Goal: Transaction & Acquisition: Book appointment/travel/reservation

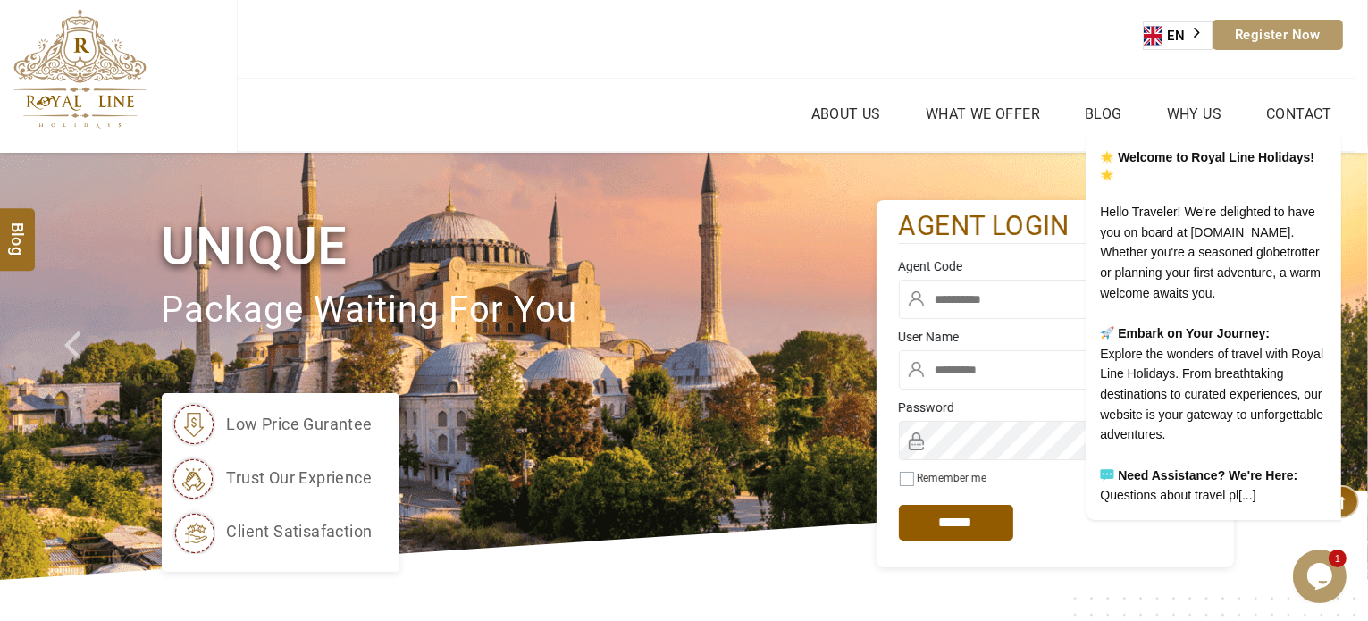
type input "******"
click at [984, 303] on input "text" at bounding box center [1055, 299] width 313 height 39
type input "****"
click input "******" at bounding box center [0, 0] width 0 height 0
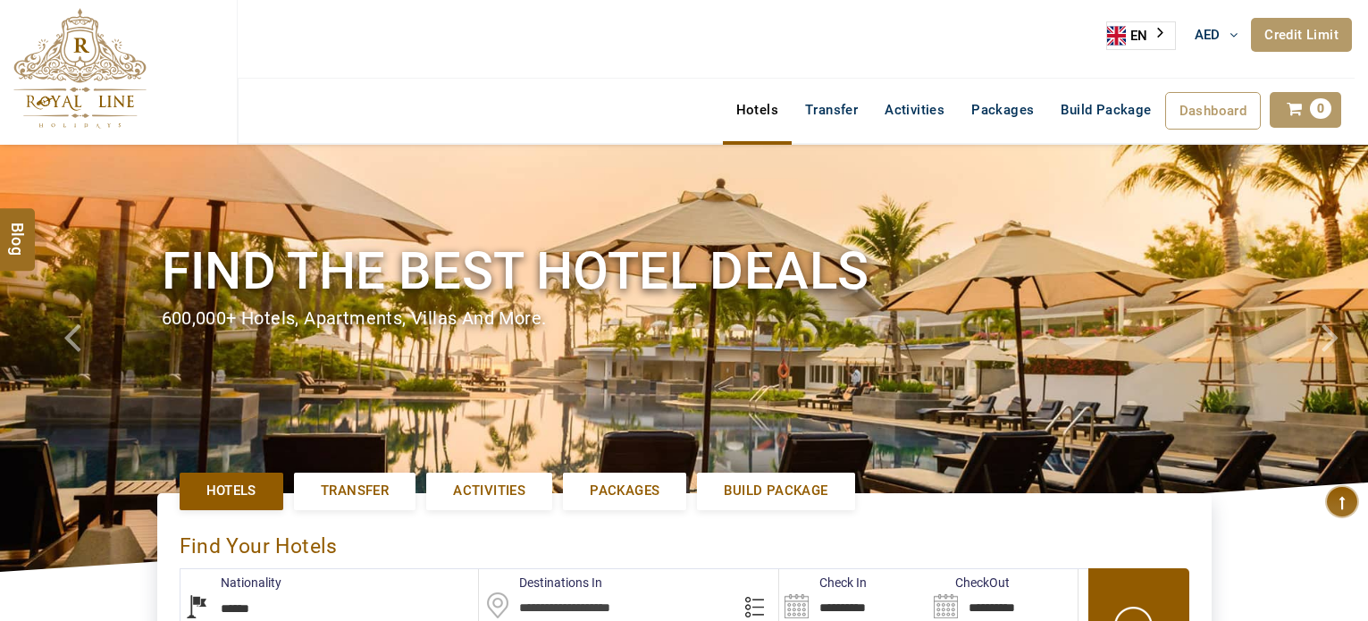
select select "******"
select select "*"
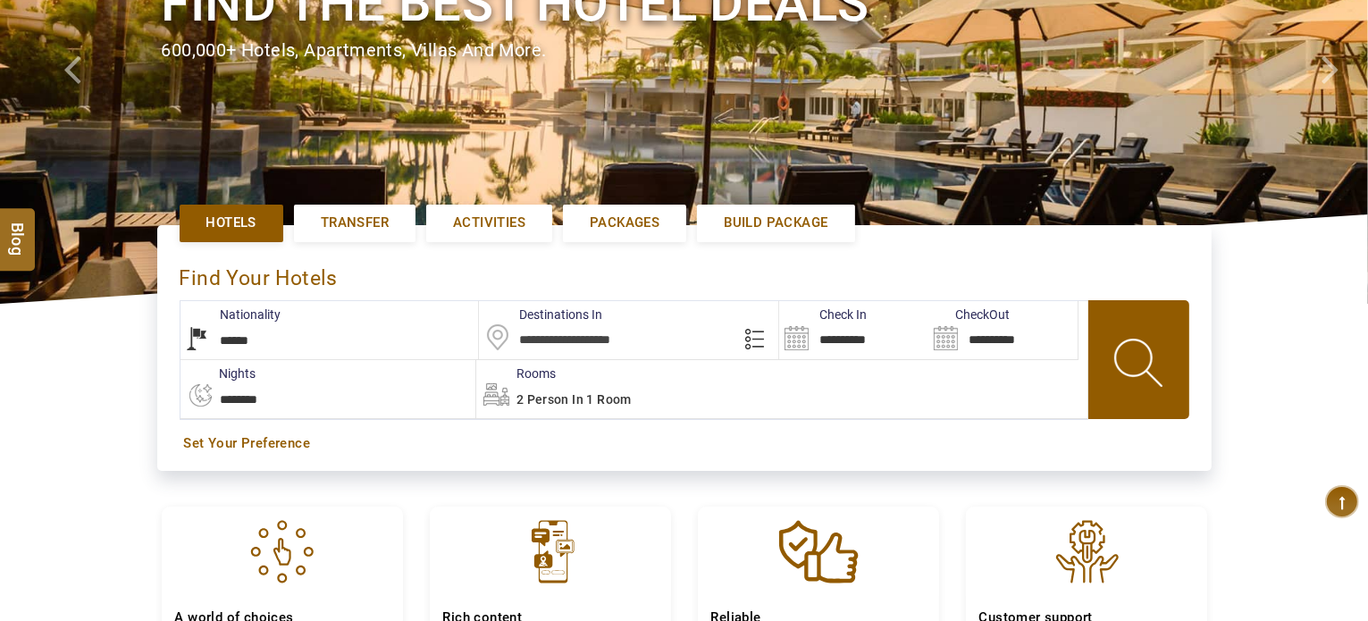
click at [647, 328] on input "text" at bounding box center [628, 330] width 299 height 58
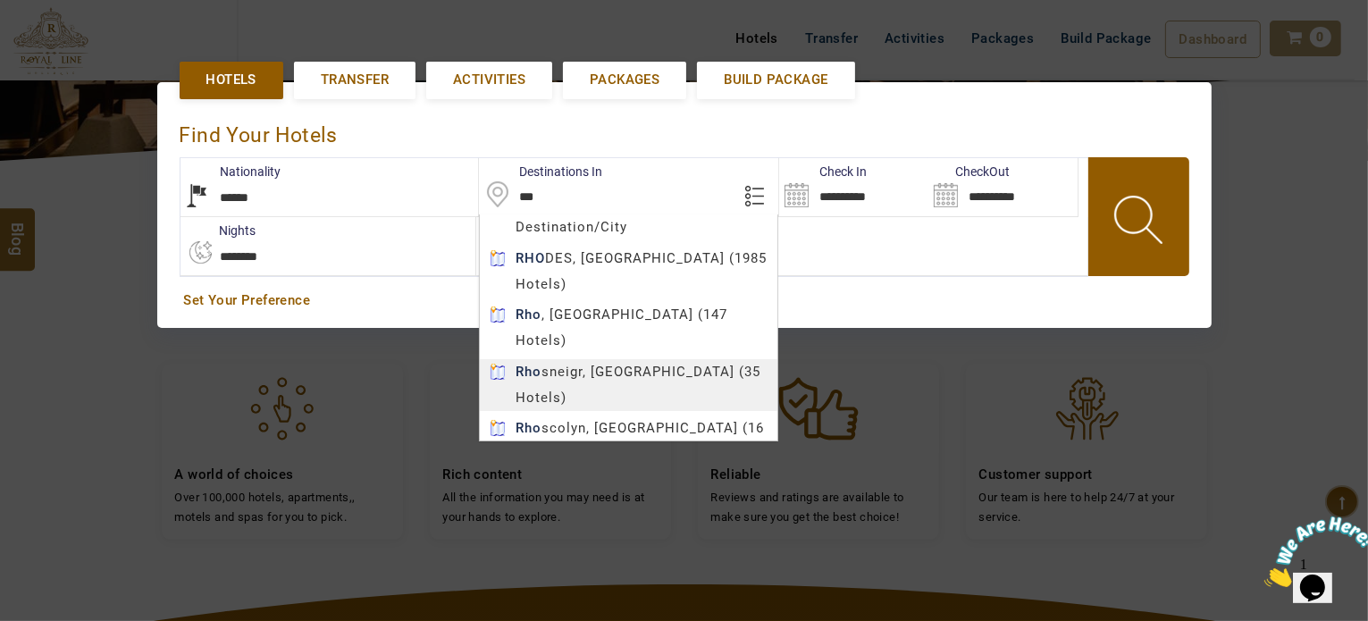
scroll to position [0, 0]
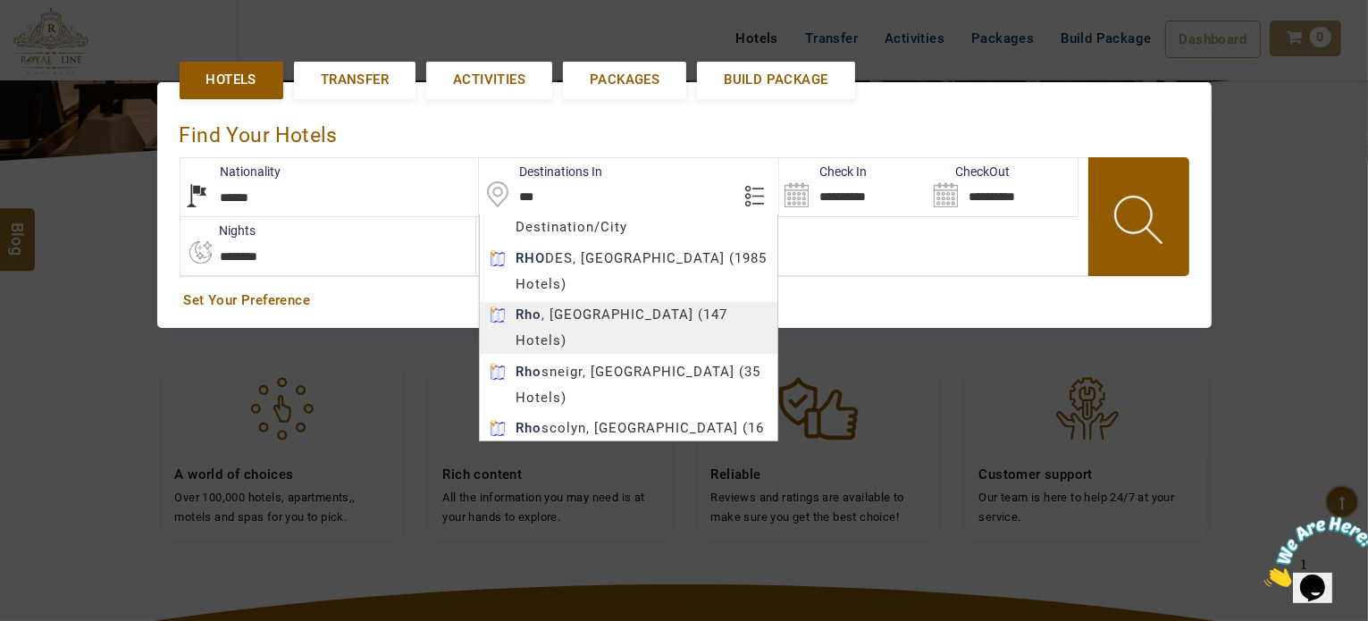
type input "******"
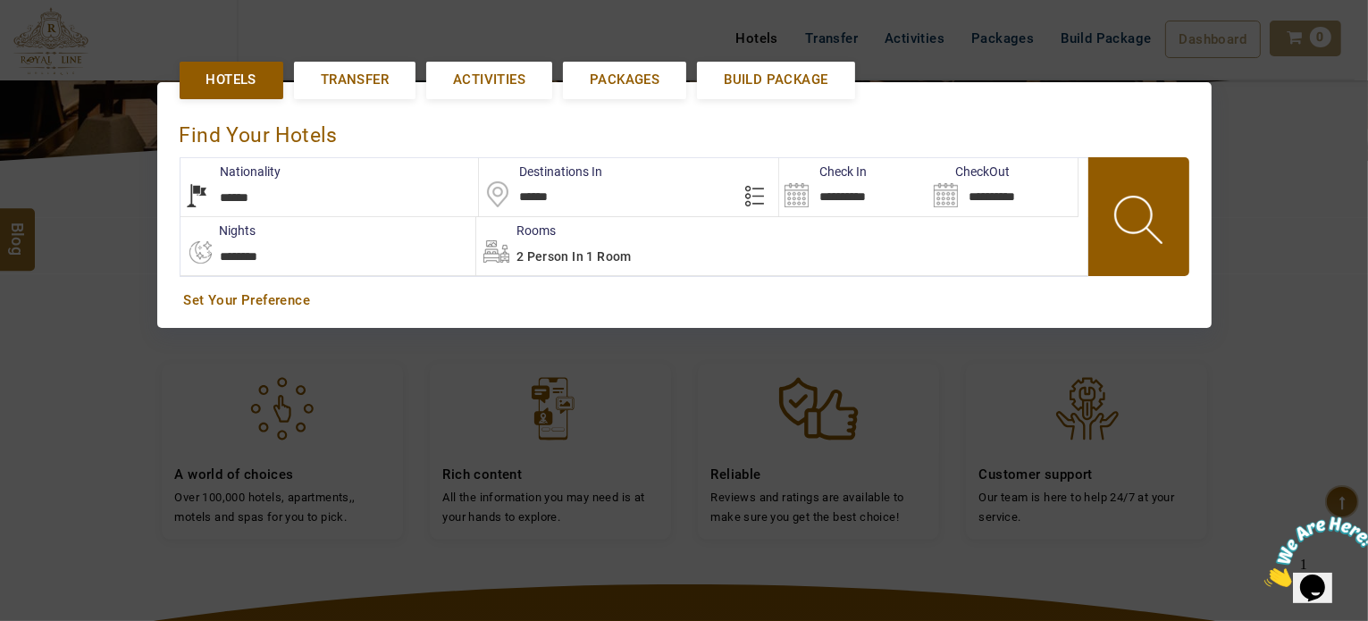
click at [716, 262] on body "LARISA HAWWARI AED AED AED EUR € USD $ INR ₹ THB ฿ IDR Rp BHD BHD TRY ₺ Credit …" at bounding box center [684, 320] width 1368 height 1463
click at [849, 178] on label "Check In" at bounding box center [823, 172] width 88 height 18
click at [875, 197] on input "**********" at bounding box center [853, 187] width 149 height 58
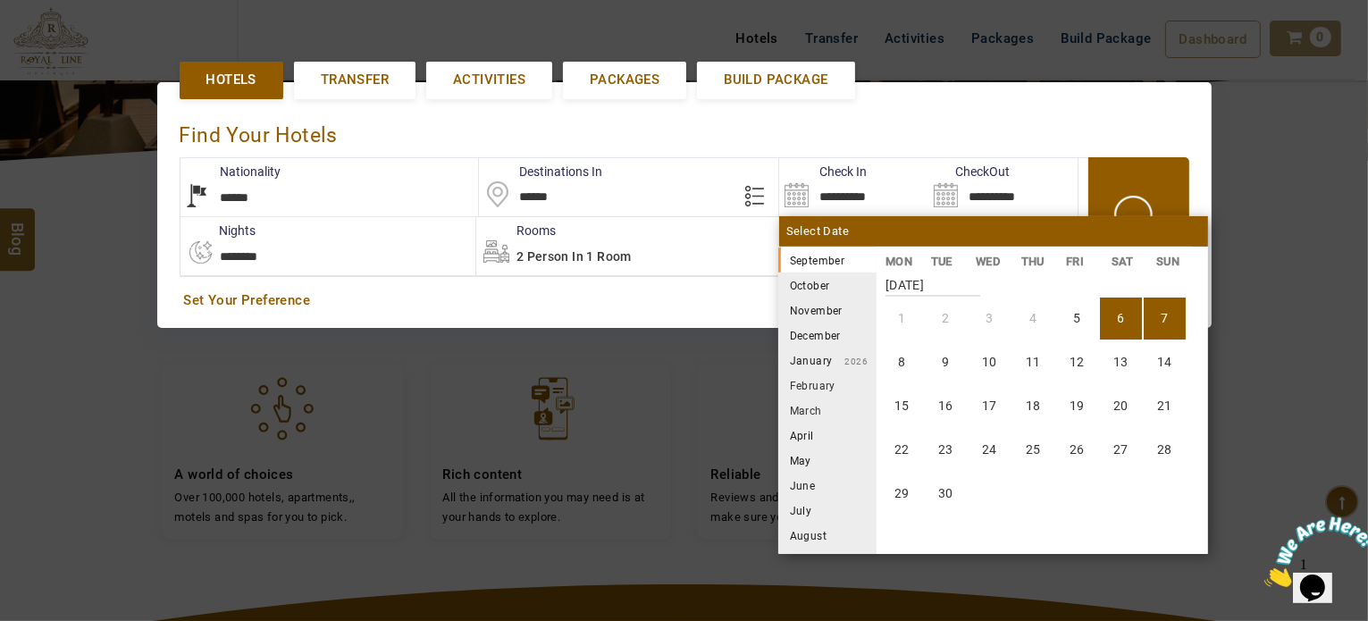
click at [1172, 317] on li "7" at bounding box center [1164, 318] width 42 height 42
type input "**********"
select select "*"
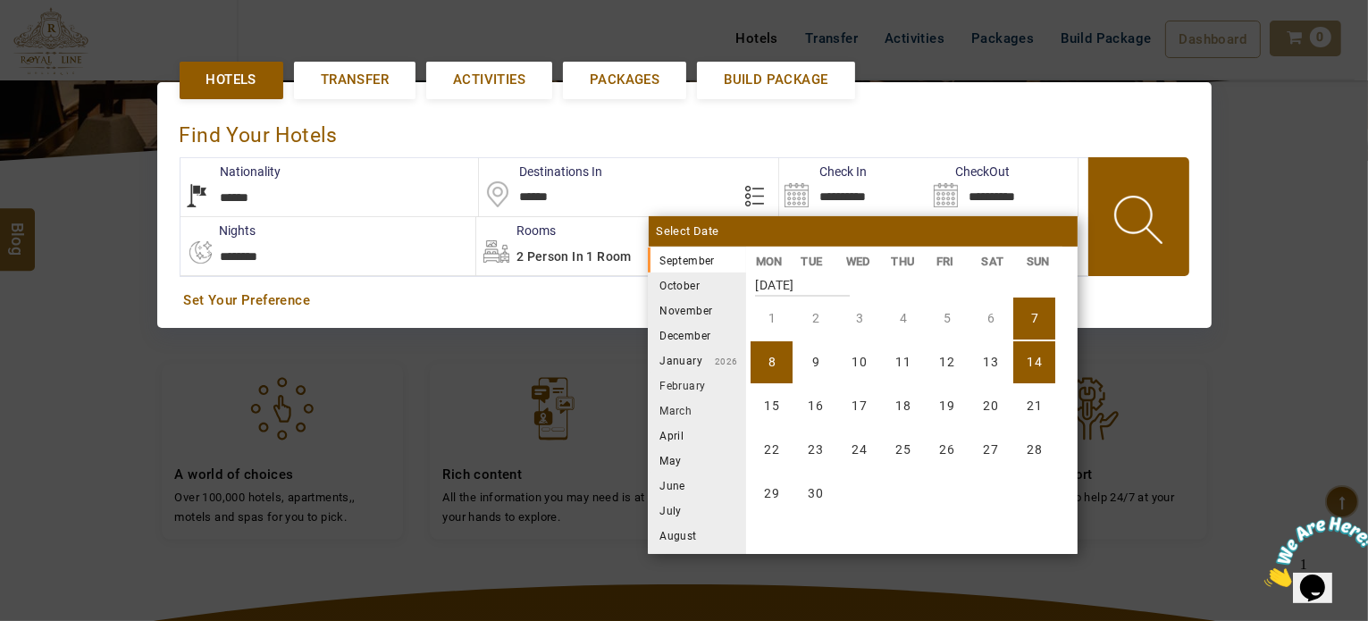
click at [1039, 363] on li "14" at bounding box center [1034, 362] width 42 height 42
type input "**********"
select select "*"
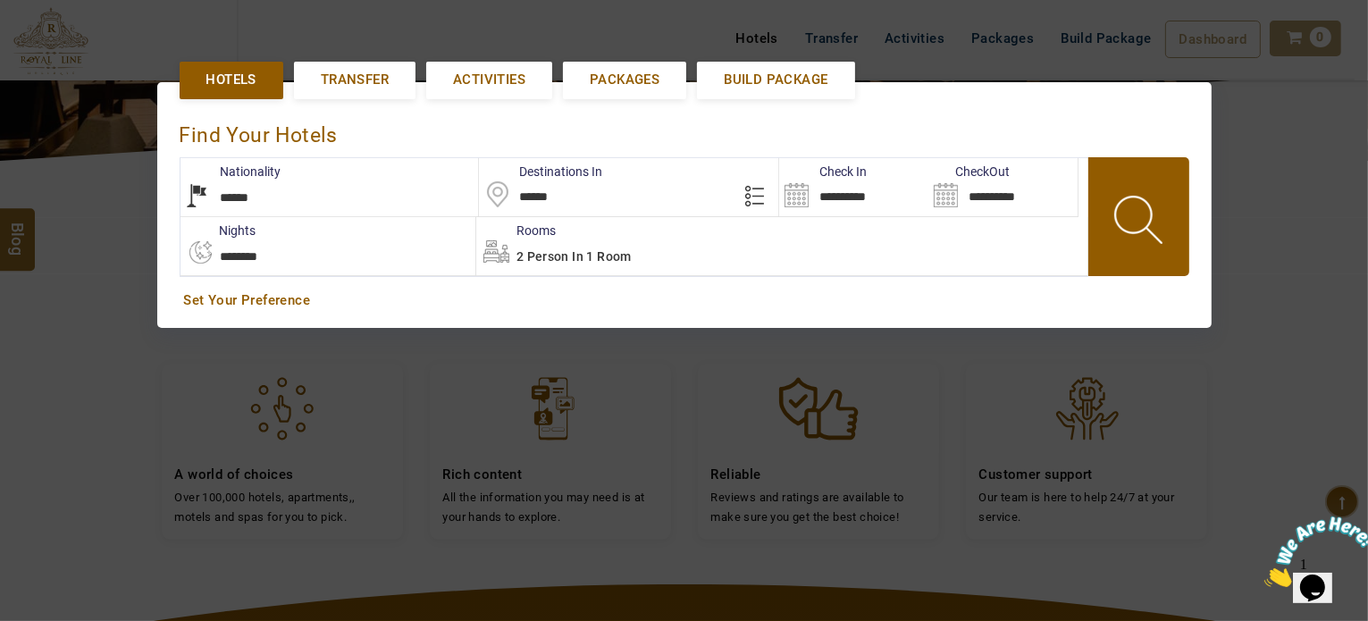
click at [1134, 214] on span at bounding box center [1140, 223] width 80 height 88
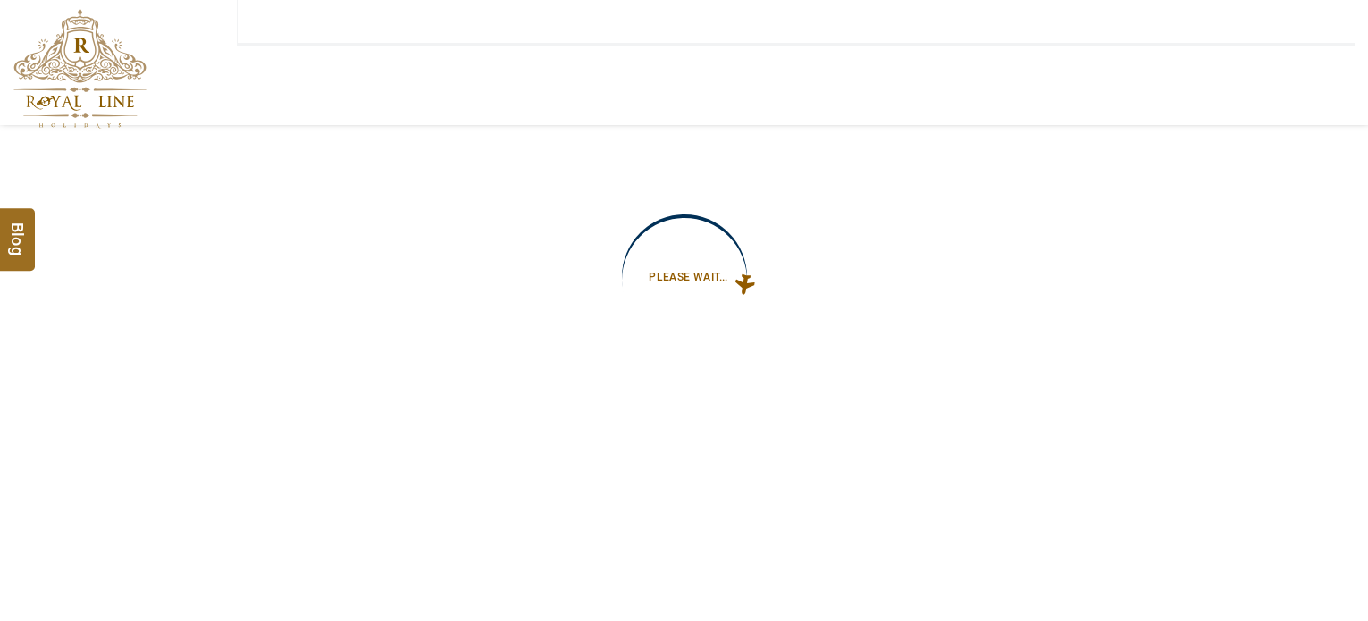
type input "**********"
select select "*"
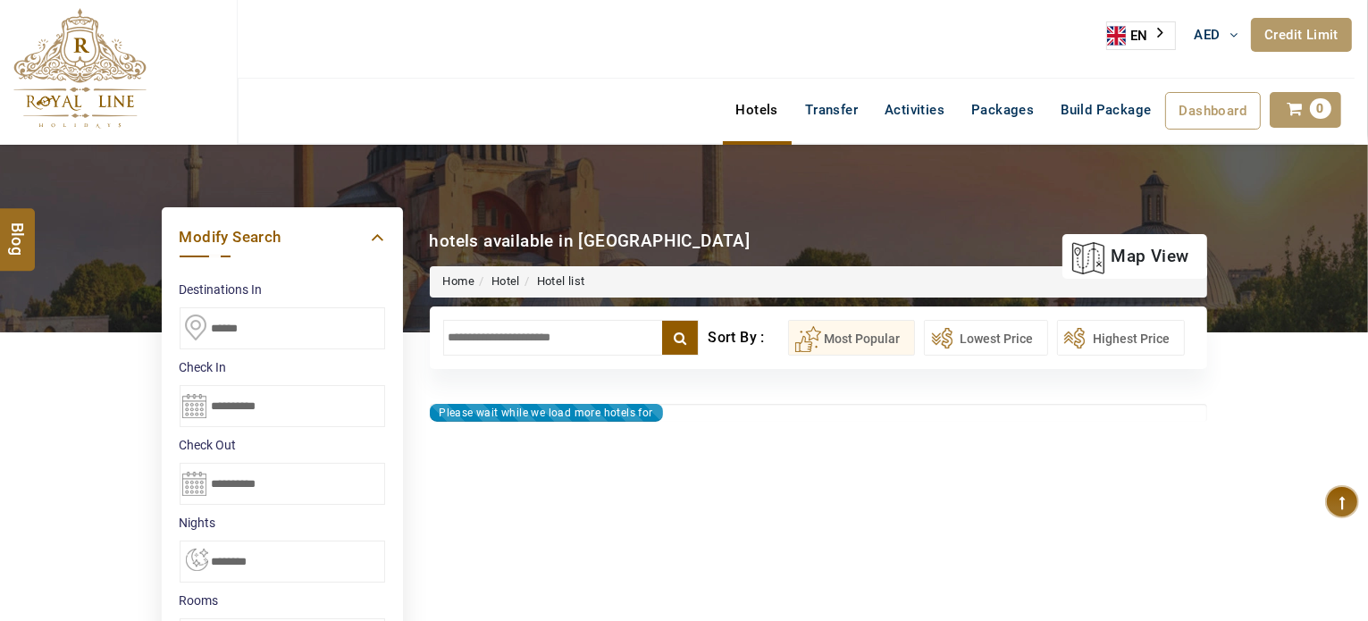
type input "**********"
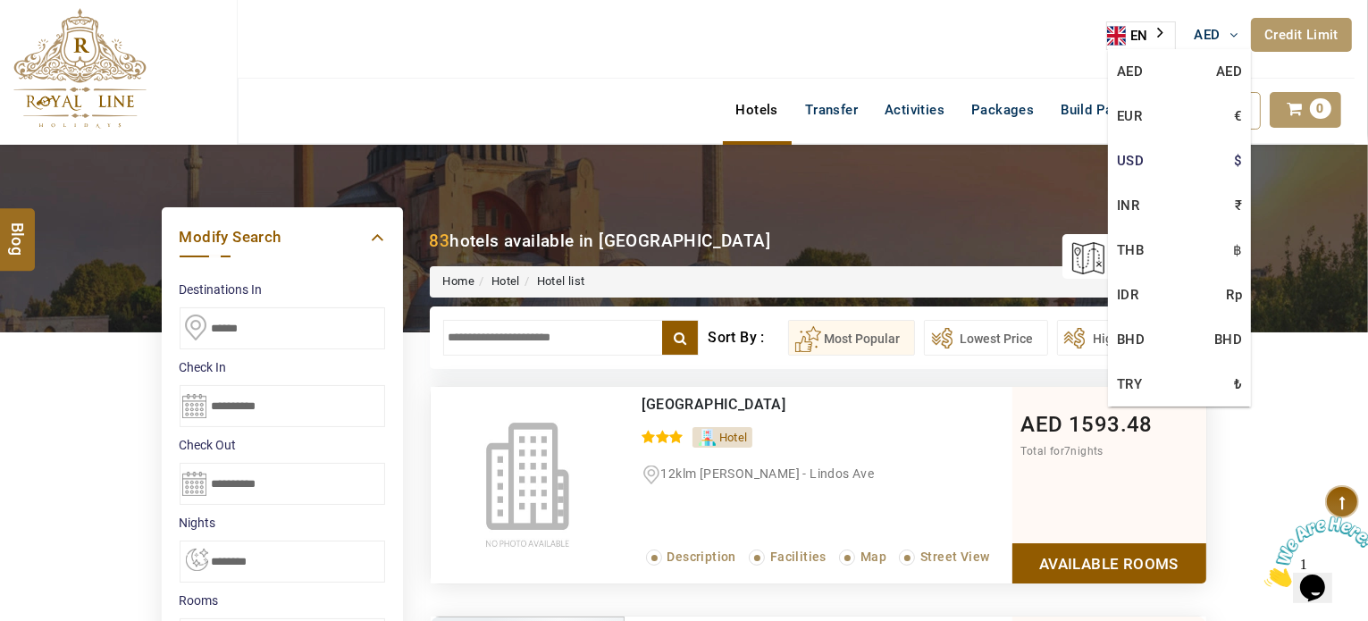
click at [1224, 161] on link "USD $" at bounding box center [1179, 160] width 143 height 45
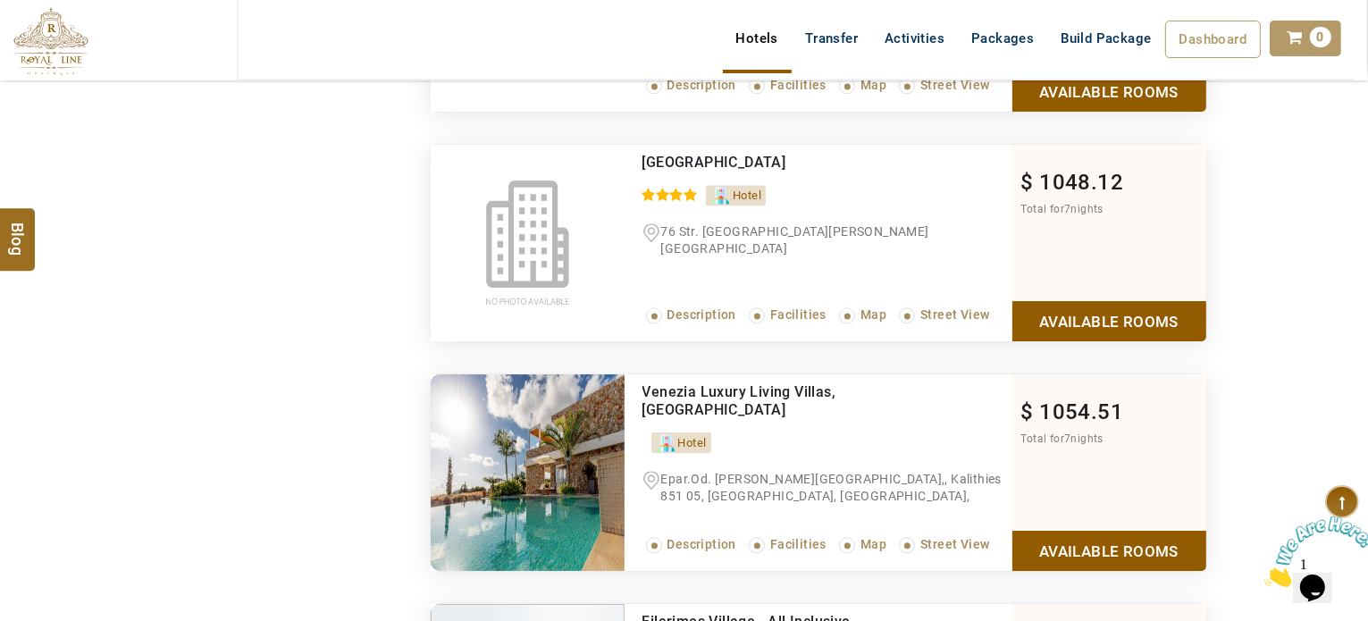
scroll to position [3931, 0]
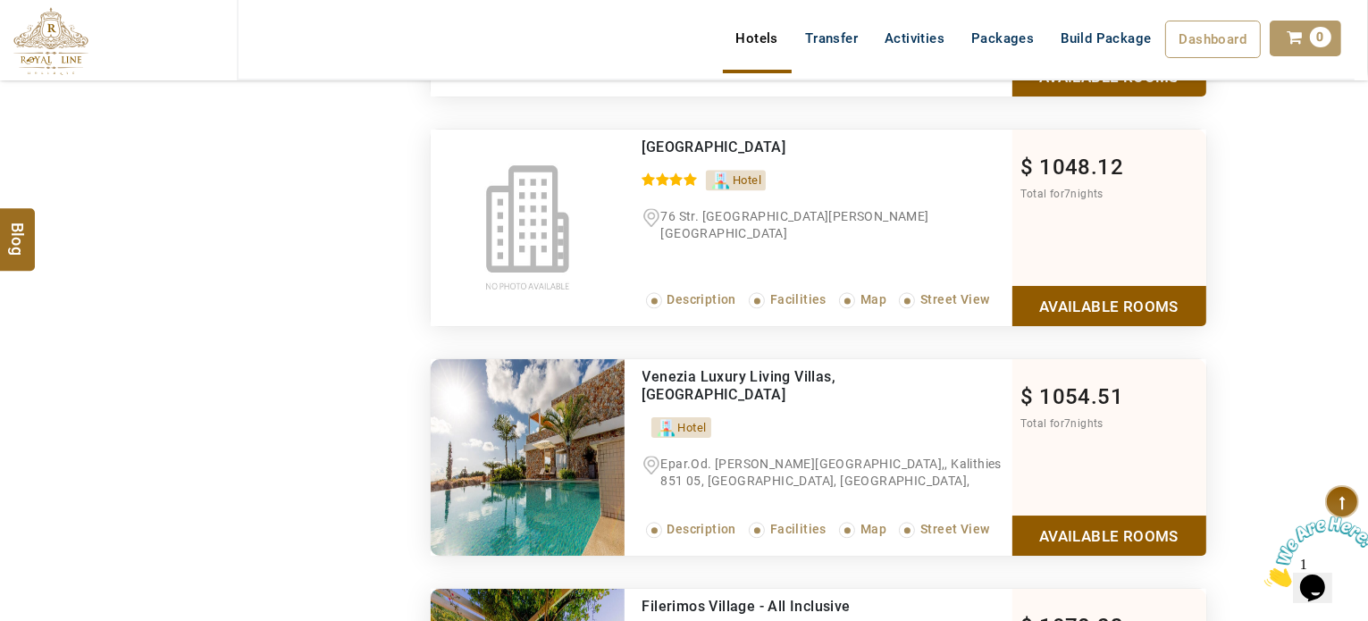
click at [837, 408] on ul "Hotel" at bounding box center [827, 422] width 370 height 29
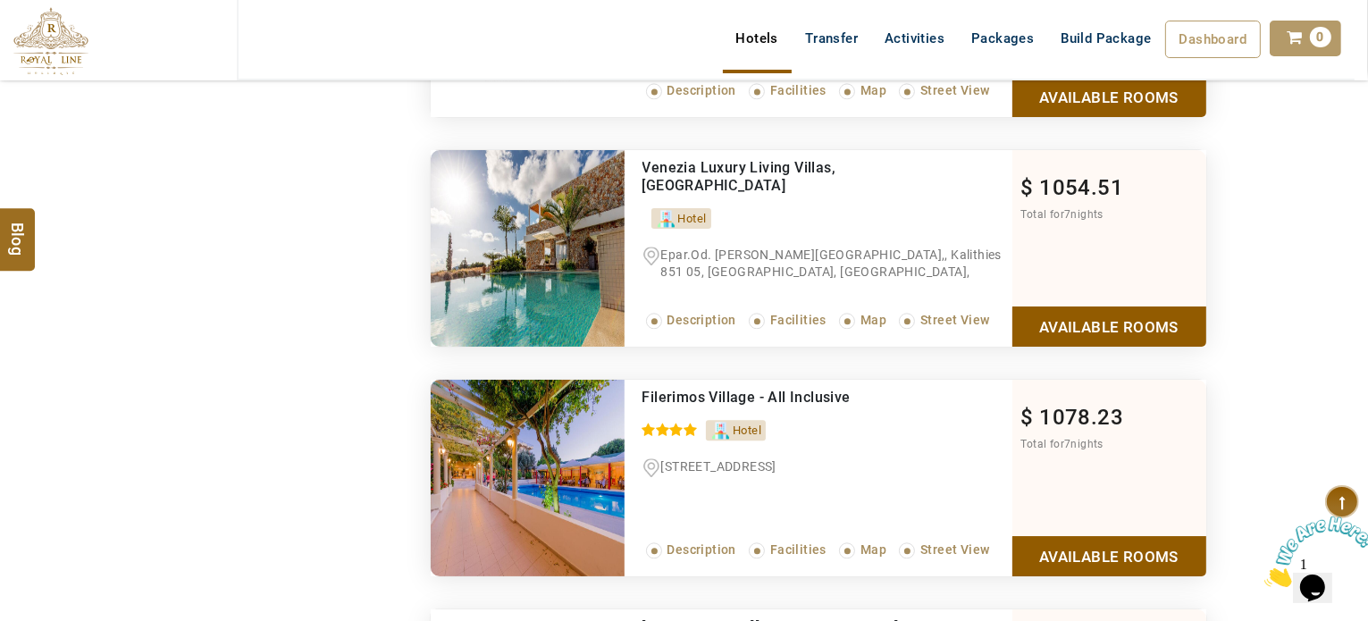
scroll to position [4109, 0]
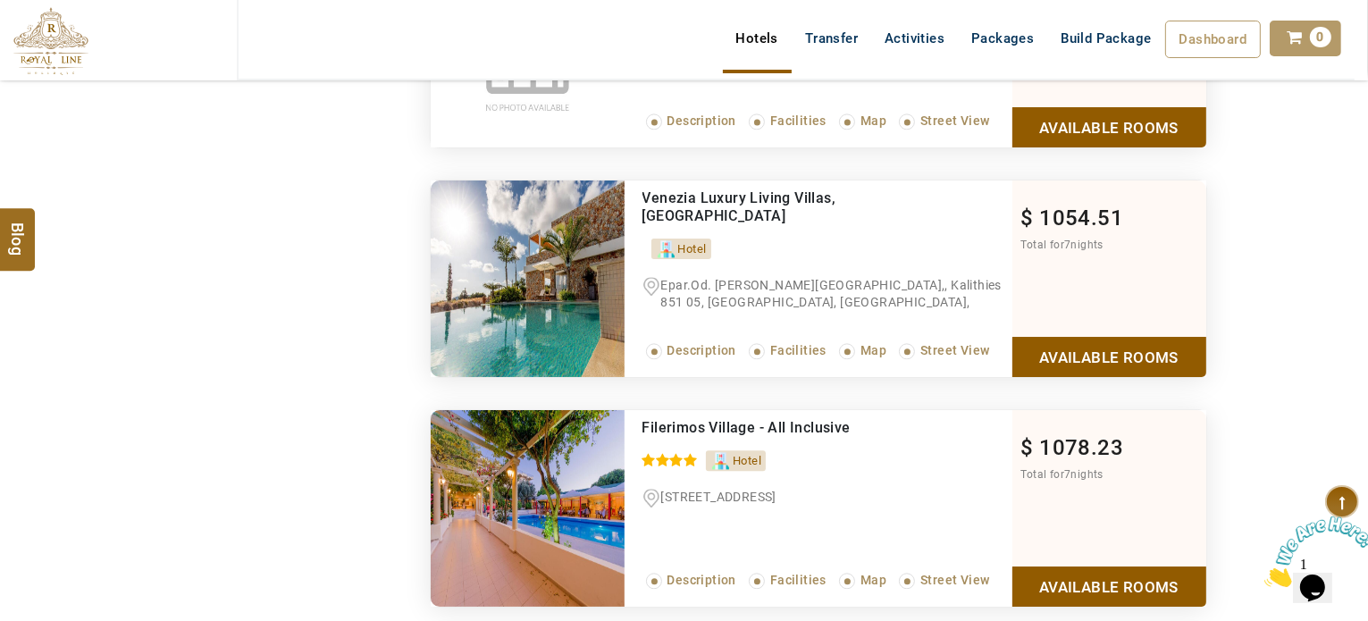
click at [752, 189] on span "Venezia Luxury Living Villas, Faliraki" at bounding box center [739, 206] width 194 height 35
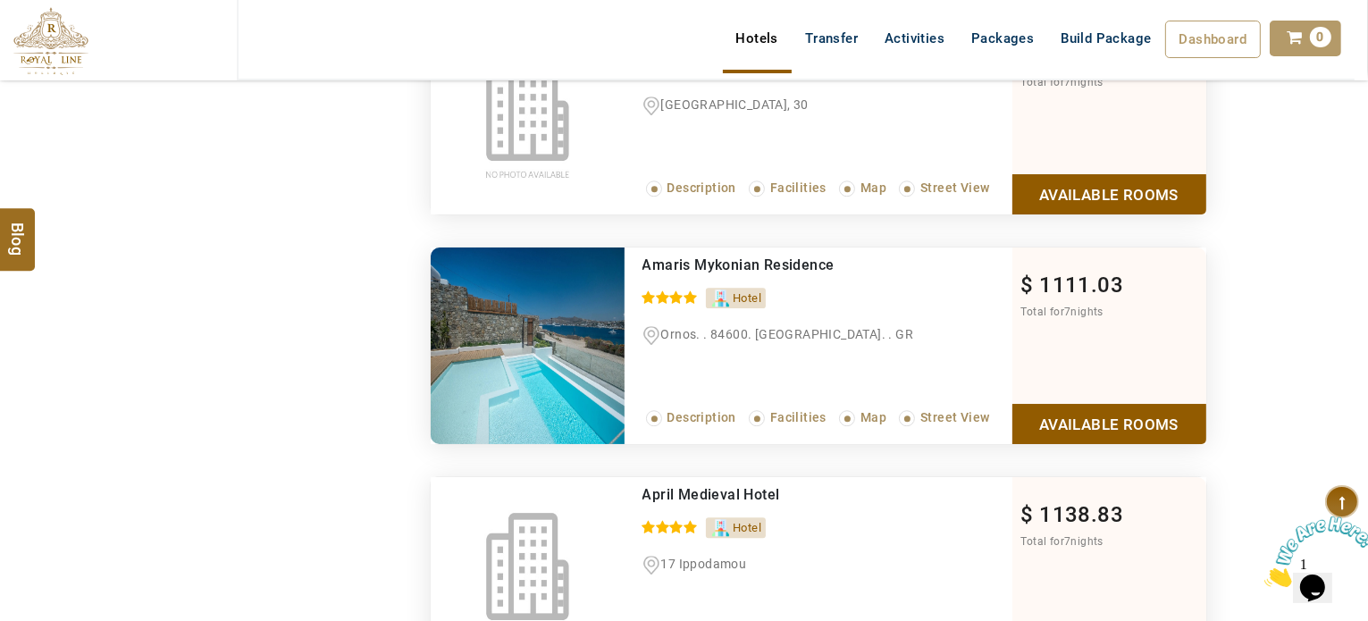
scroll to position [4824, 0]
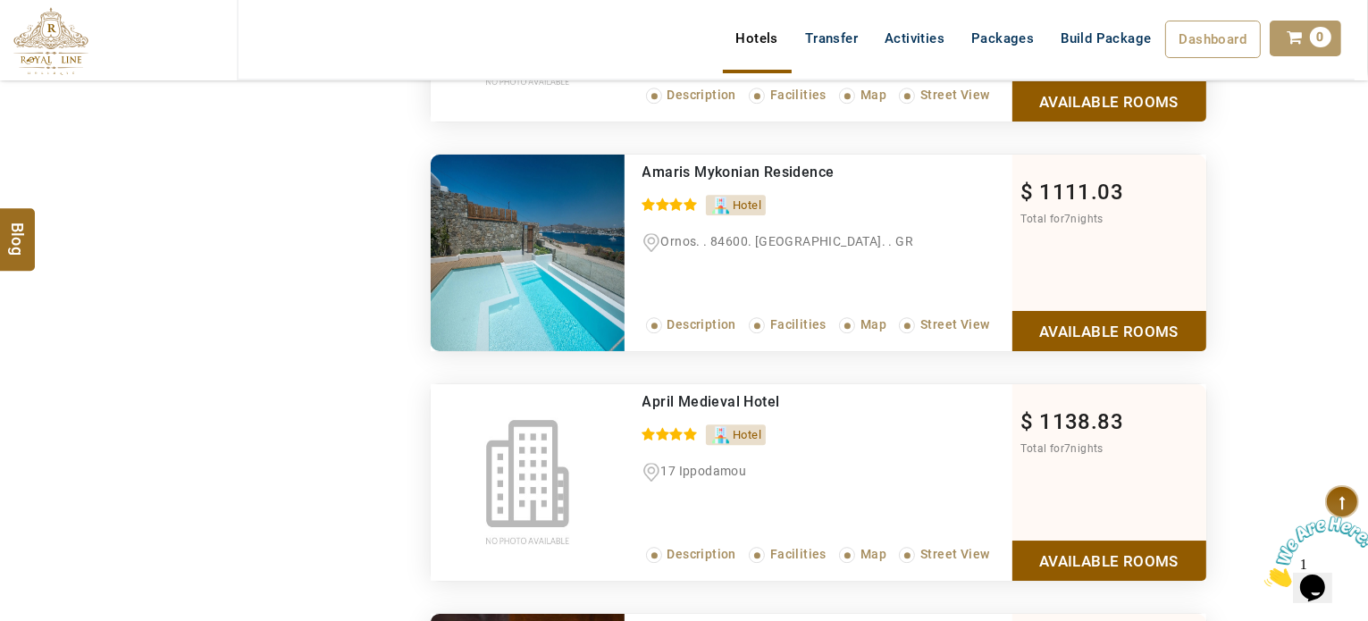
click at [1048, 545] on link "Available Rooms" at bounding box center [1109, 560] width 194 height 40
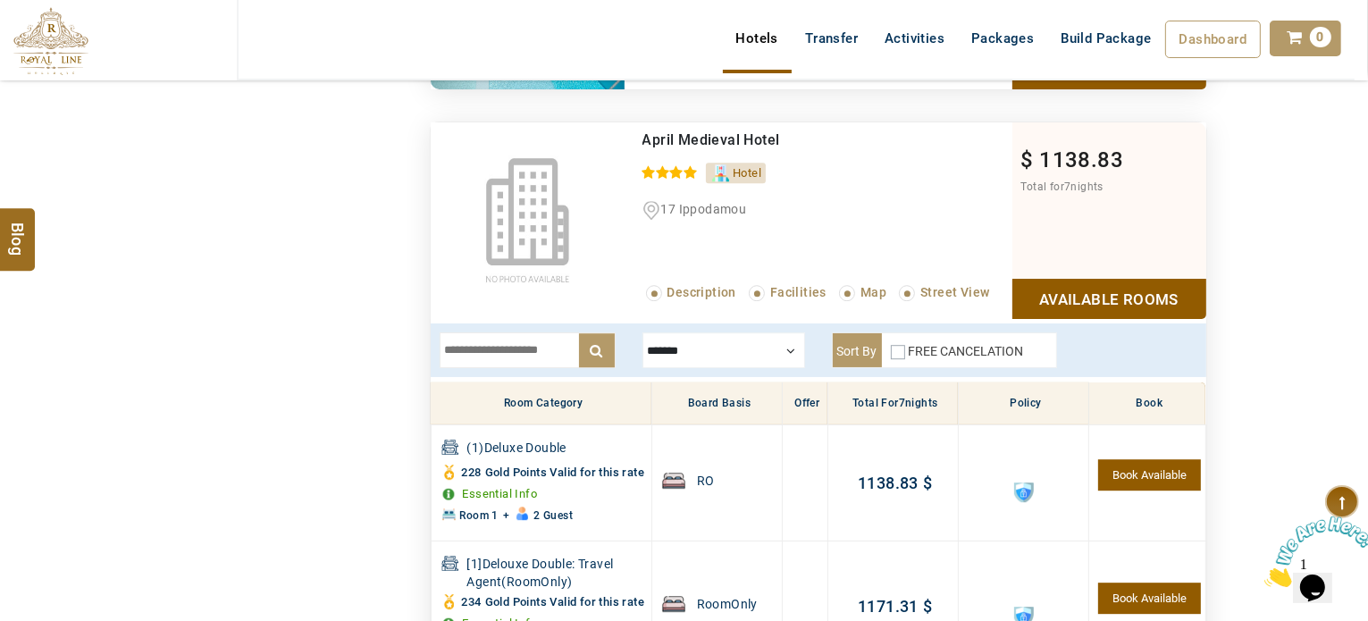
scroll to position [4976, 0]
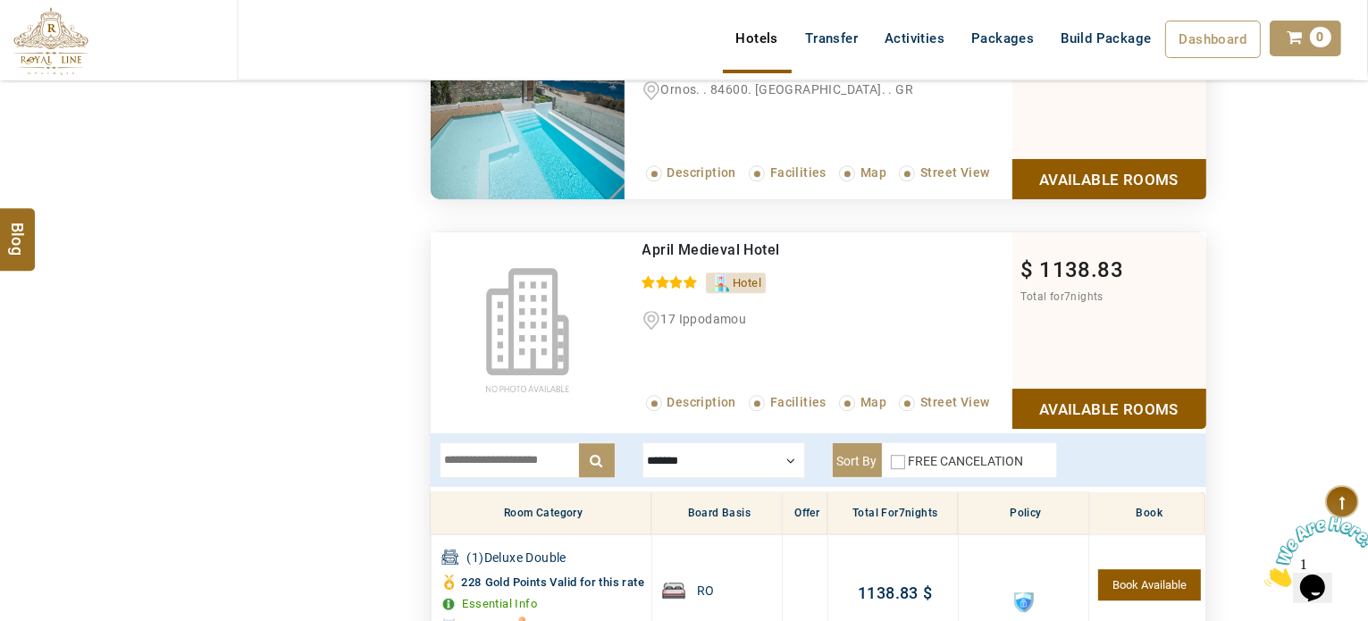
click at [753, 241] on span "April Medieval Hotel" at bounding box center [711, 249] width 138 height 17
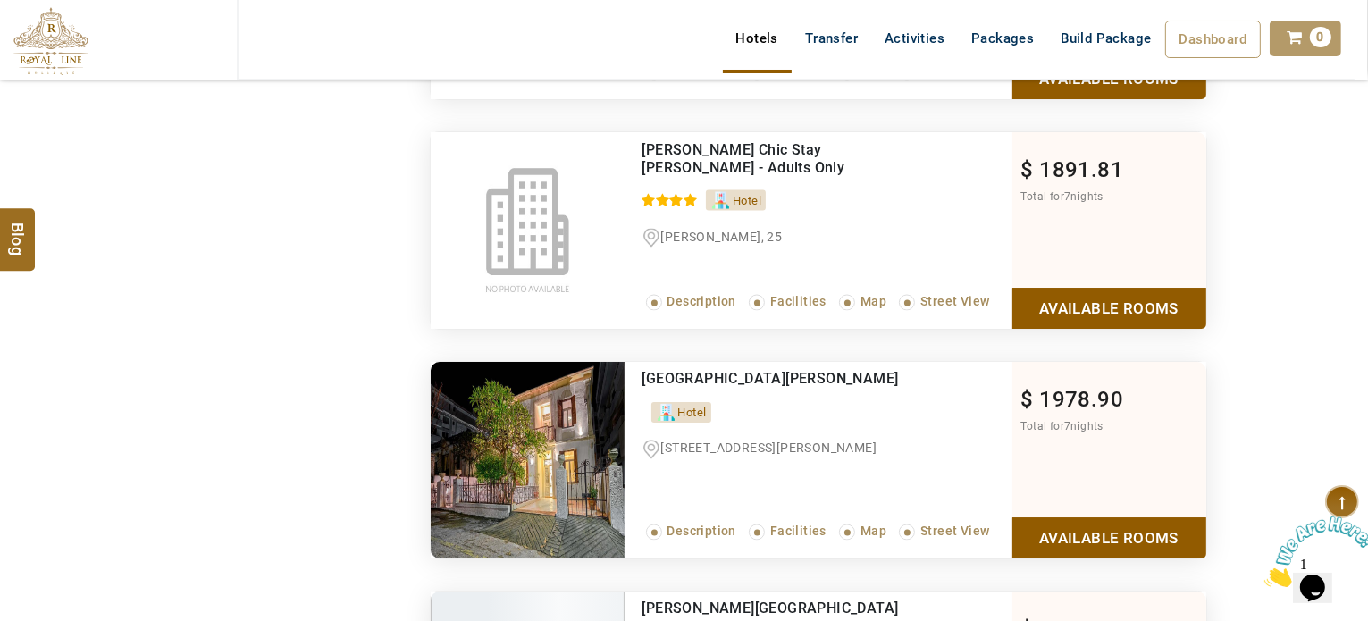
scroll to position [10068, 0]
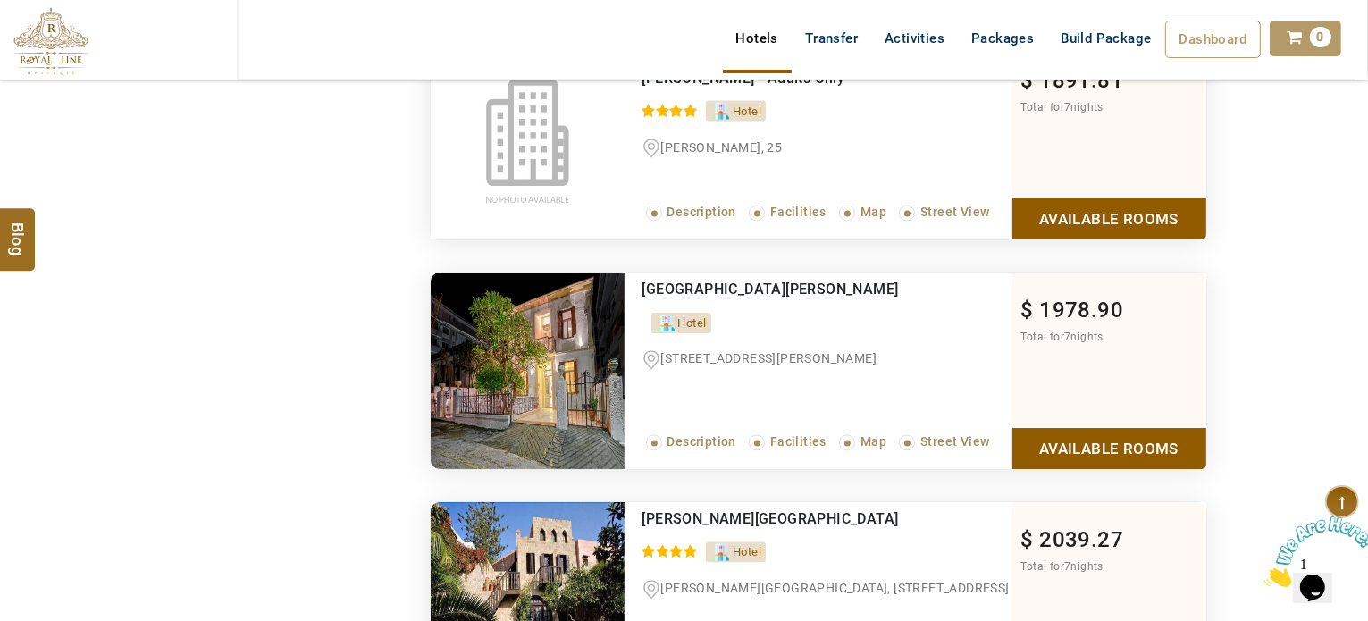
click at [1084, 239] on link "Available Rooms" at bounding box center [1109, 218] width 194 height 40
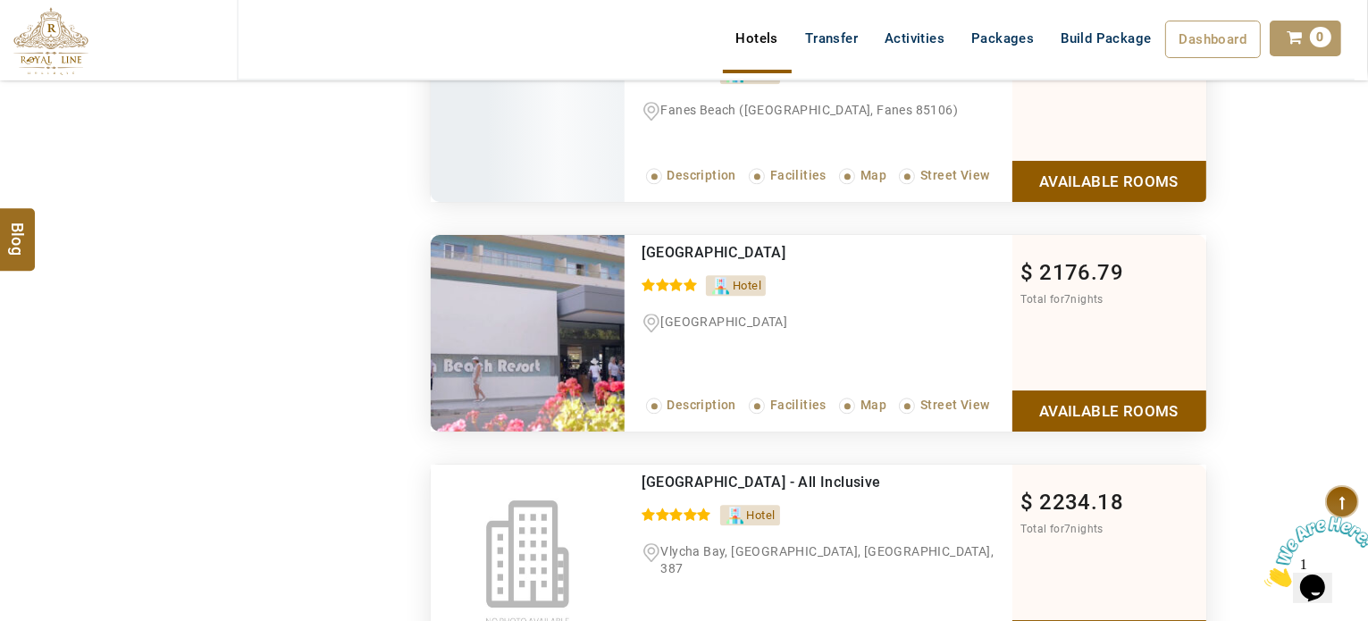
scroll to position [11102, 0]
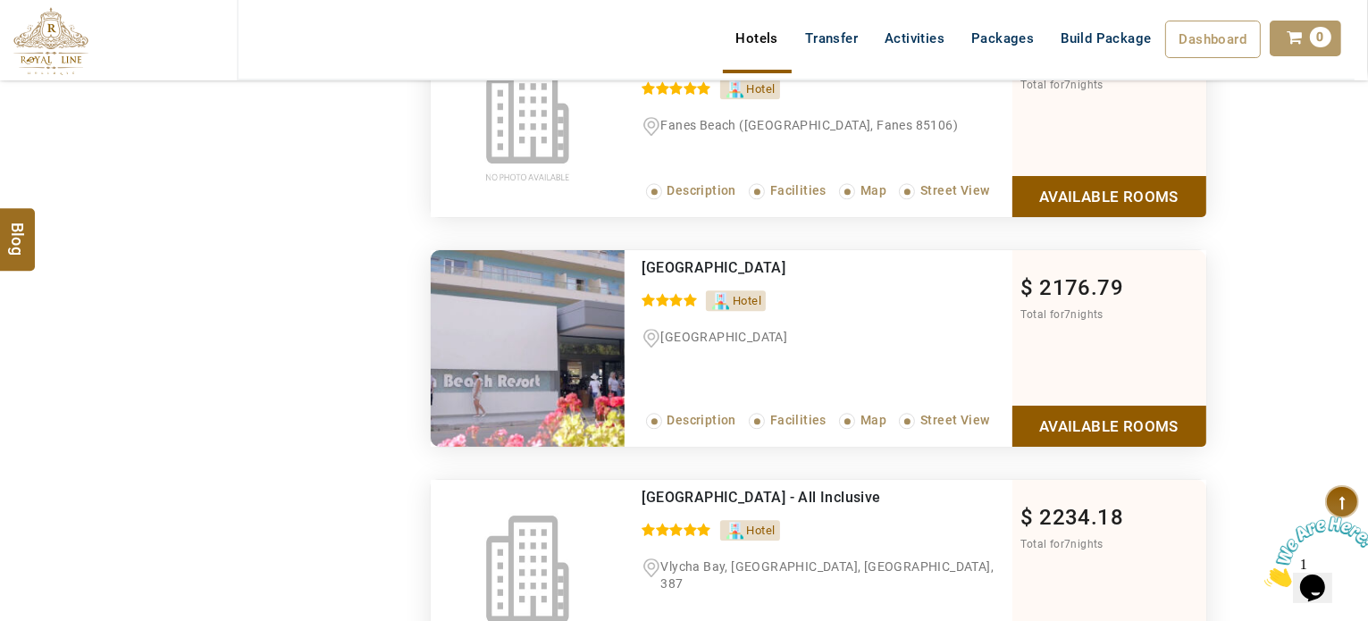
click at [1160, 216] on link "Available Rooms" at bounding box center [1109, 196] width 194 height 40
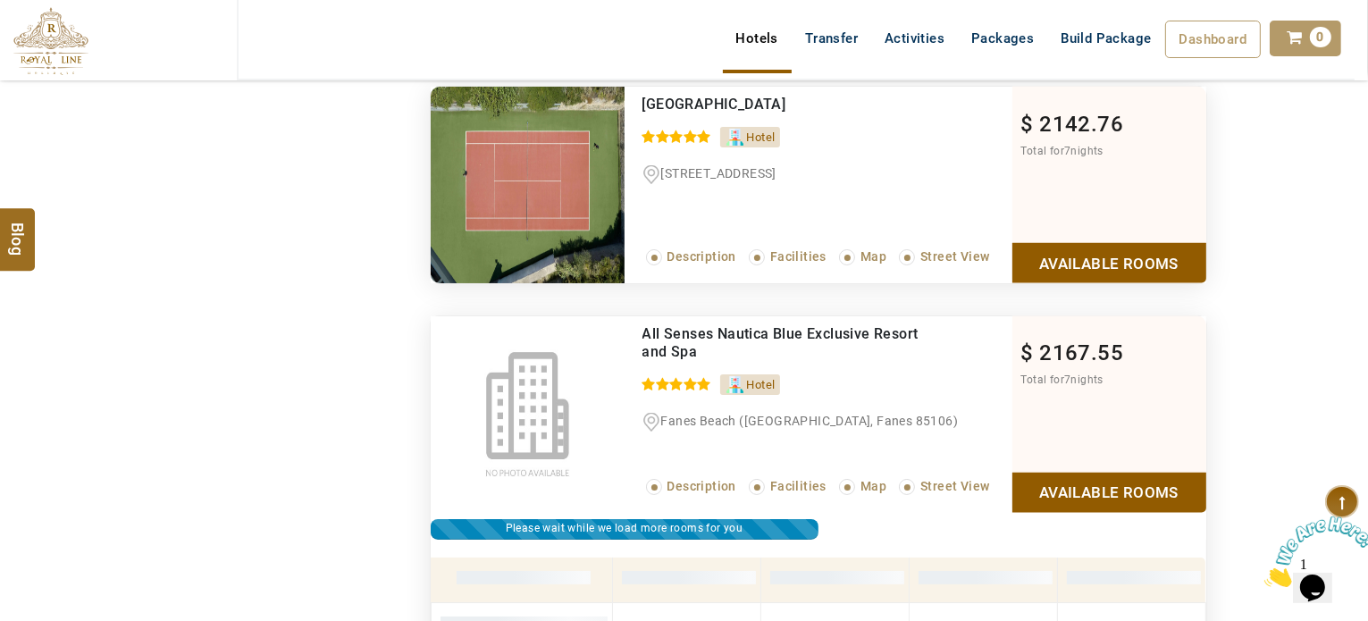
scroll to position [9840, 0]
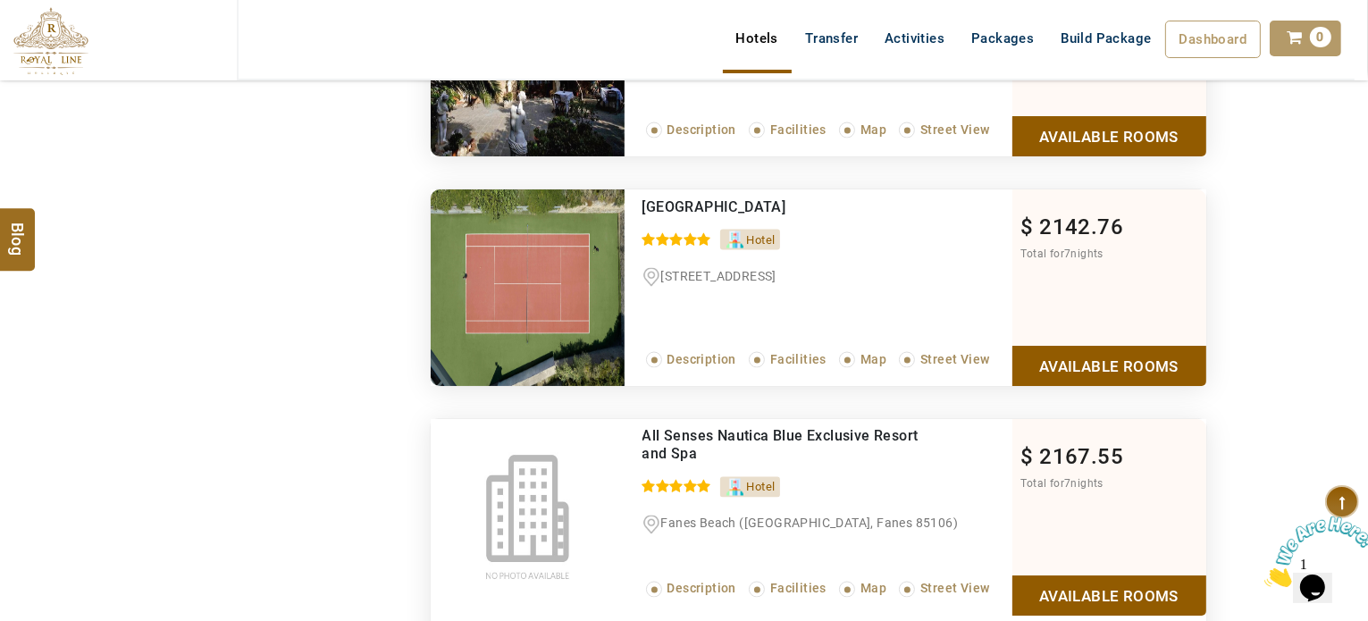
click at [802, 428] on span "All Senses Nautica Blue Exclusive Resort and Spa" at bounding box center [780, 445] width 276 height 35
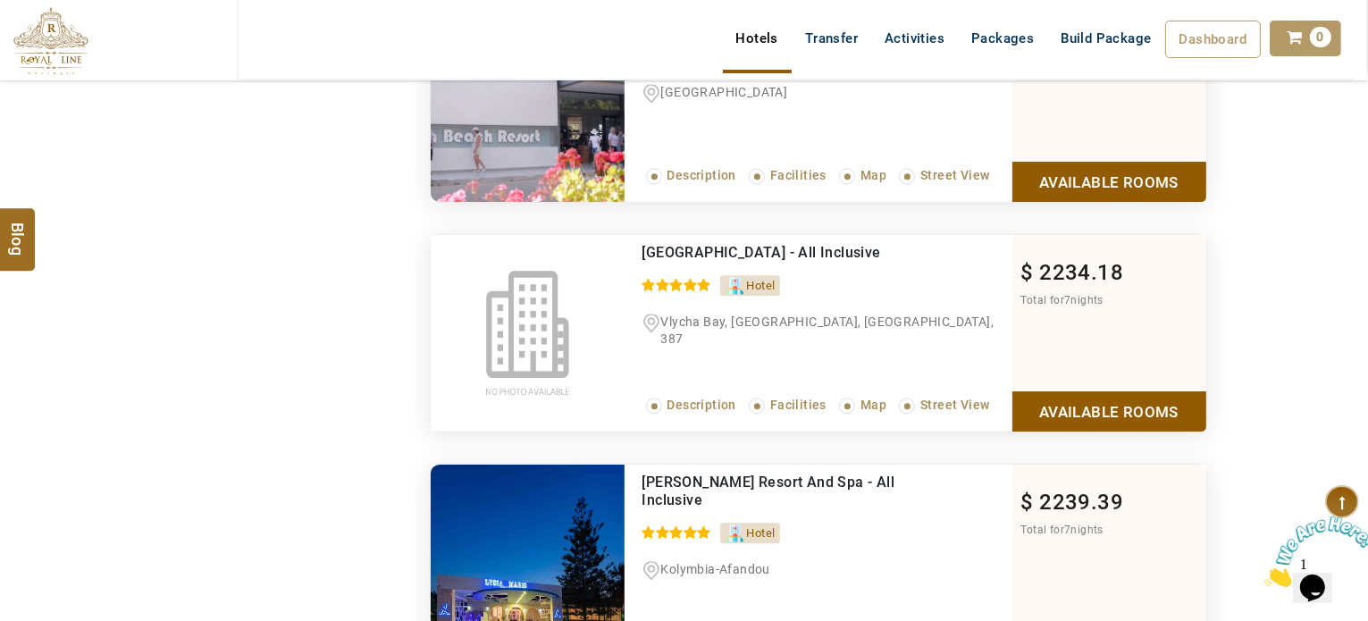
scroll to position [10733, 0]
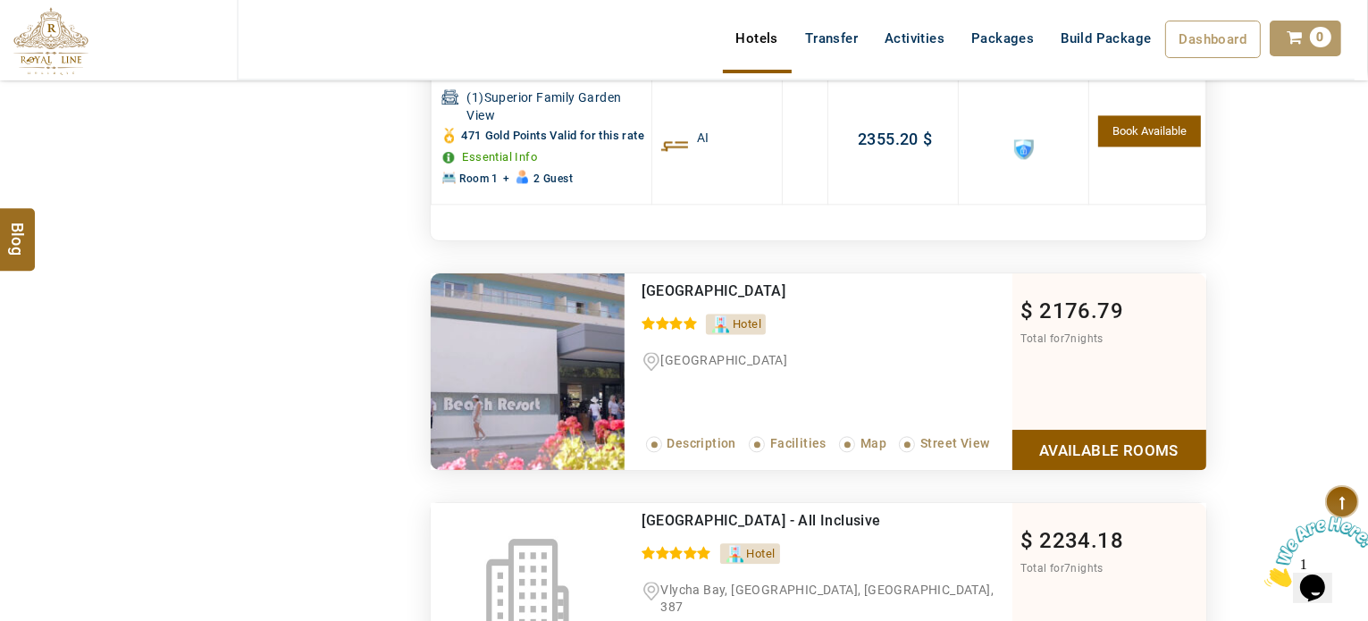
click at [684, 300] on ul "Blue Sea Hotel 0 / 5" at bounding box center [827, 286] width 370 height 27
click at [697, 299] on span "Blue Sea Hotel" at bounding box center [714, 290] width 144 height 17
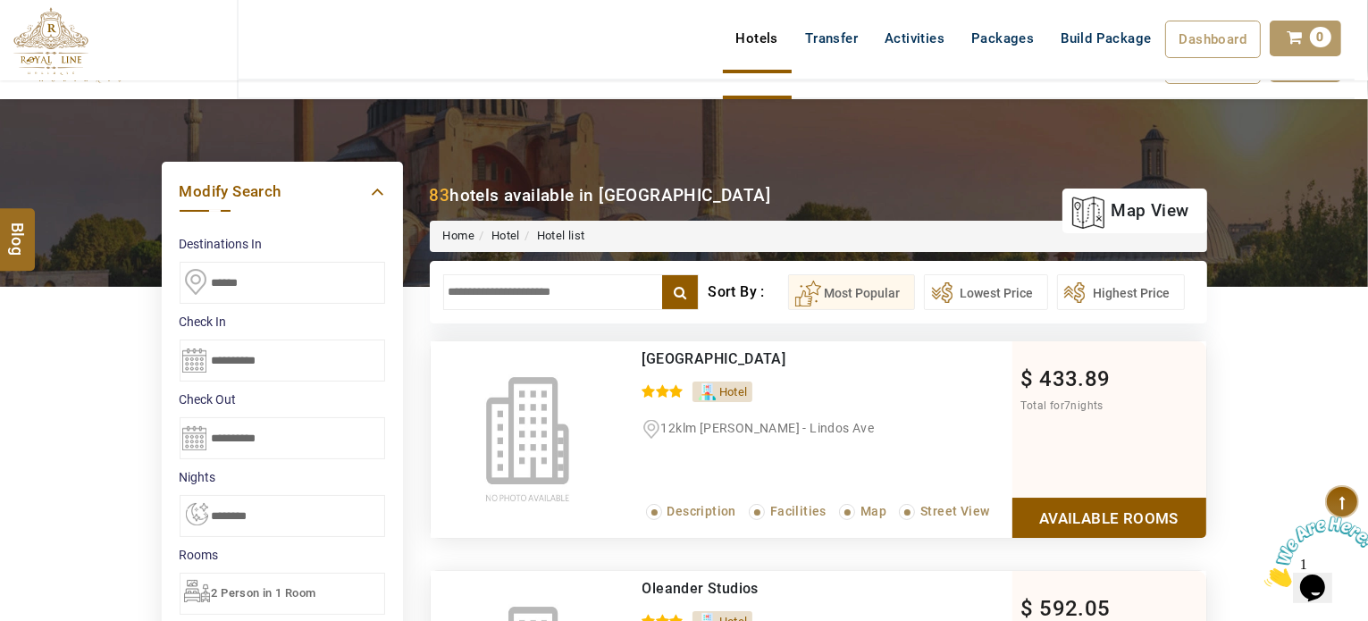
scroll to position [0, 0]
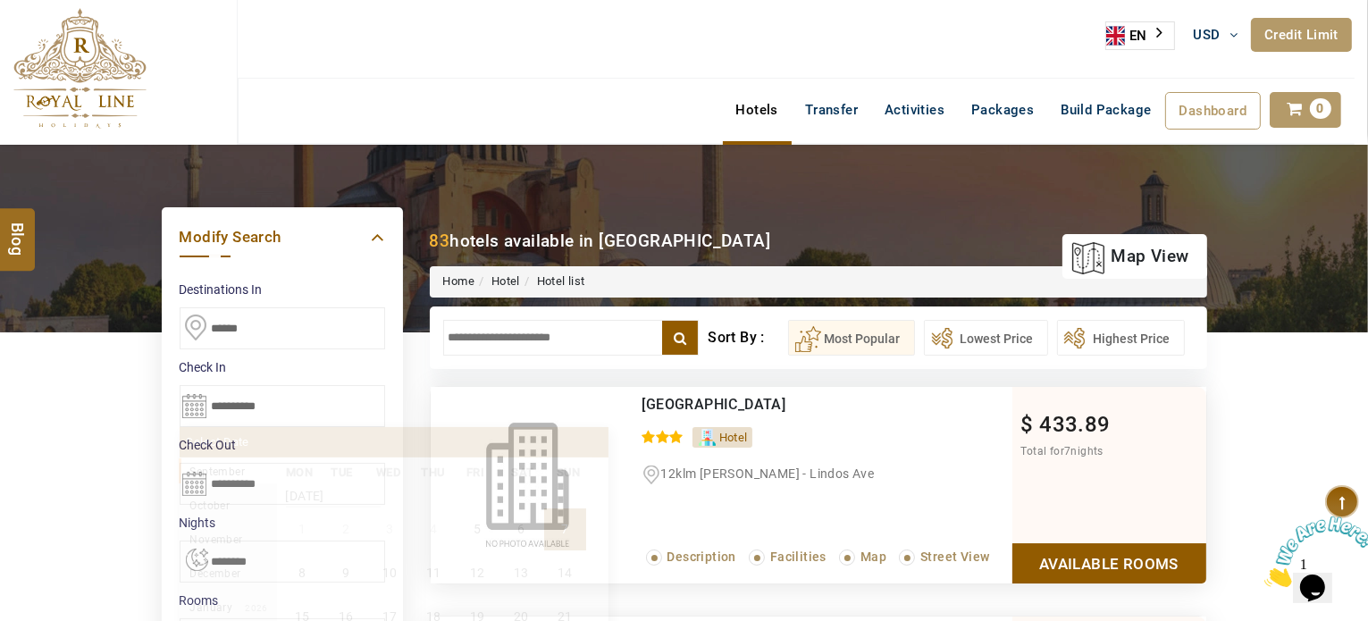
click at [264, 404] on input "**********" at bounding box center [282, 406] width 205 height 42
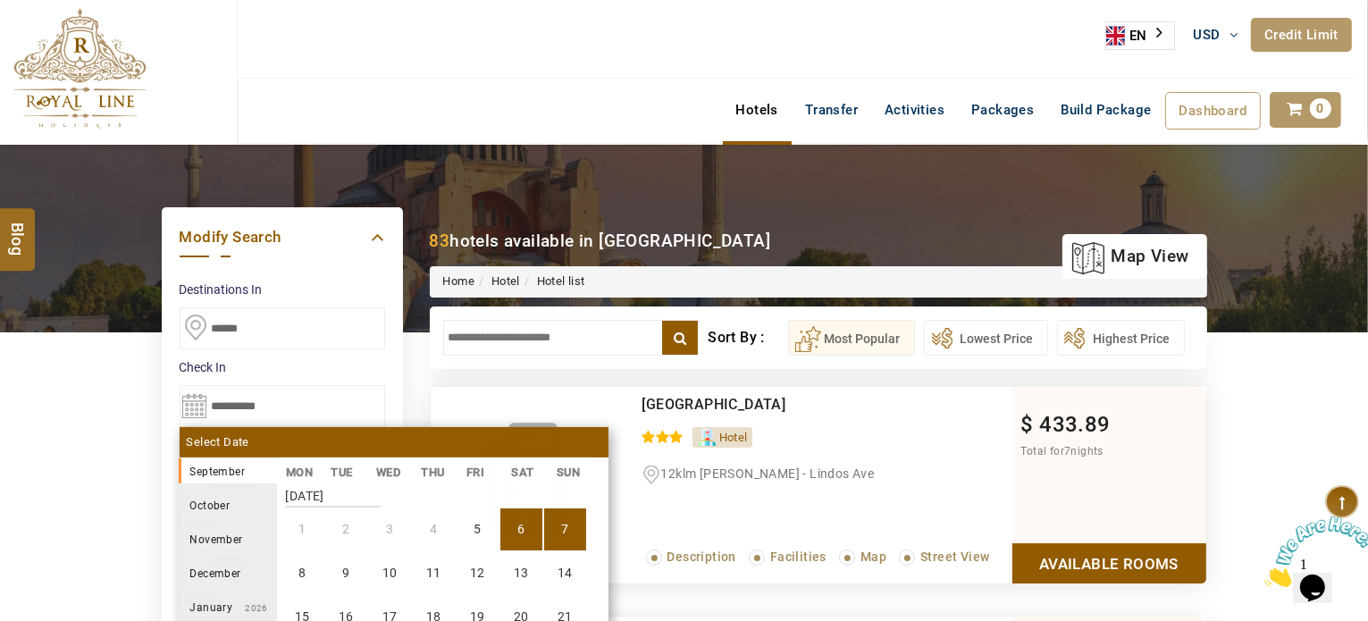
click at [528, 515] on li "6" at bounding box center [521, 529] width 42 height 42
select select "*"
type input "**********"
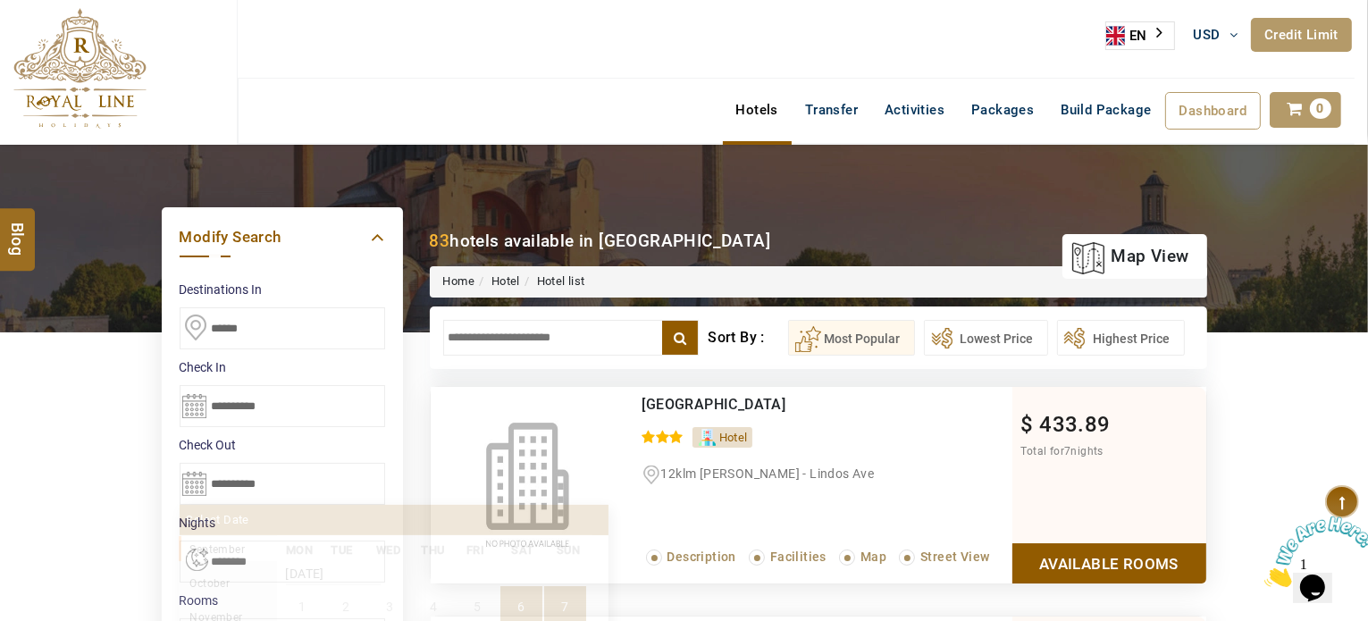
click at [293, 473] on input "**********" at bounding box center [282, 484] width 205 height 42
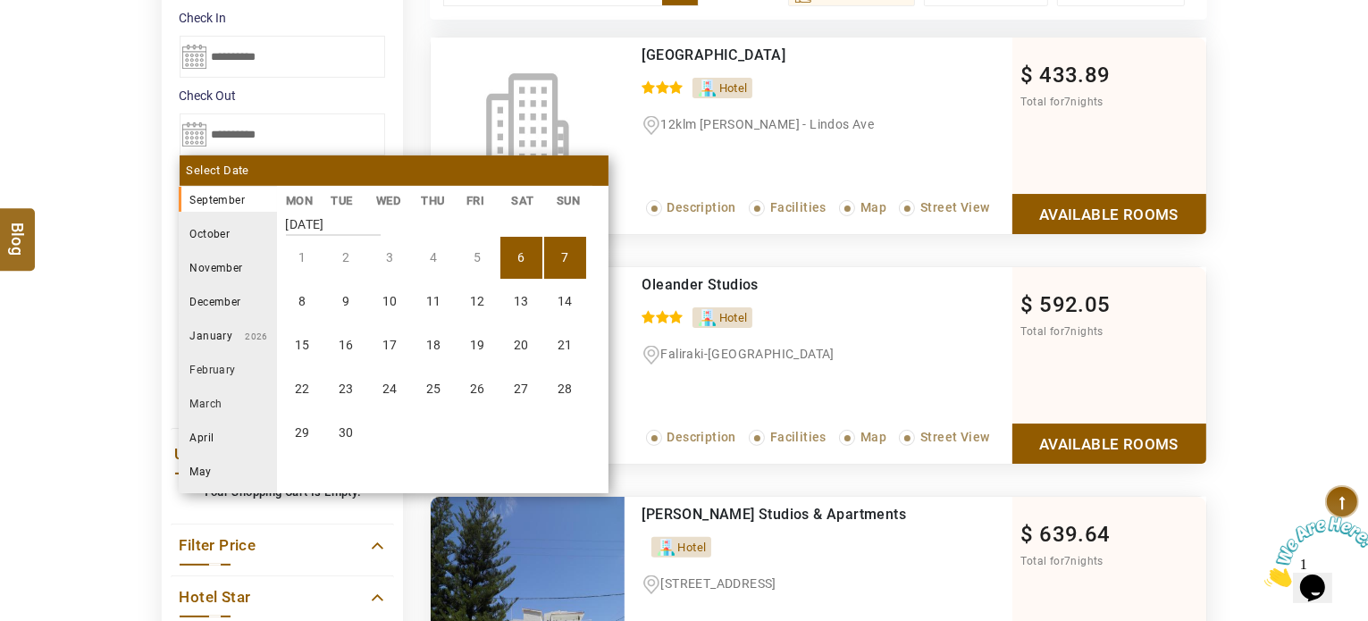
scroll to position [357, 0]
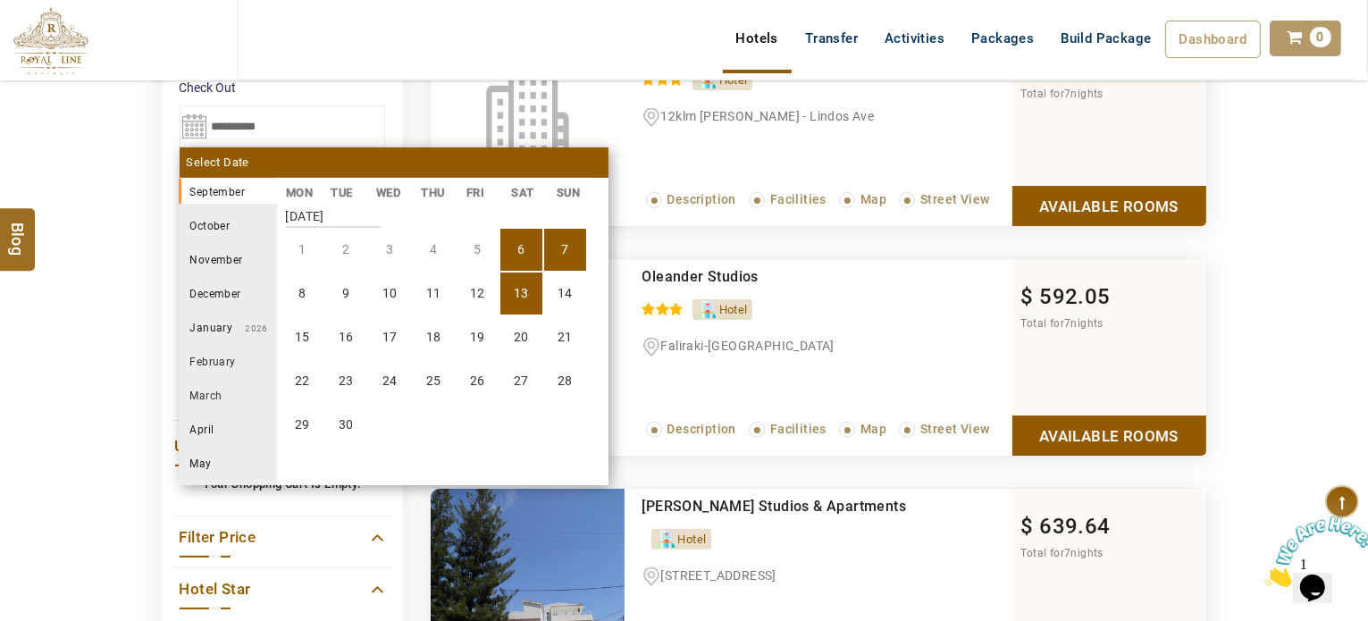
click at [528, 289] on li "13" at bounding box center [521, 293] width 42 height 42
select select "*"
type input "**********"
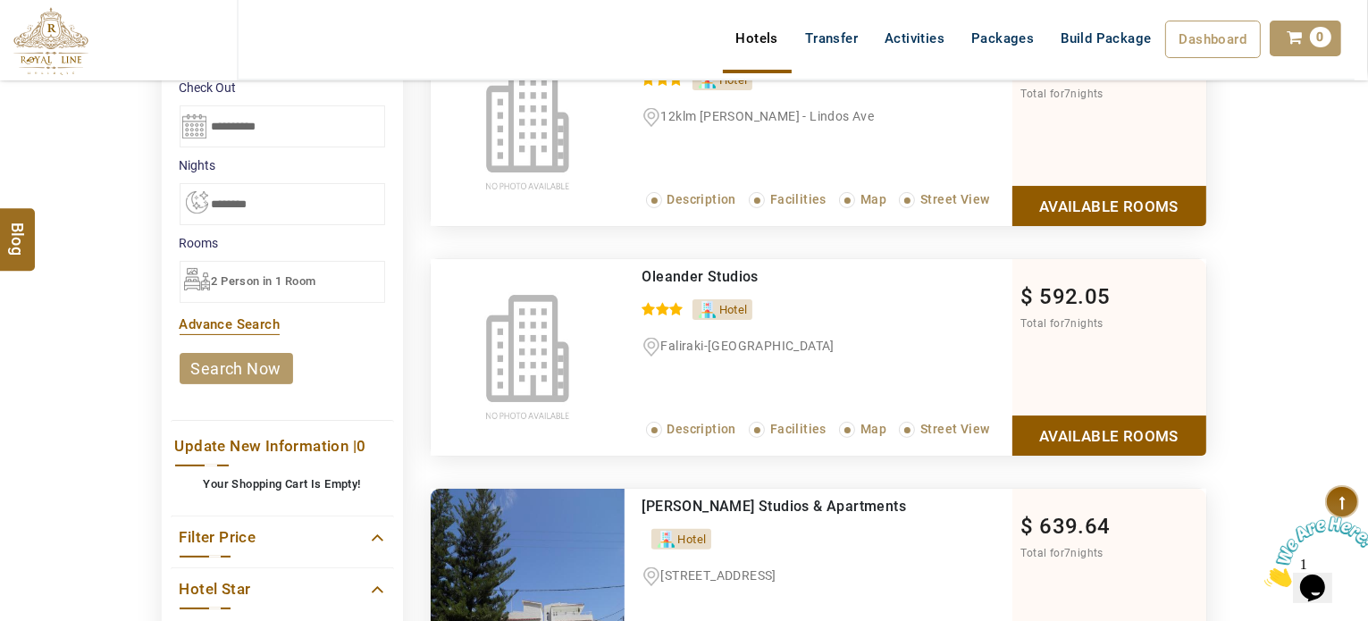
click at [276, 373] on link "search now" at bounding box center [236, 368] width 113 height 31
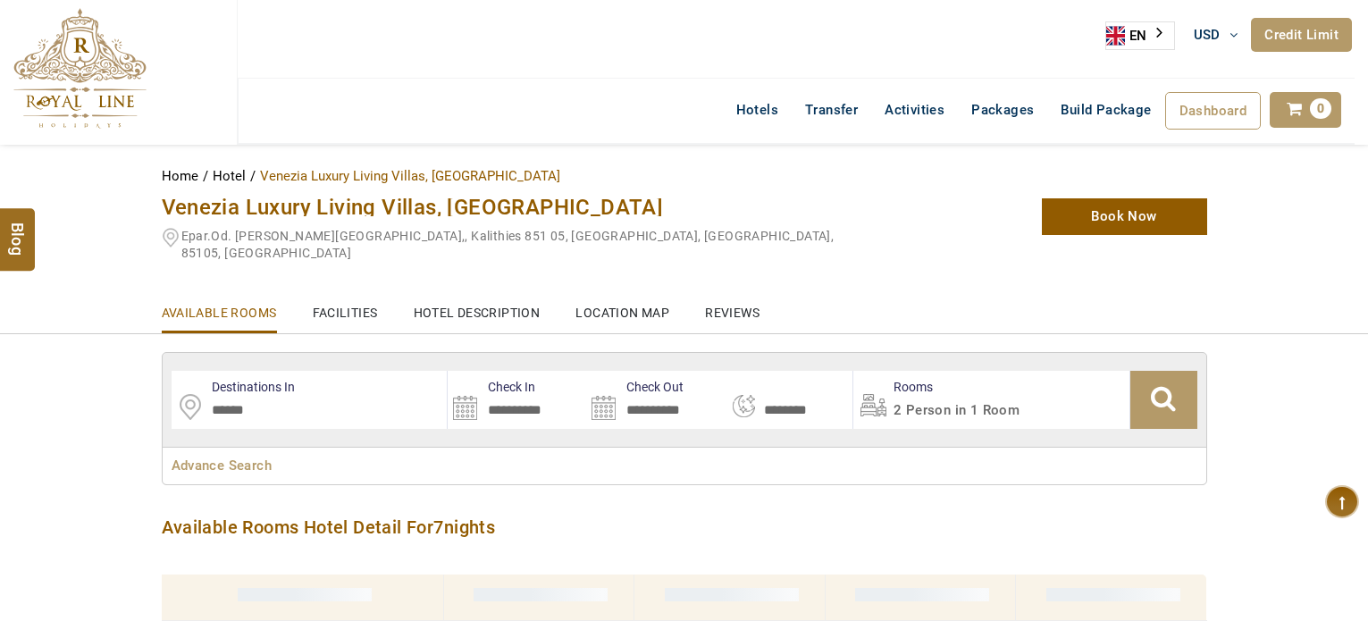
select select "*"
click at [354, 218] on div "Venezia Luxury Living Villas, Faliraki Epar.Od. Kalithion-Falirakiou,, Kalithie…" at bounding box center [505, 225] width 715 height 72
click at [371, 197] on span "Venezia Luxury Living Villas, Faliraki" at bounding box center [413, 207] width 502 height 25
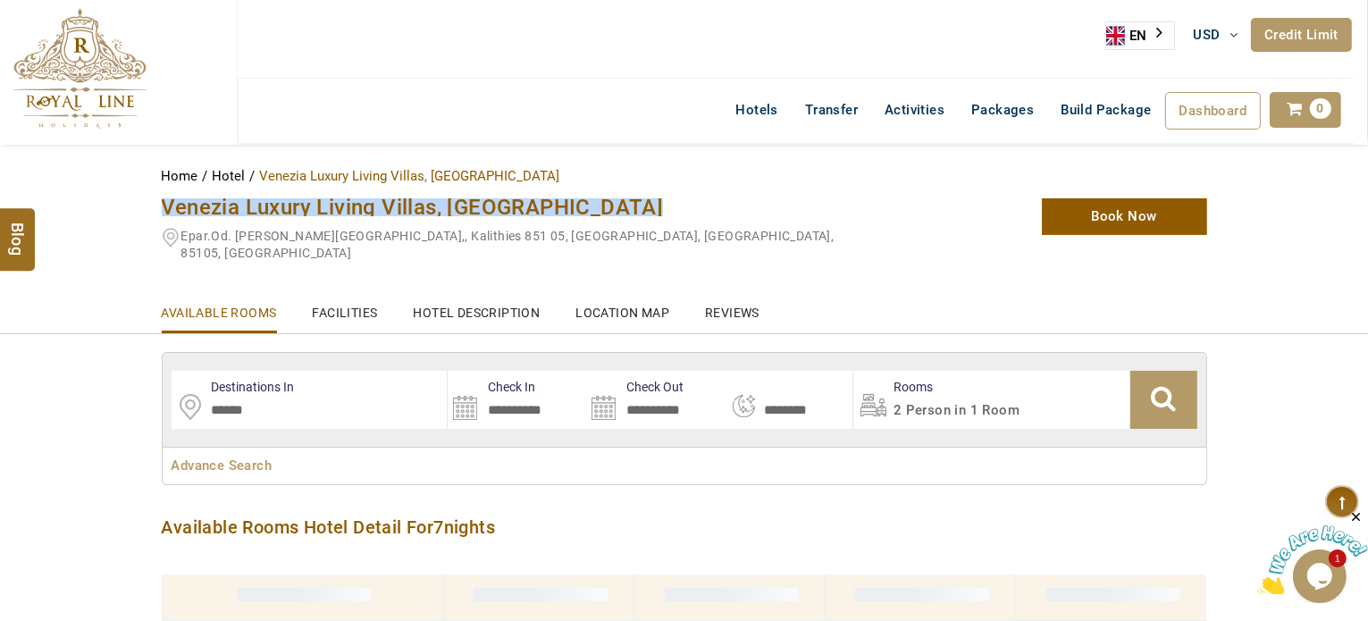
click at [371, 197] on span "Venezia Luxury Living Villas, Faliraki" at bounding box center [413, 207] width 502 height 25
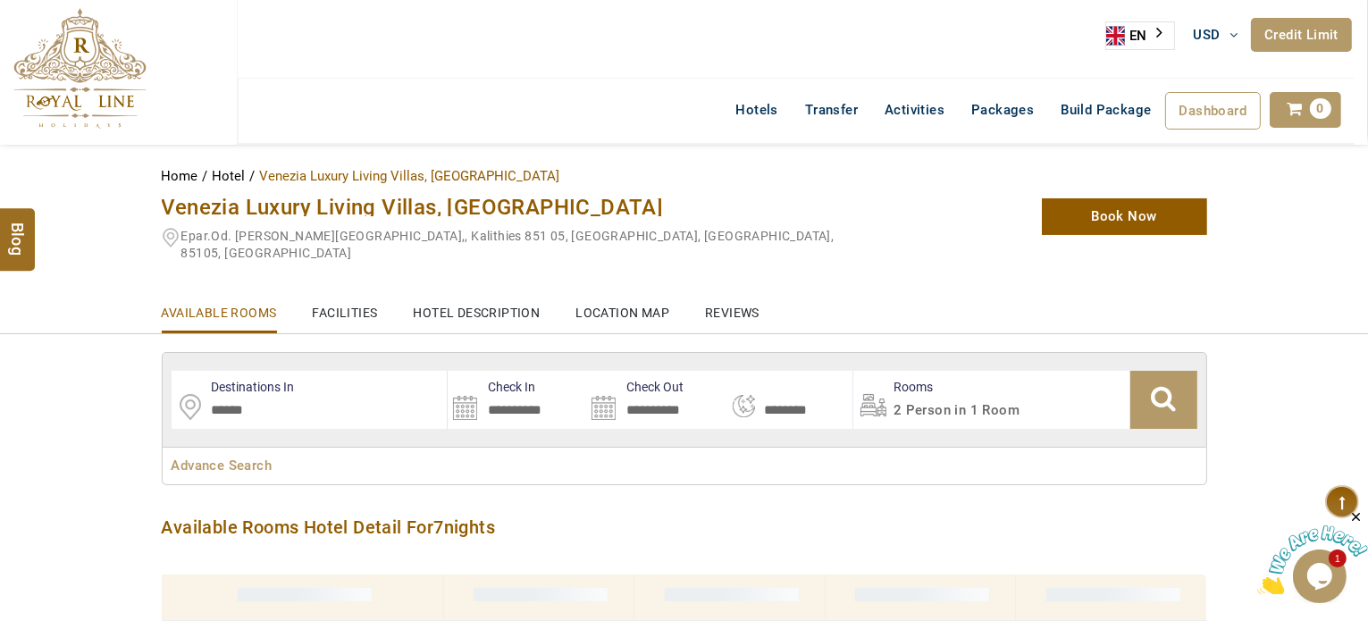
click at [347, 240] on span "Epar.Od. Kalithion-Falirakiou,, Kalithies 851 05, Greece, Faliraki, 85105, Gree…" at bounding box center [507, 244] width 653 height 31
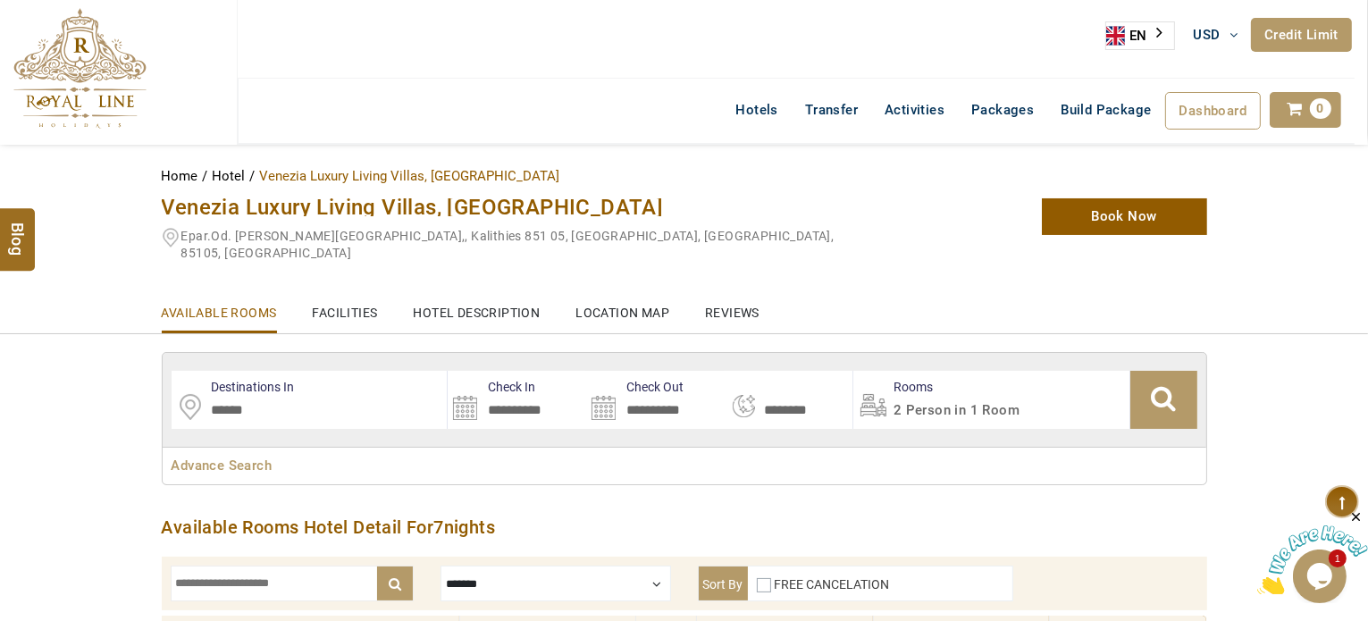
click at [366, 203] on span "Venezia Luxury Living Villas, Faliraki" at bounding box center [413, 207] width 502 height 25
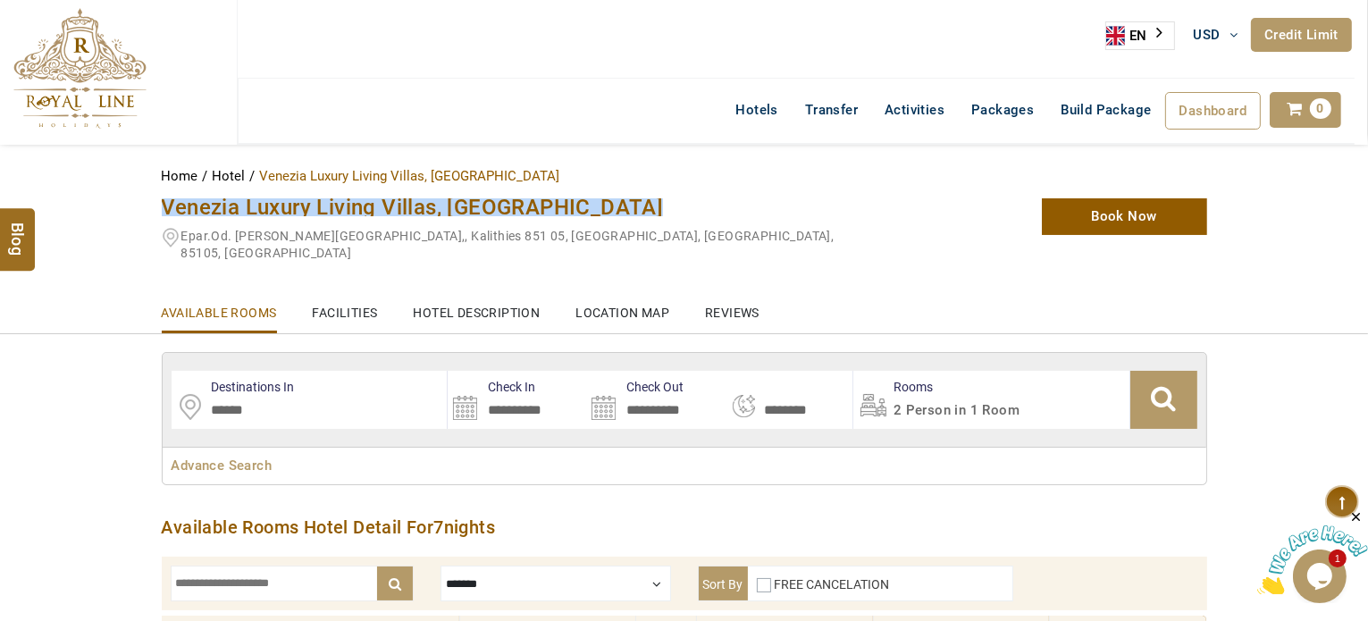
click at [366, 203] on span "Venezia Luxury Living Villas, Faliraki" at bounding box center [413, 207] width 502 height 25
copy div "Venezia Luxury Living Villas, Faliraki"
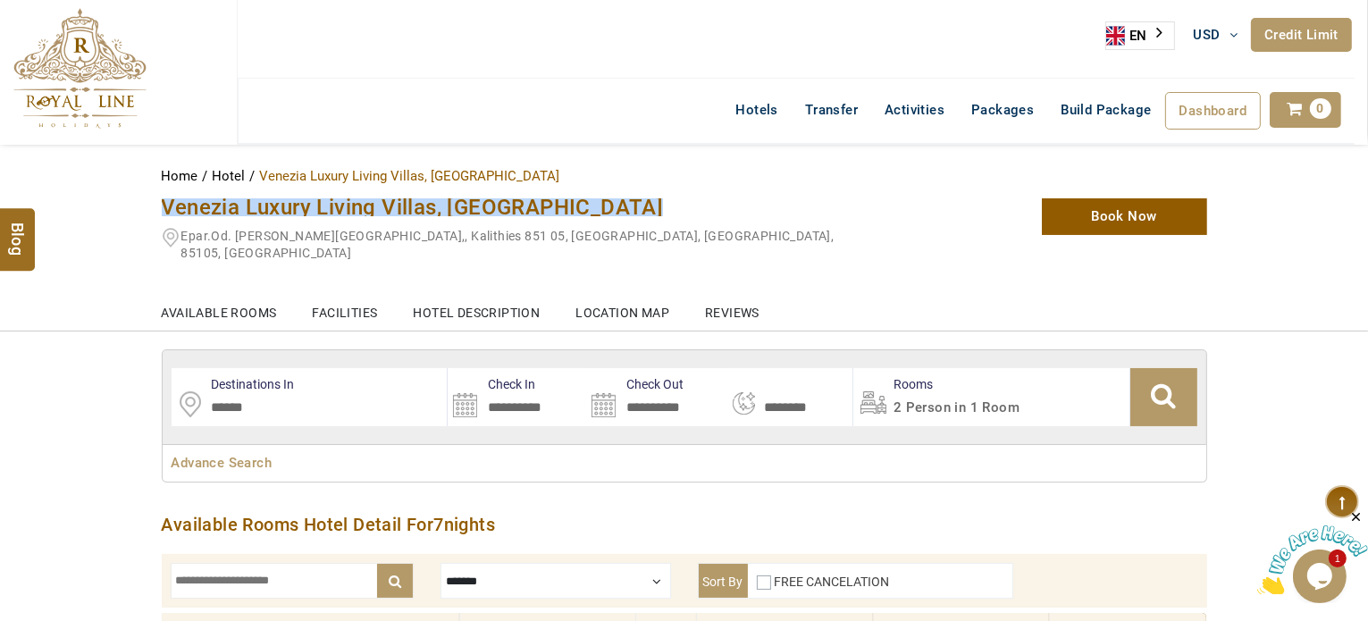
scroll to position [268, 0]
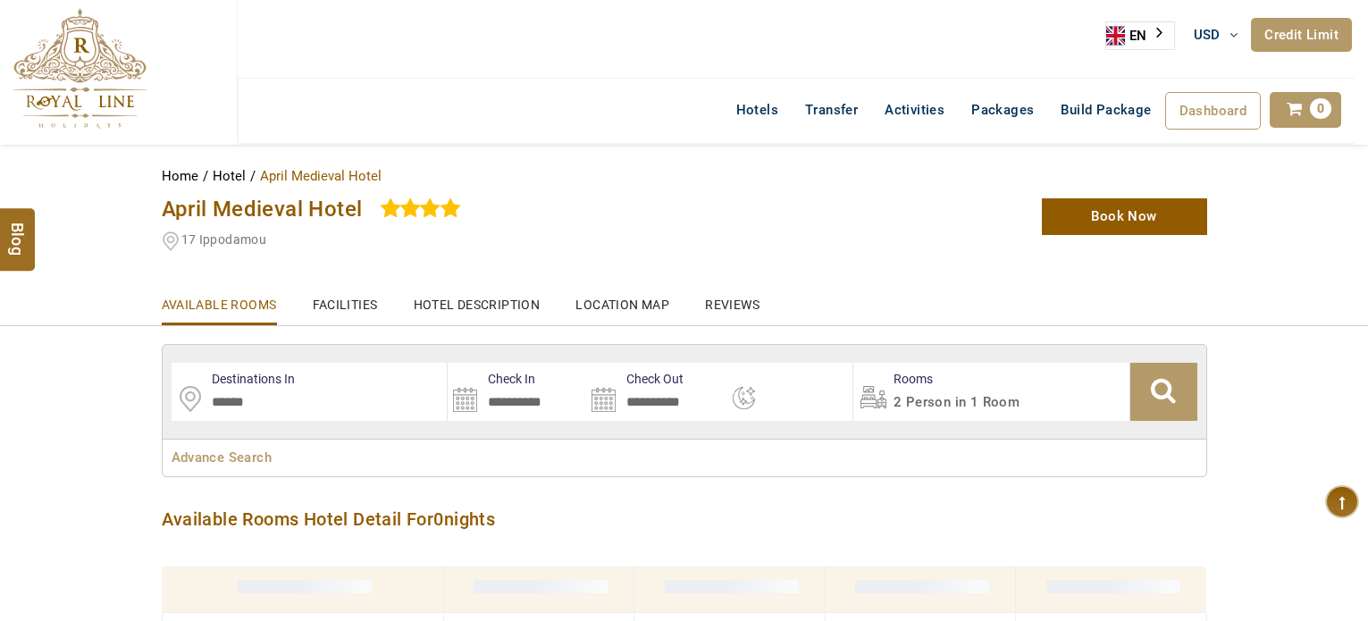
select select
type input "**********"
select select "*"
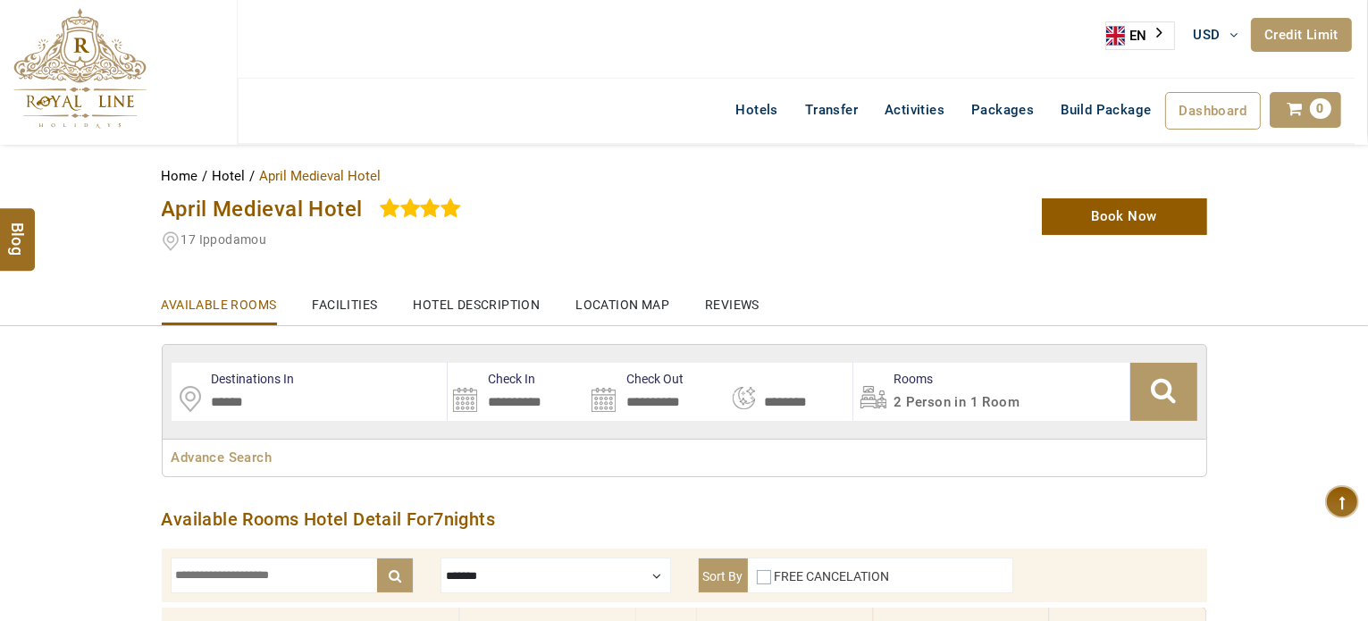
click at [333, 197] on span "April Medieval Hotel" at bounding box center [262, 209] width 201 height 25
copy div "April Medieval Hotel"
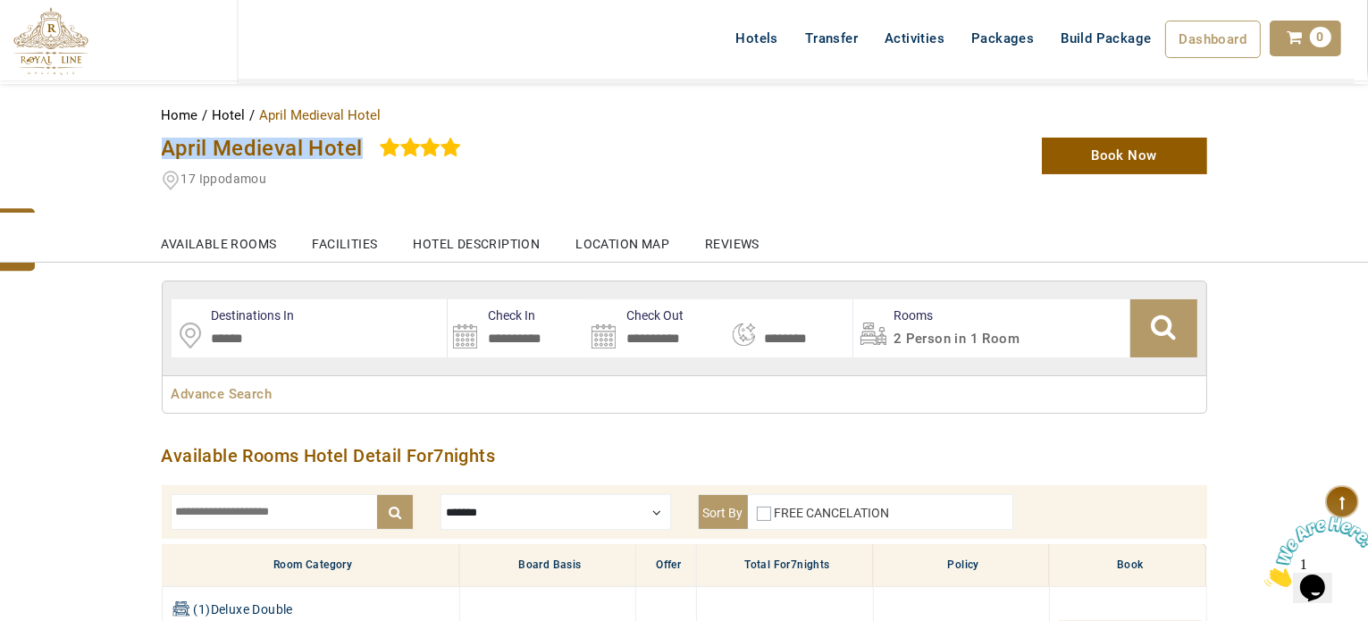
scroll to position [33, 0]
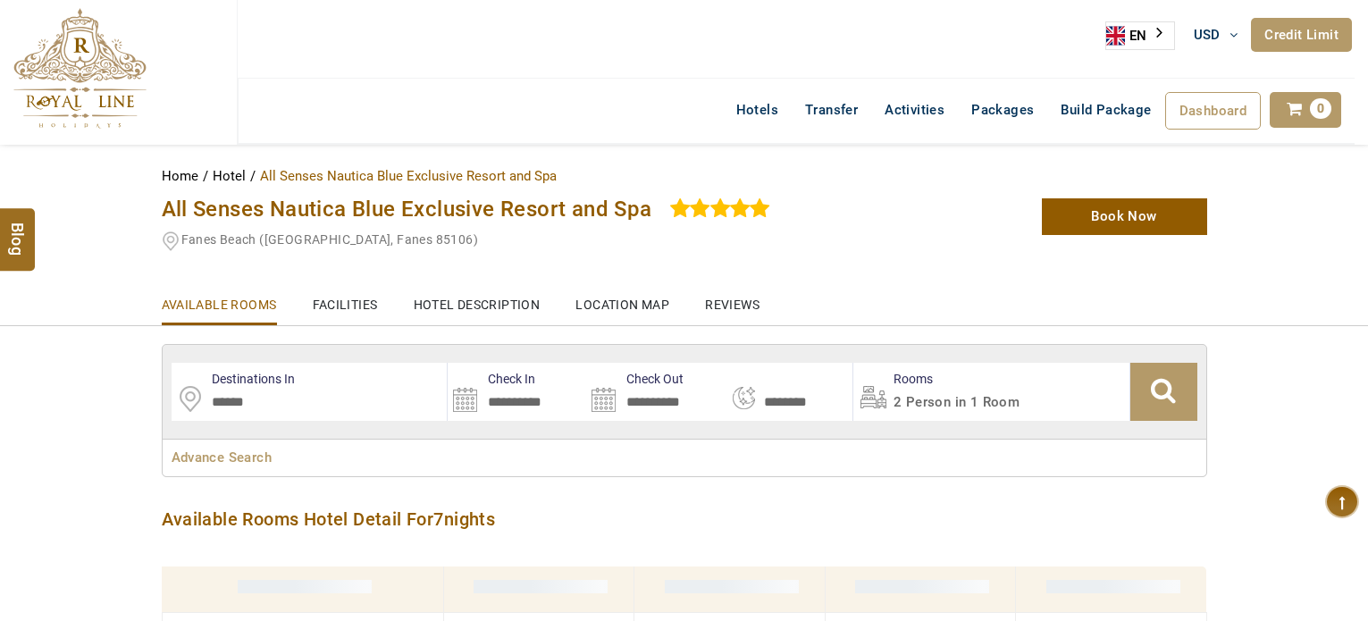
select select "*"
click at [460, 214] on span "All Senses Nautica Blue Exclusive Resort and Spa" at bounding box center [407, 209] width 490 height 25
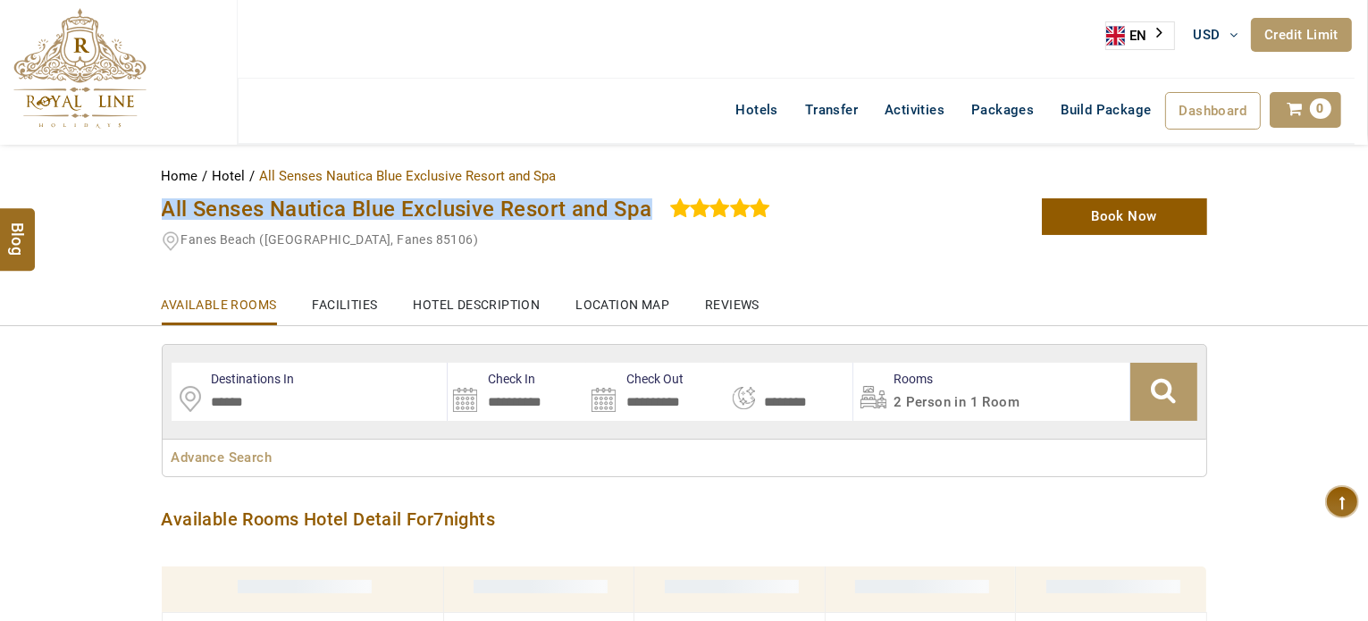
click at [460, 214] on span "All Senses Nautica Blue Exclusive Resort and Spa" at bounding box center [407, 209] width 490 height 25
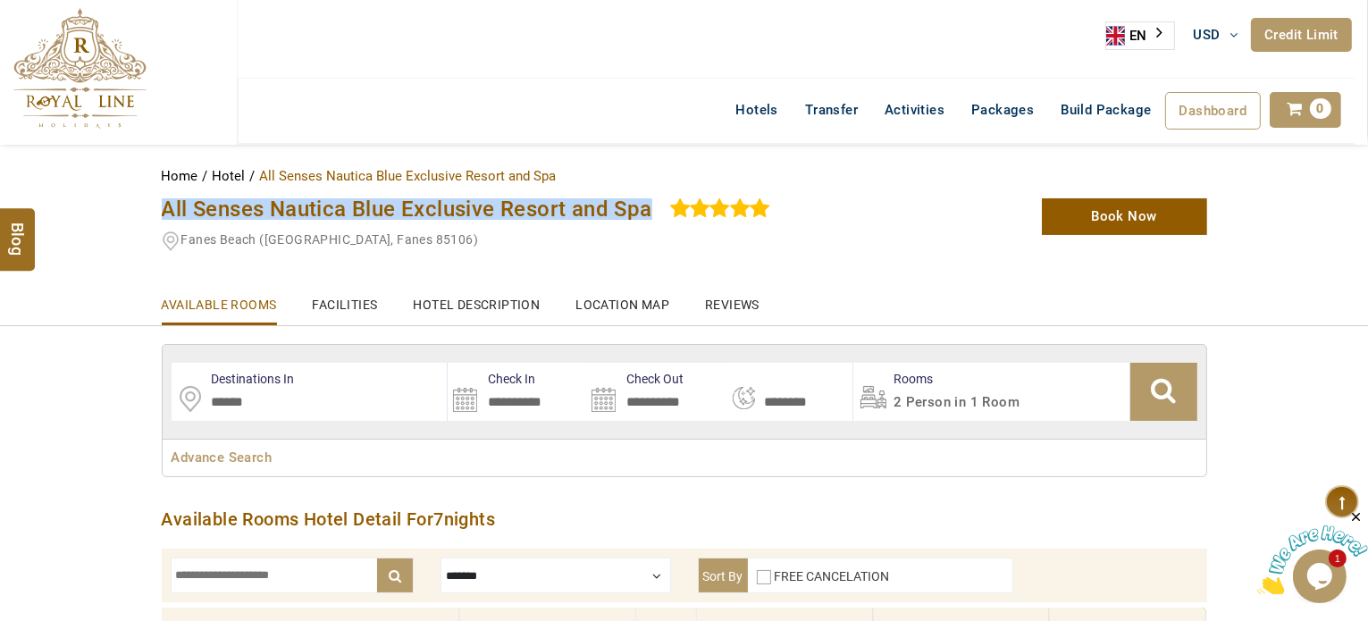
copy div "All Senses Nautica Blue Exclusive Resort and Spa"
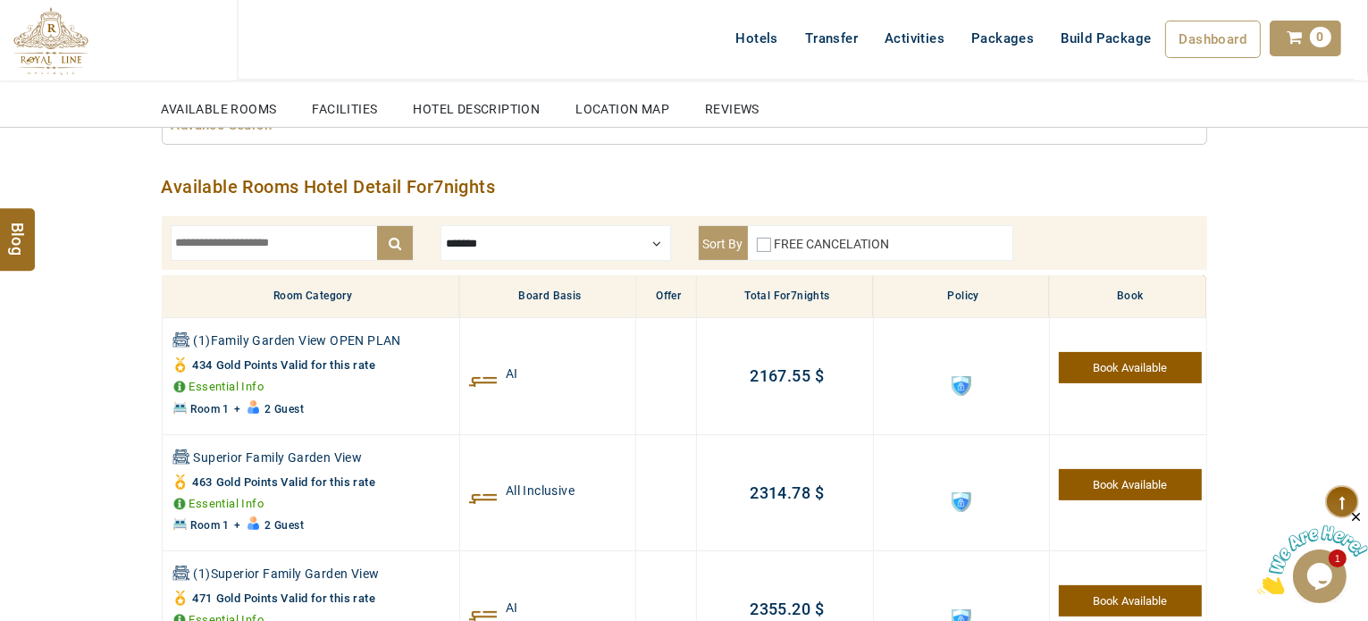
scroll to position [89, 0]
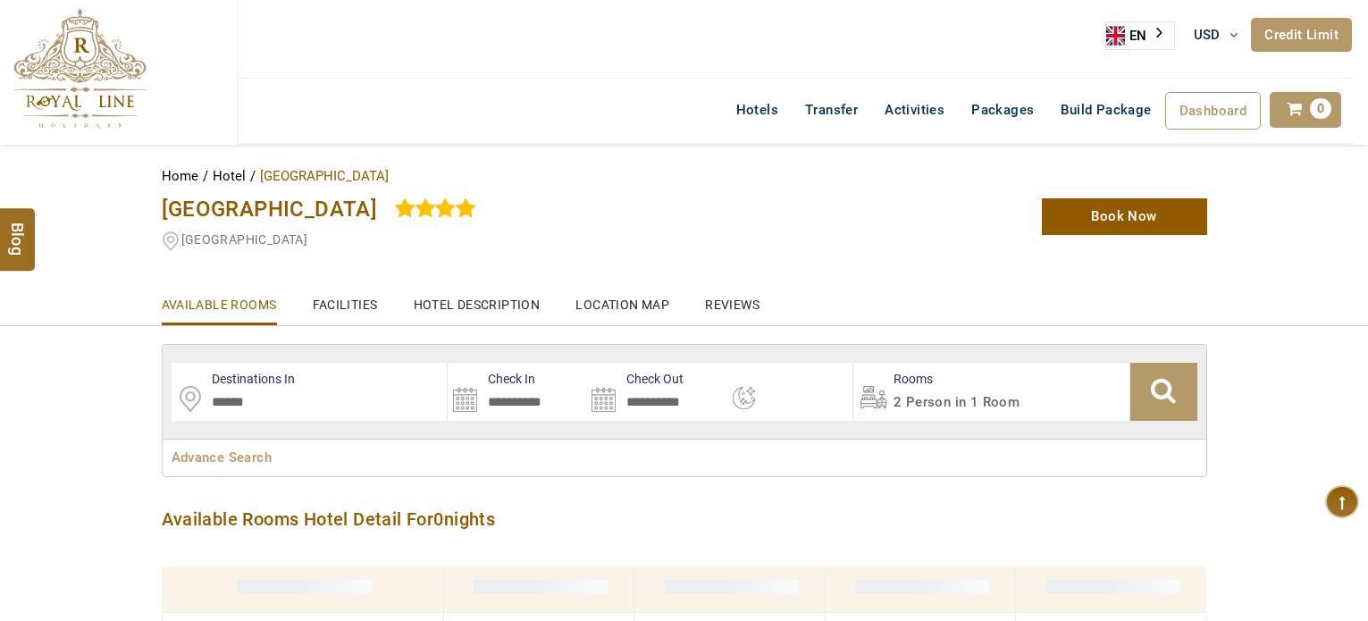
select select
type input "**********"
select select "*"
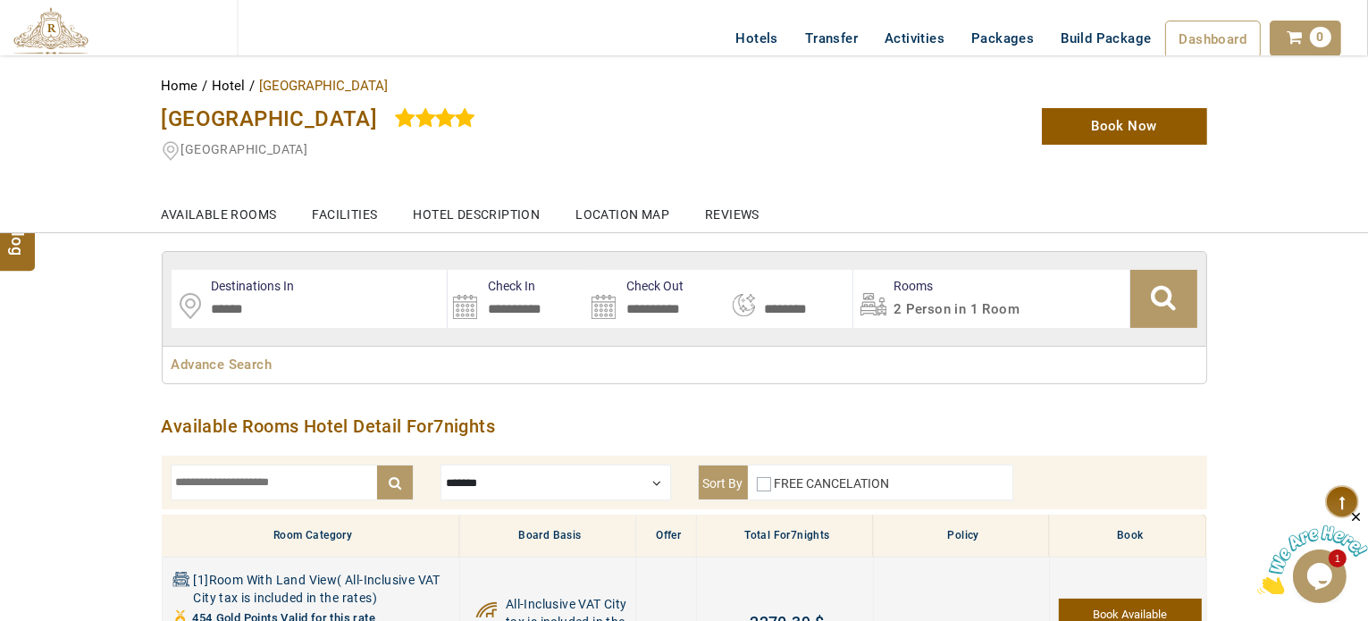
scroll to position [89, 0]
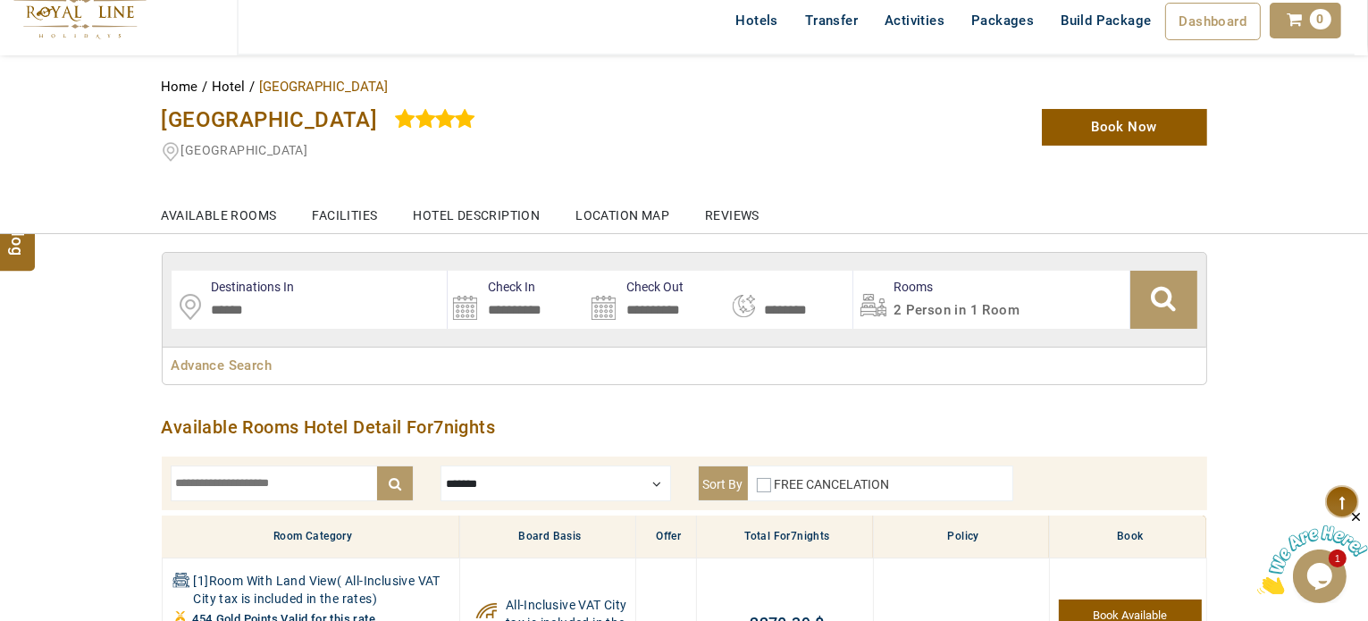
click at [277, 116] on span "Blue Sea Hotel" at bounding box center [270, 119] width 216 height 25
copy div "Blue Sea Hotel"
click at [250, 147] on span "Kalithea Avenue" at bounding box center [244, 150] width 127 height 14
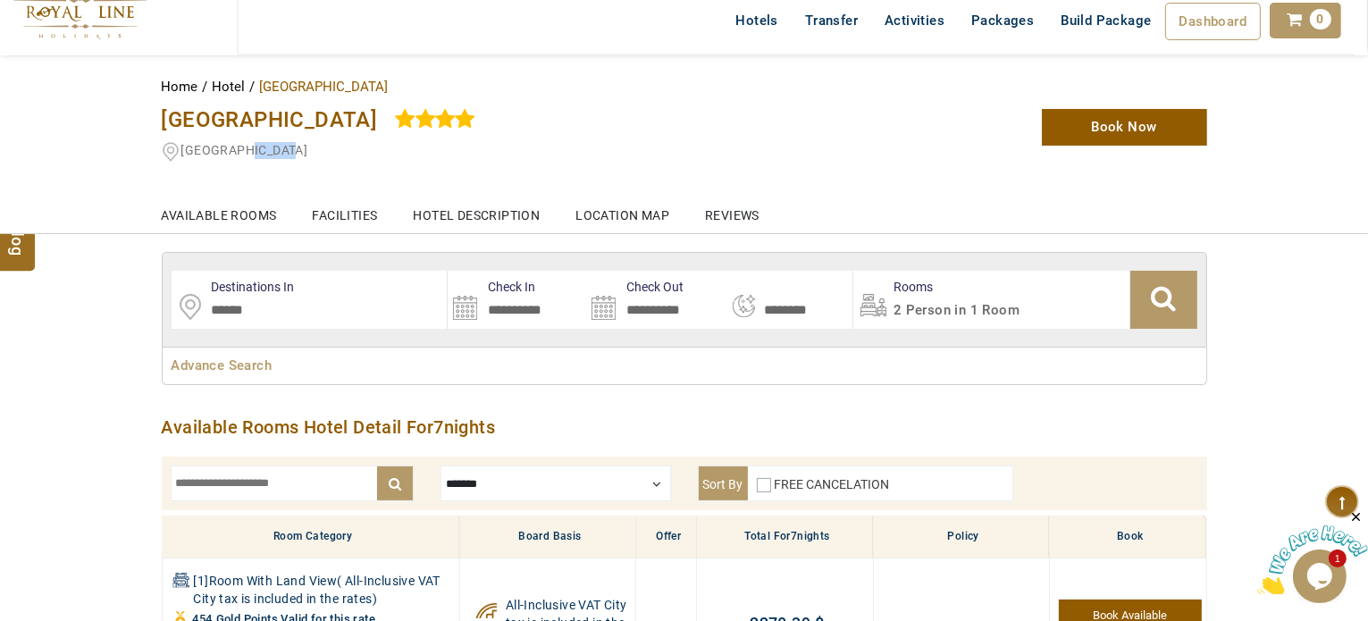
click at [250, 147] on span "Kalithea Avenue" at bounding box center [244, 150] width 127 height 14
drag, startPoint x: 250, startPoint y: 147, endPoint x: 251, endPoint y: 121, distance: 25.9
click at [251, 121] on div "Blue Sea Hotel Kalithea Avenue" at bounding box center [505, 132] width 715 height 64
copy div "Blue Sea Hotel Kalithea Avenue $ 2176.79"
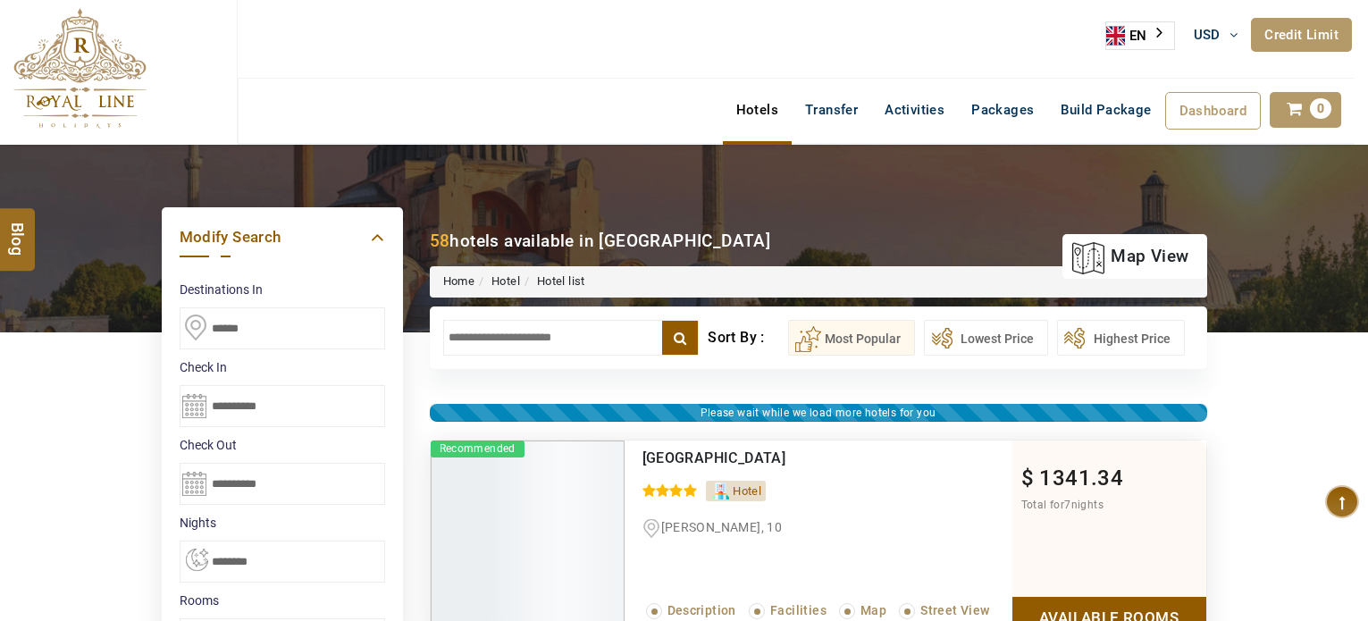
select select "*"
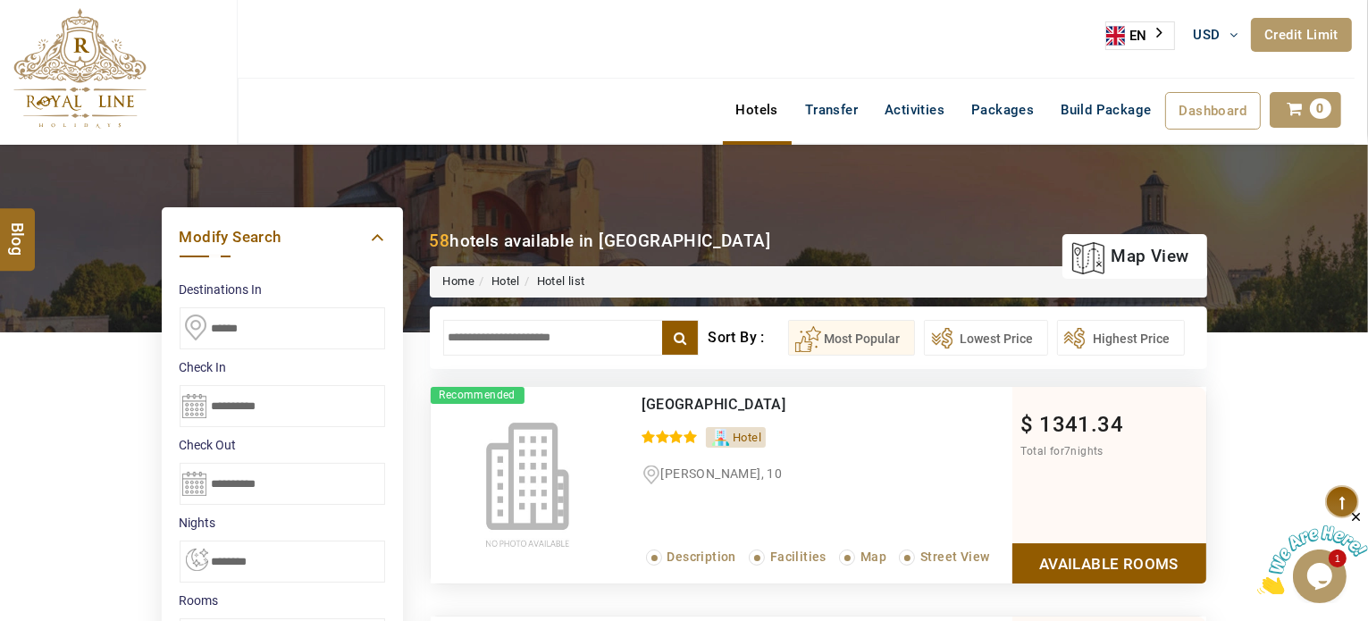
click at [765, 406] on span "[GEOGRAPHIC_DATA]" at bounding box center [714, 404] width 144 height 17
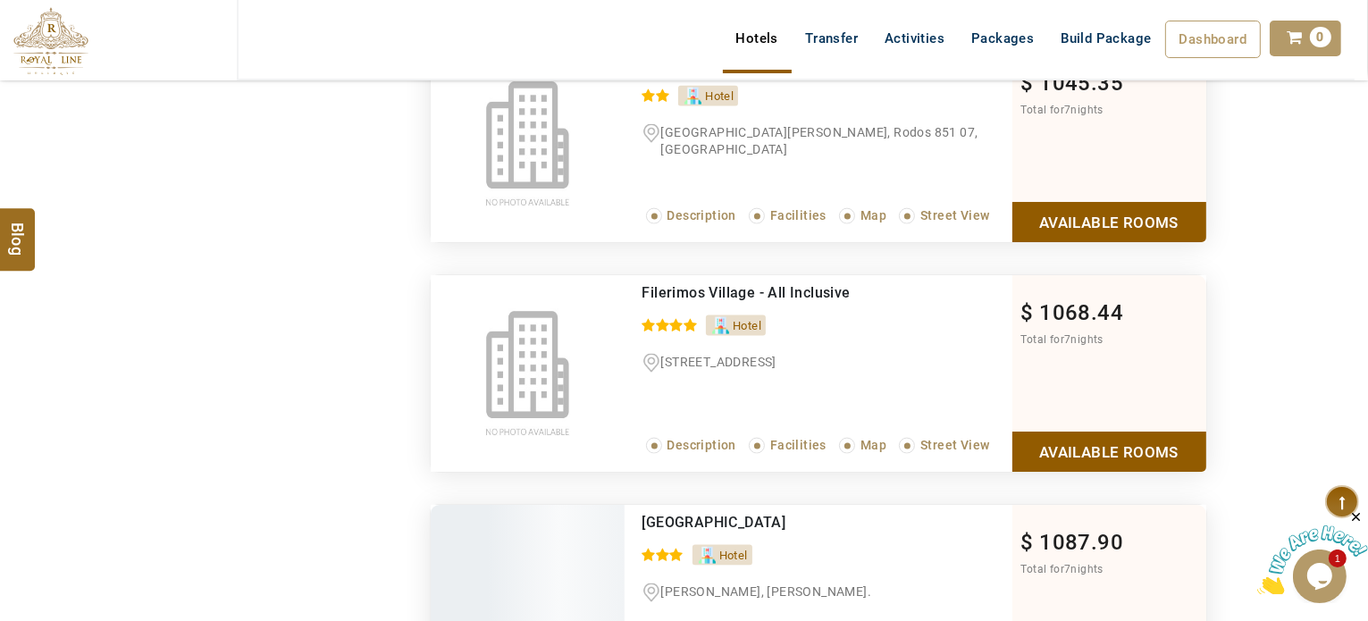
scroll to position [2412, 0]
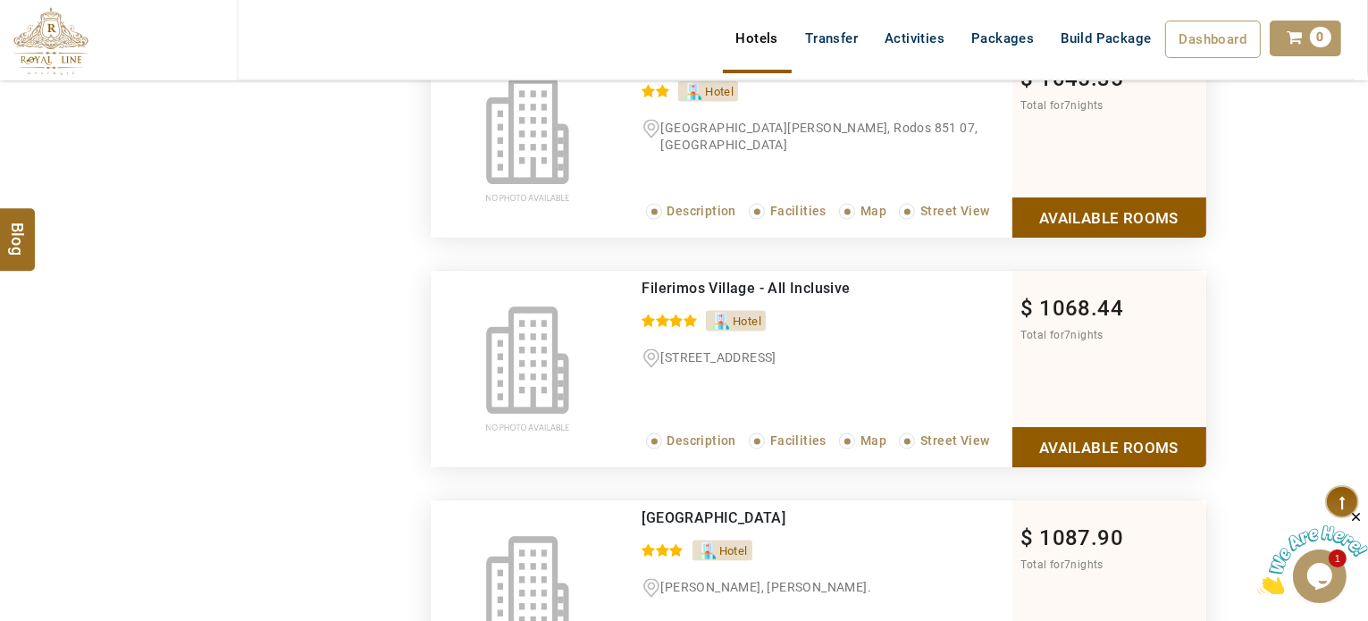
click at [763, 280] on span "Filerimos Village - All Inclusive" at bounding box center [746, 288] width 208 height 17
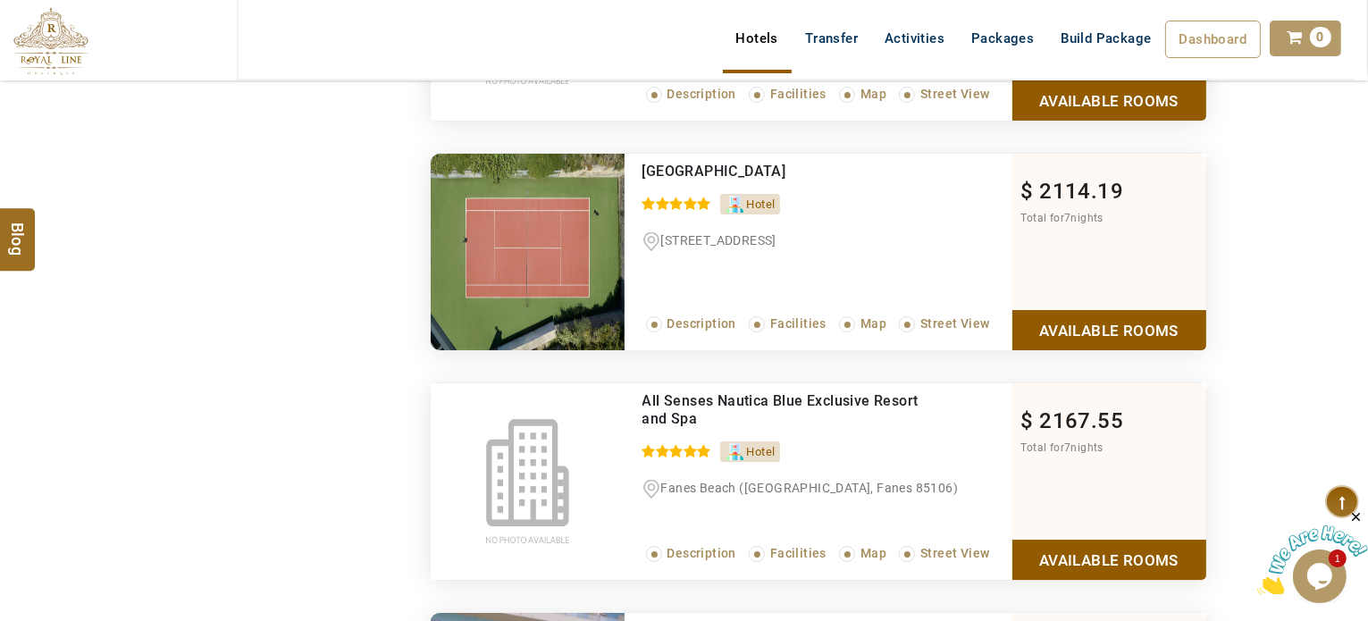
scroll to position [6700, 0]
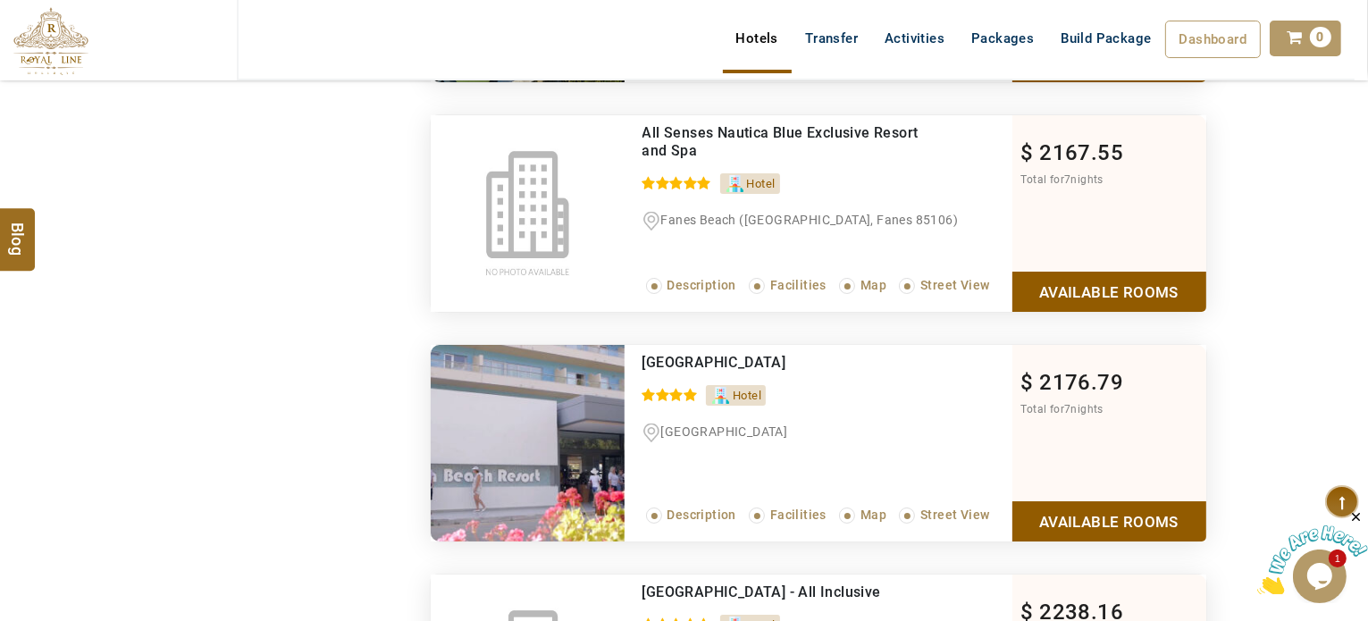
click at [1110, 523] on link "Available Rooms" at bounding box center [1109, 521] width 194 height 40
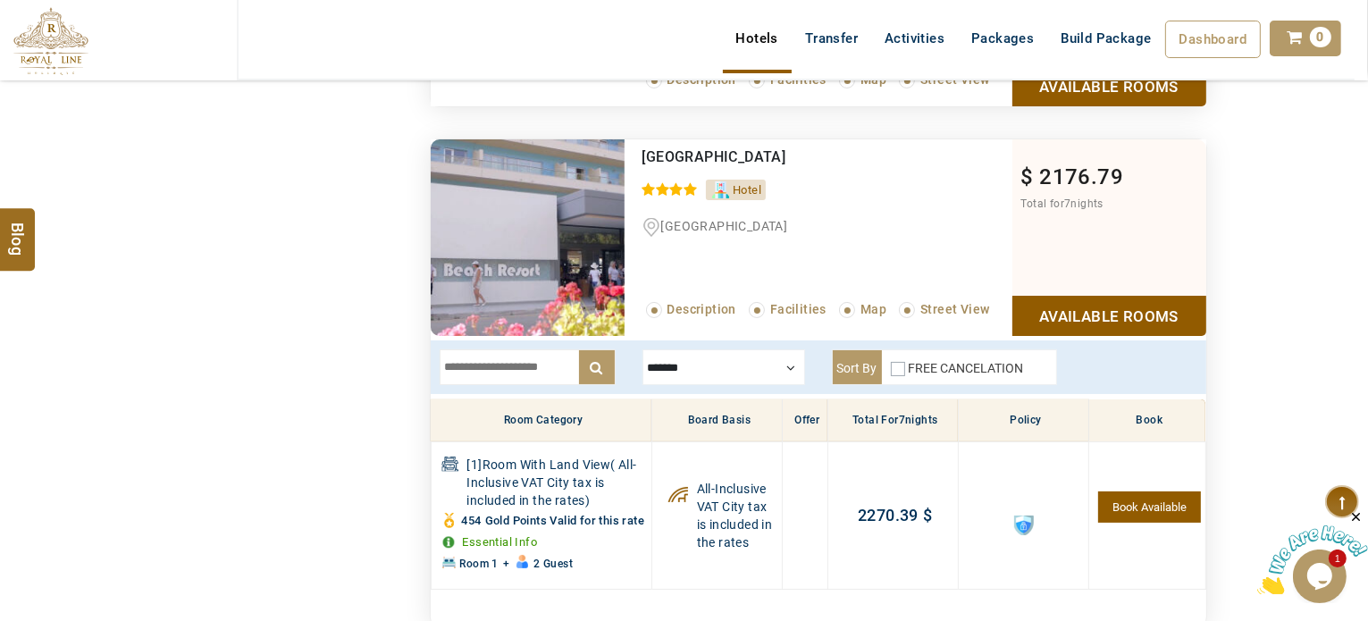
scroll to position [6899, 0]
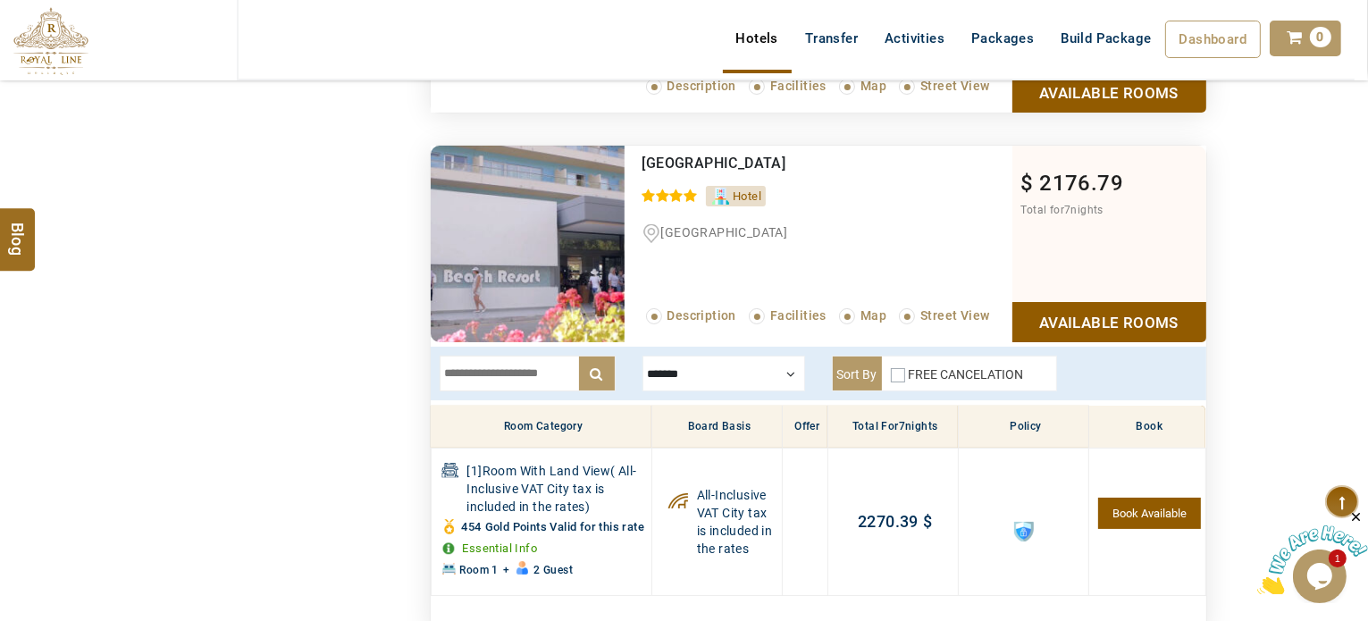
click at [1171, 311] on link "Available Rooms" at bounding box center [1109, 322] width 194 height 40
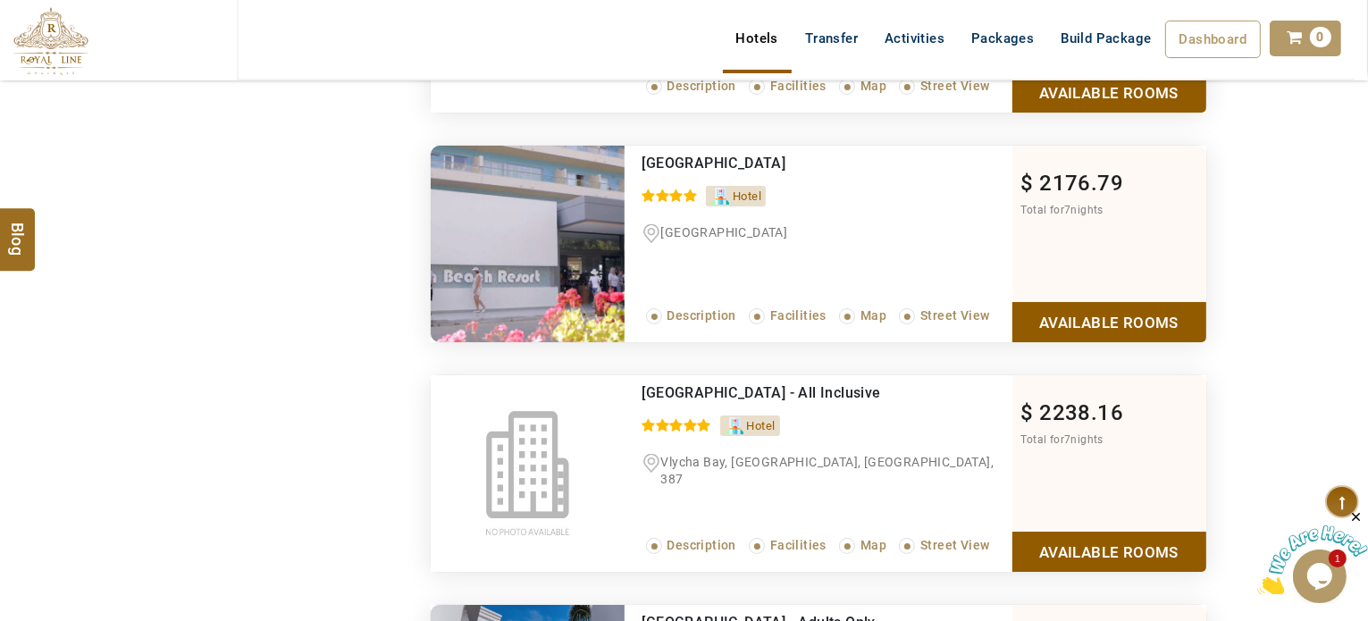
scroll to position [7256, 0]
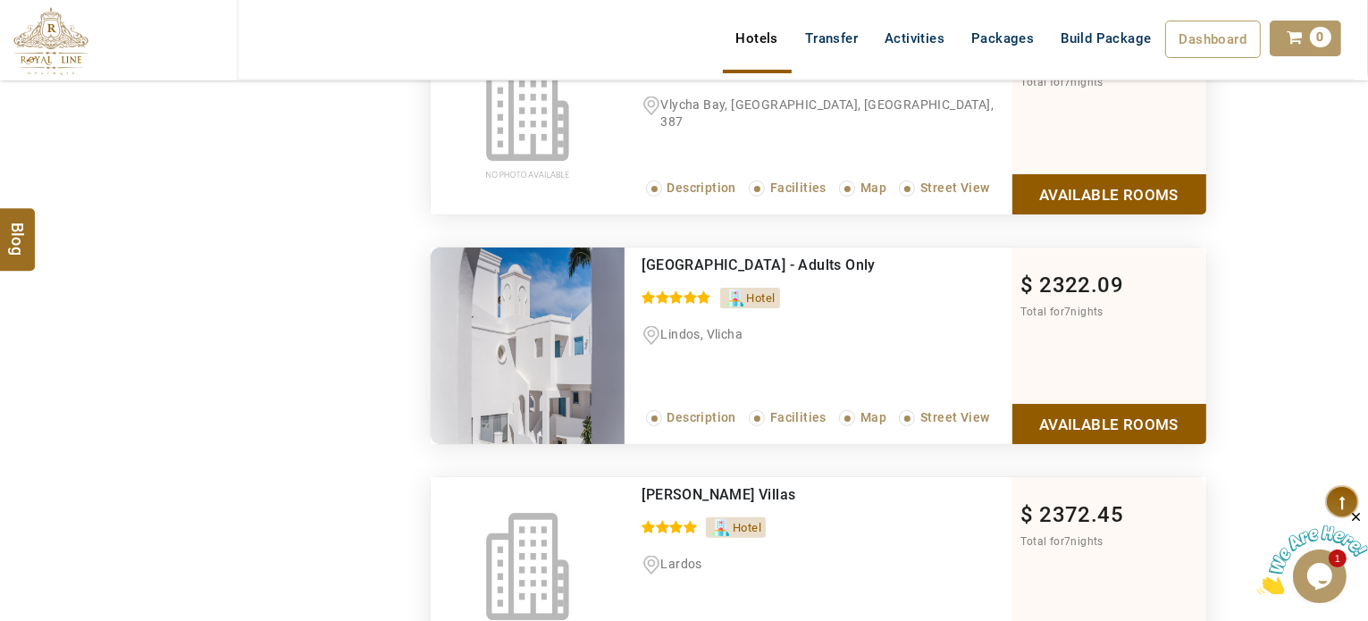
click at [791, 256] on span "Lindos Village Resort & Spa - Adults Only" at bounding box center [758, 264] width 233 height 17
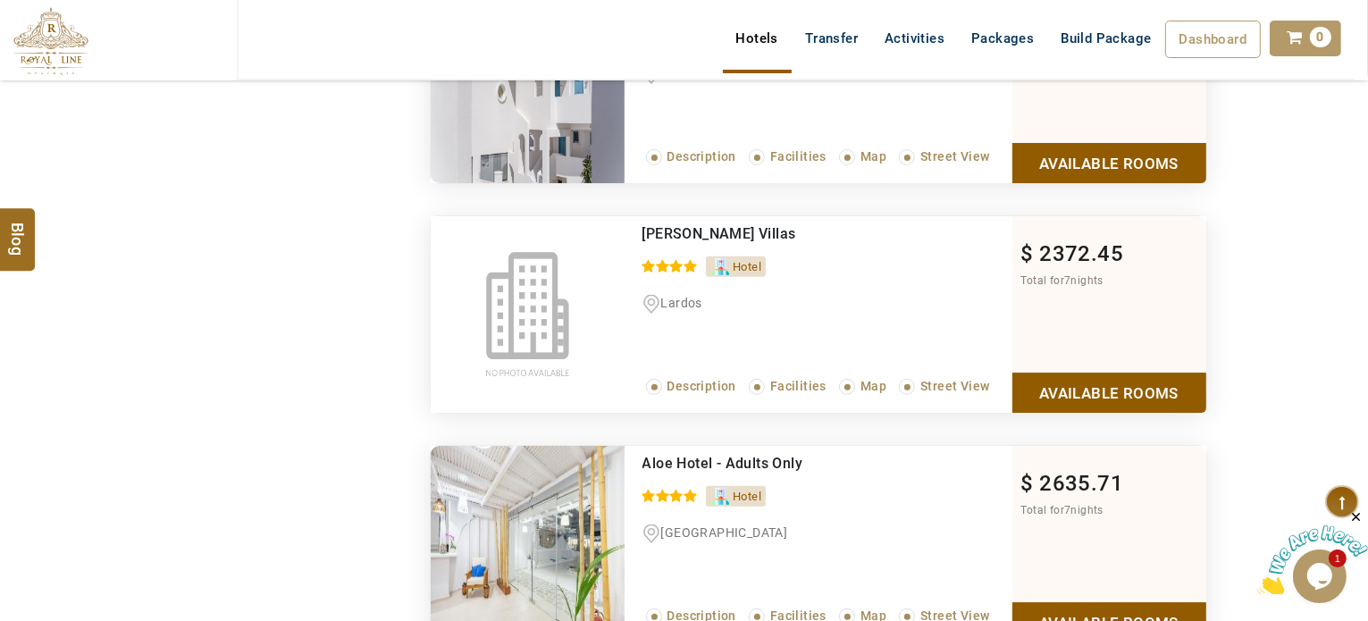
scroll to position [7614, 0]
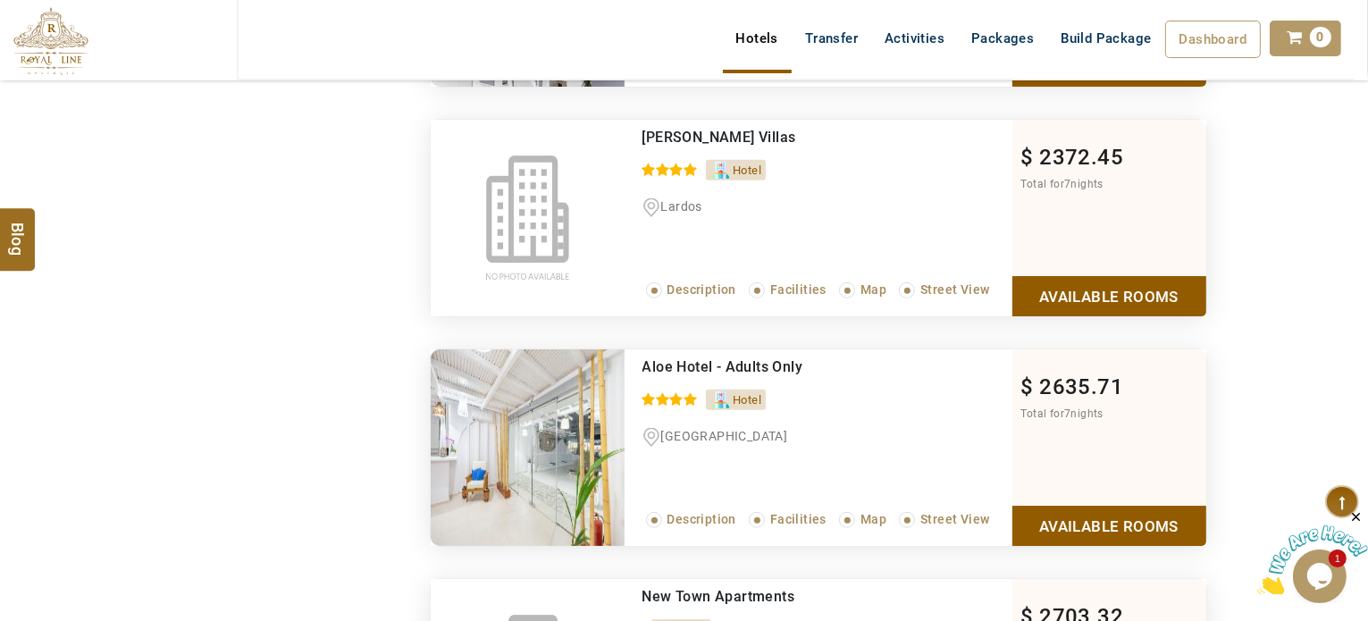
click at [747, 358] on span "Aloe Hotel - Adults Only" at bounding box center [722, 366] width 161 height 17
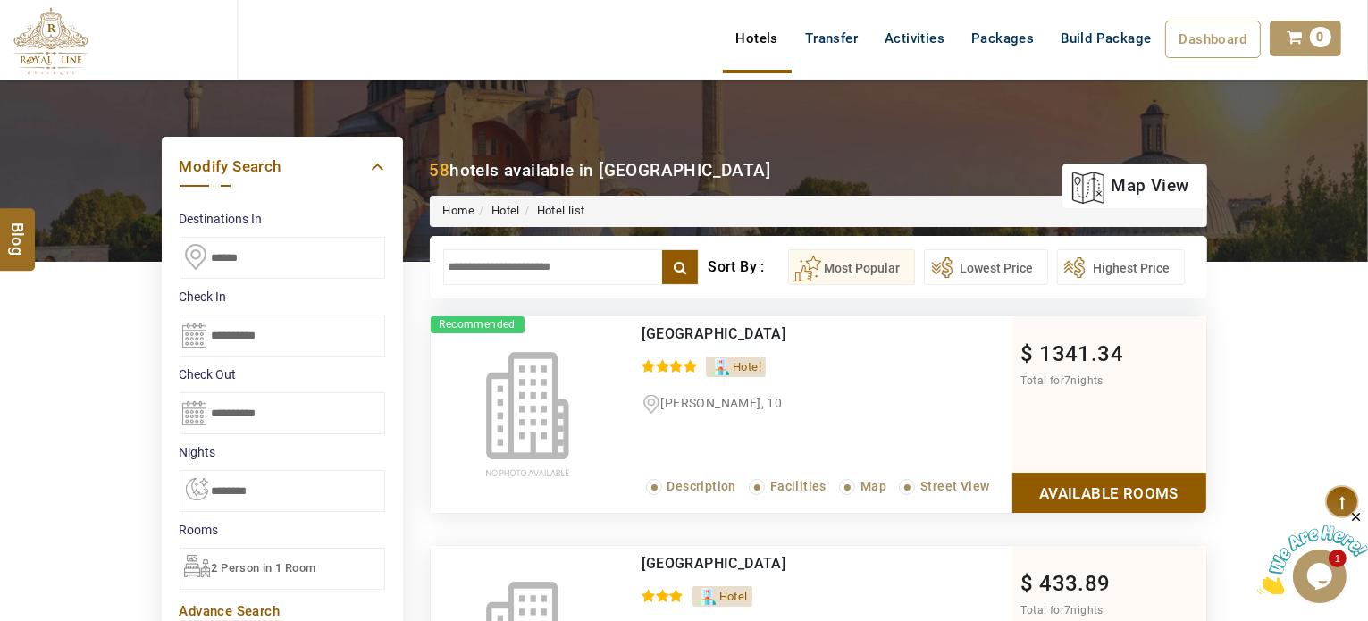
scroll to position [0, 0]
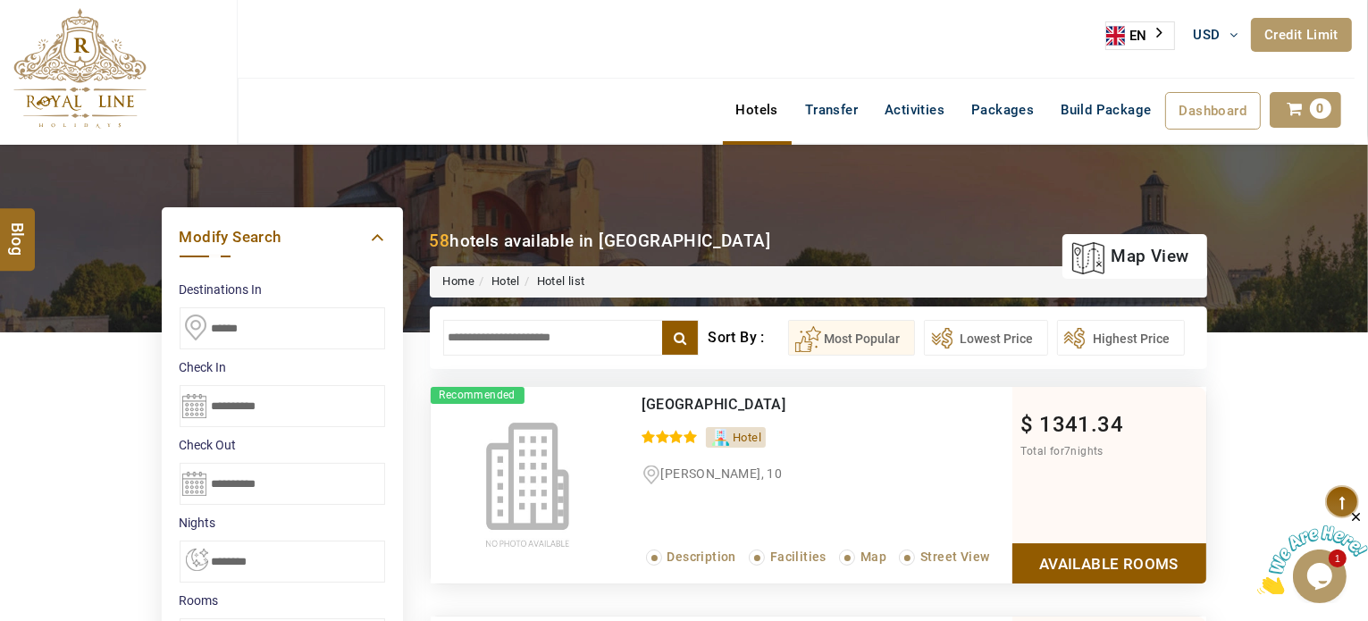
click at [566, 353] on input "text" at bounding box center [571, 338] width 256 height 36
type input "**********"
click at [673, 326] on label "x" at bounding box center [680, 338] width 36 height 34
click at [601, 349] on input "text" at bounding box center [571, 338] width 256 height 36
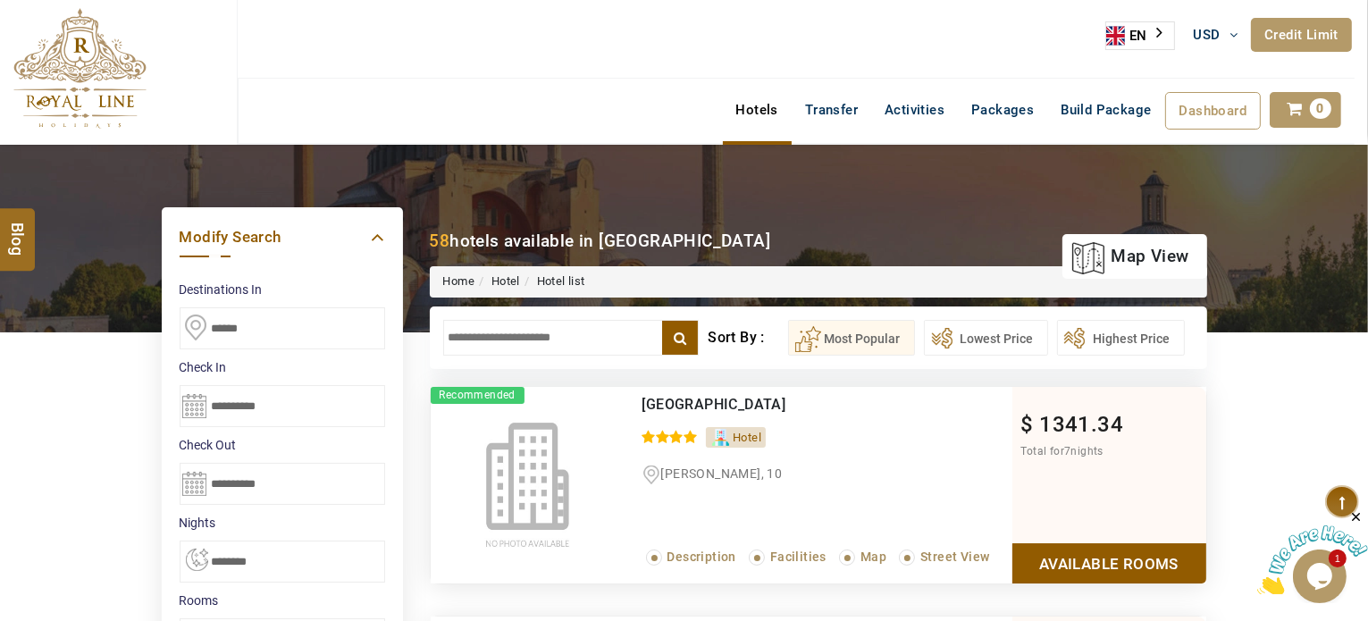
type input "*"
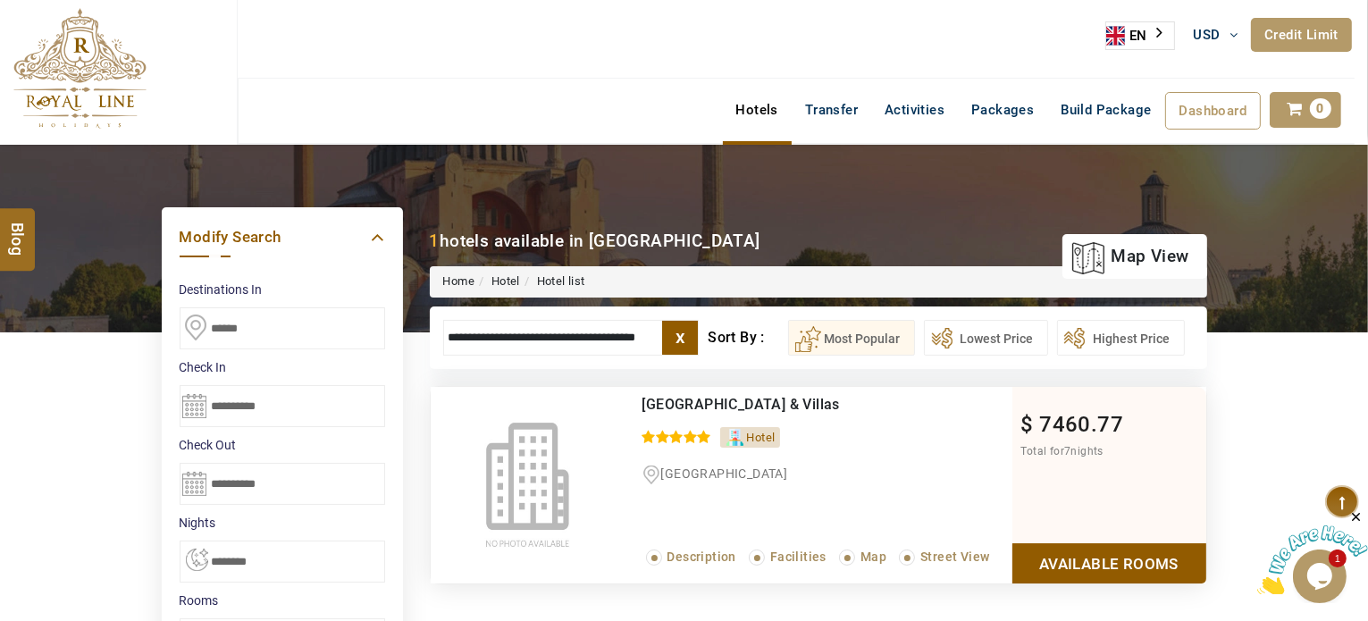
type input "**********"
click at [688, 339] on label "x" at bounding box center [680, 338] width 36 height 34
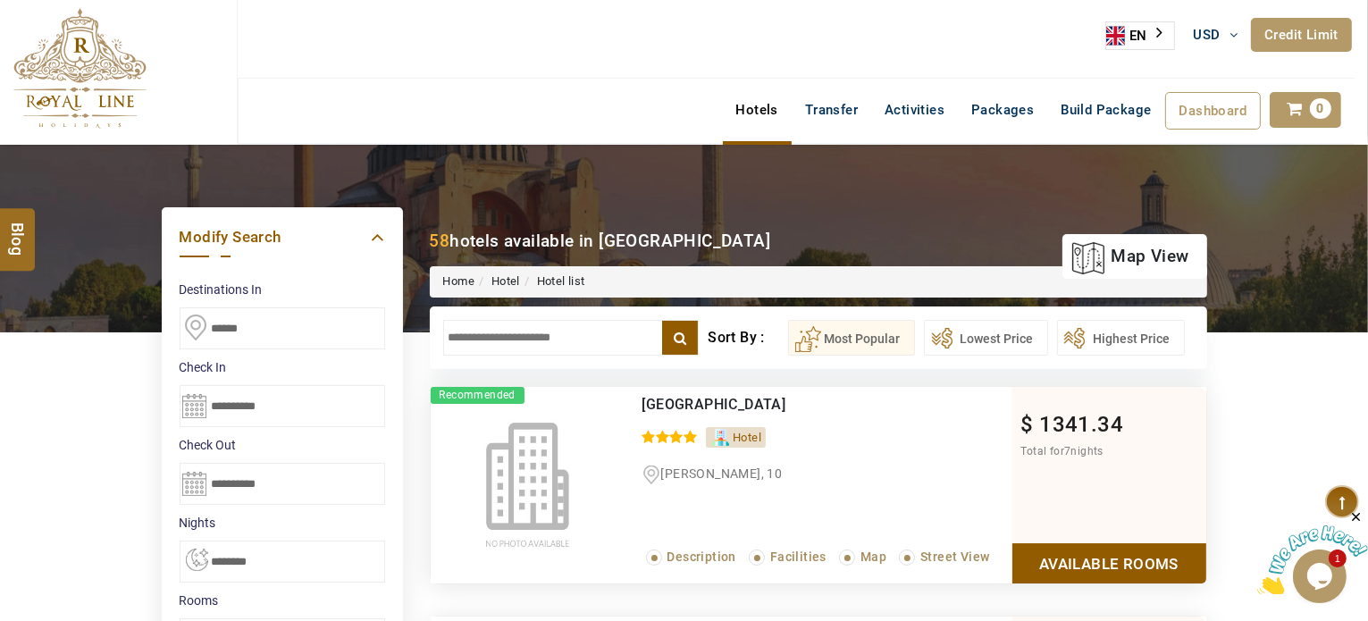
click at [611, 339] on input "text" at bounding box center [571, 338] width 256 height 36
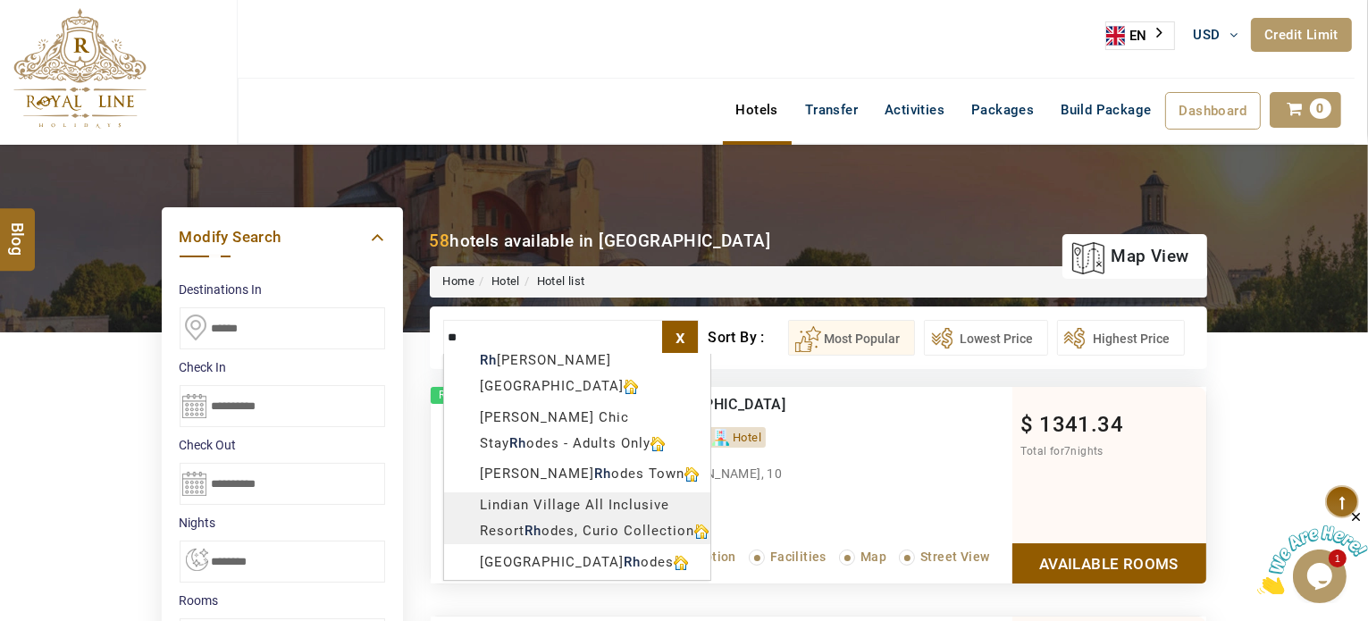
scroll to position [29, 0]
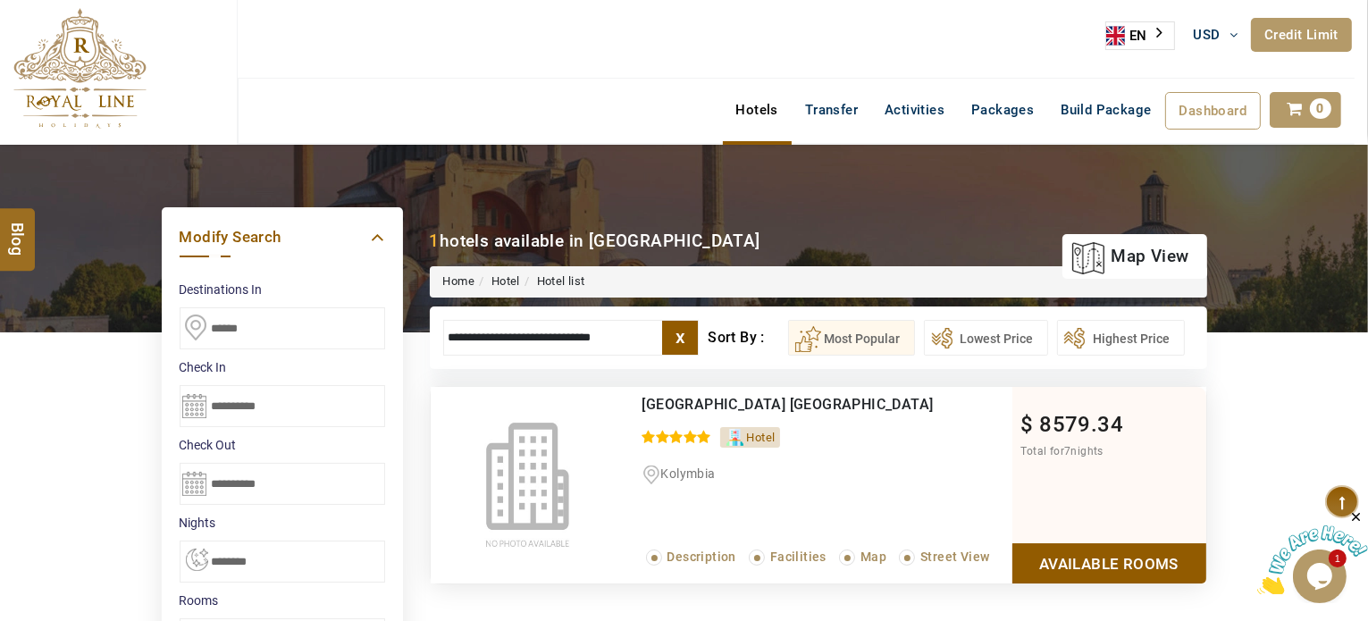
type input "**********"
click at [680, 336] on label "x" at bounding box center [680, 338] width 36 height 34
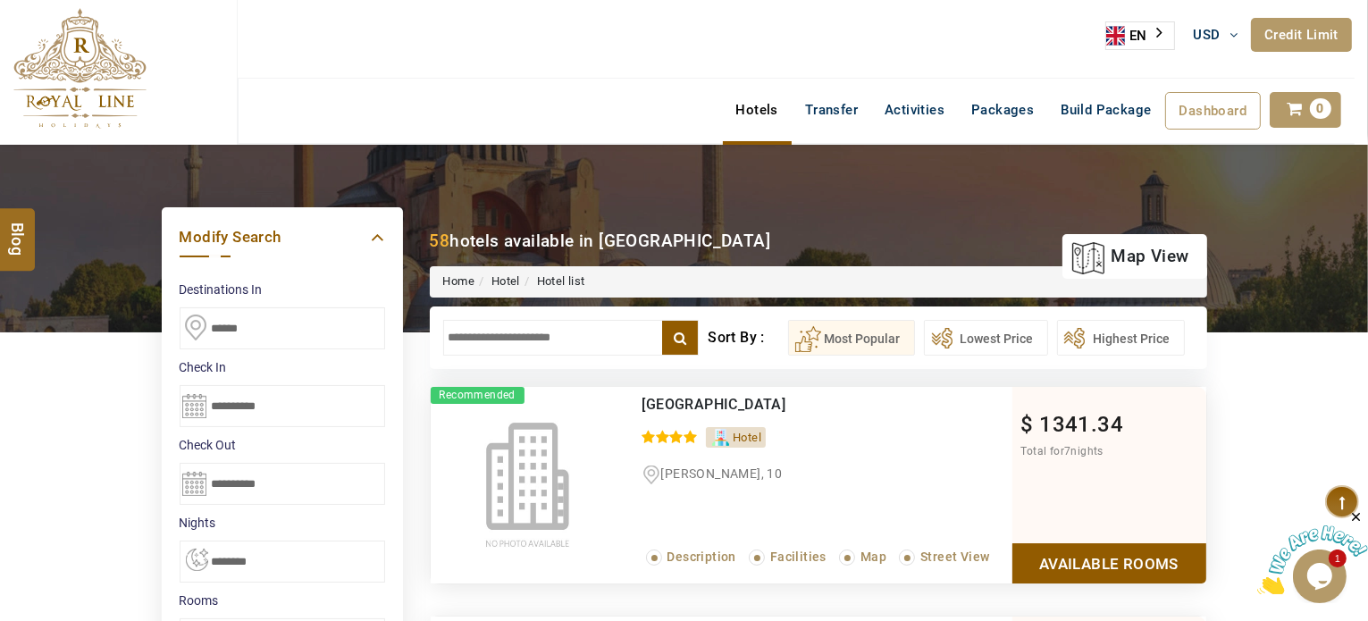
click at [525, 340] on input "text" at bounding box center [571, 338] width 256 height 36
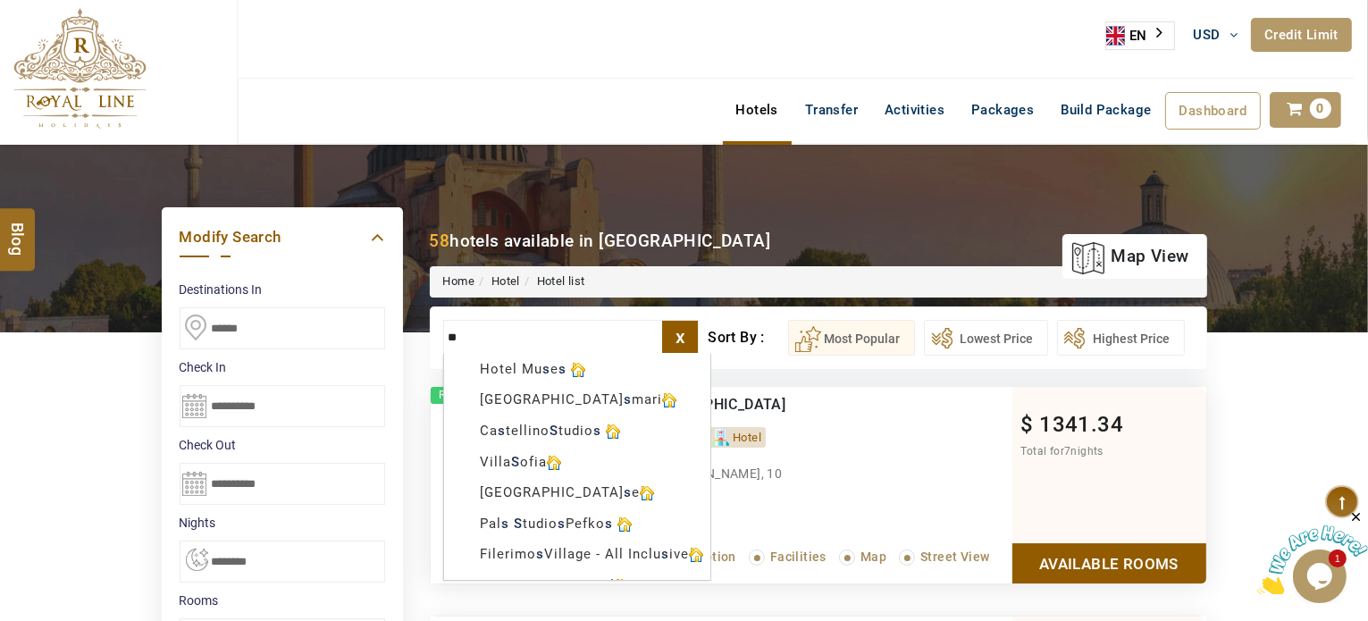
scroll to position [0, 0]
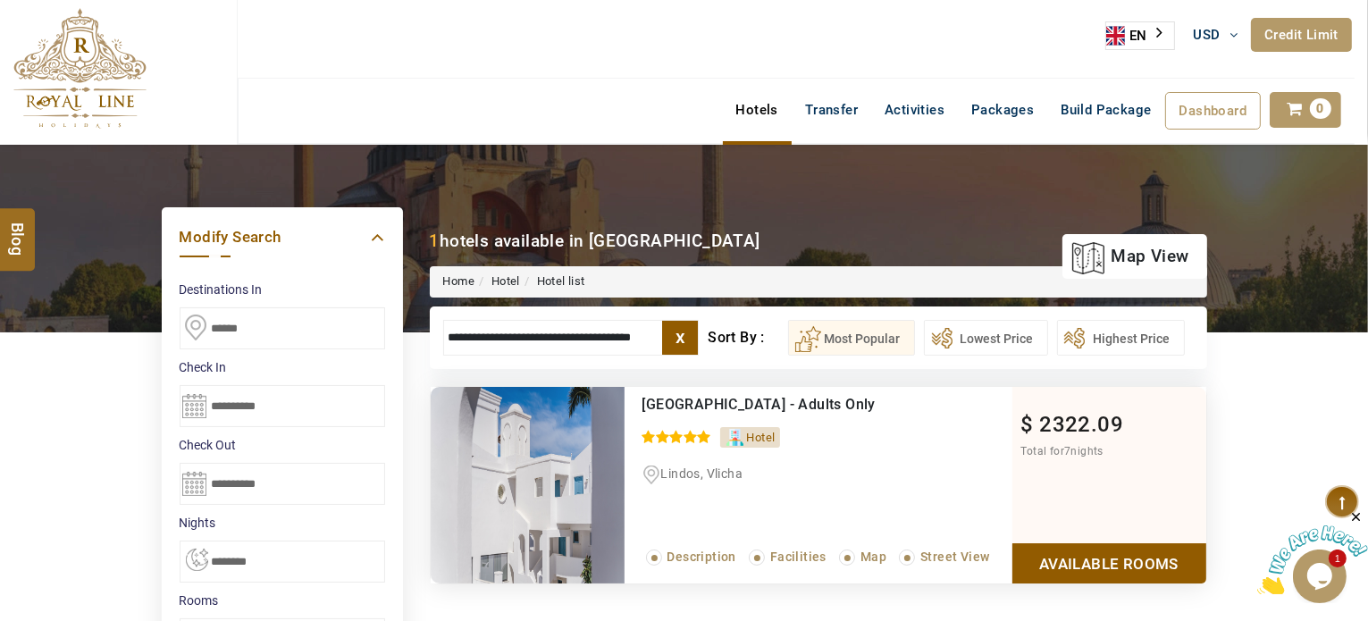
type input "**********"
click at [682, 345] on label "x" at bounding box center [680, 338] width 36 height 34
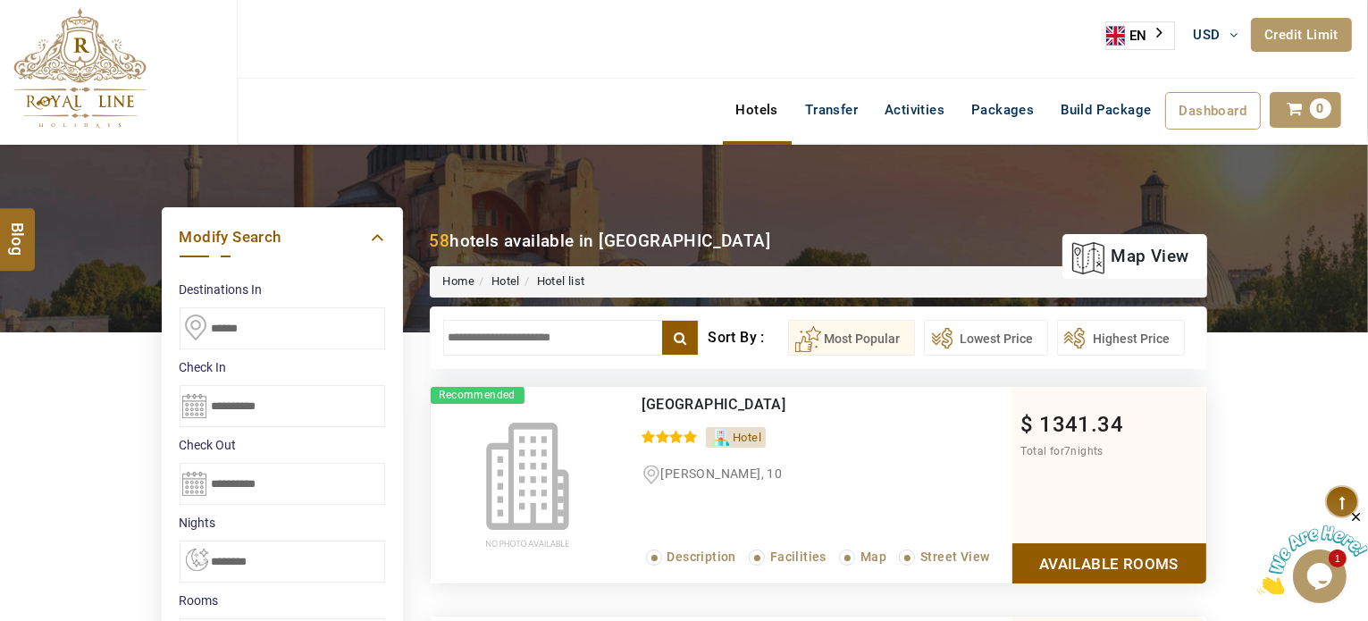
click at [634, 342] on input "text" at bounding box center [571, 338] width 256 height 36
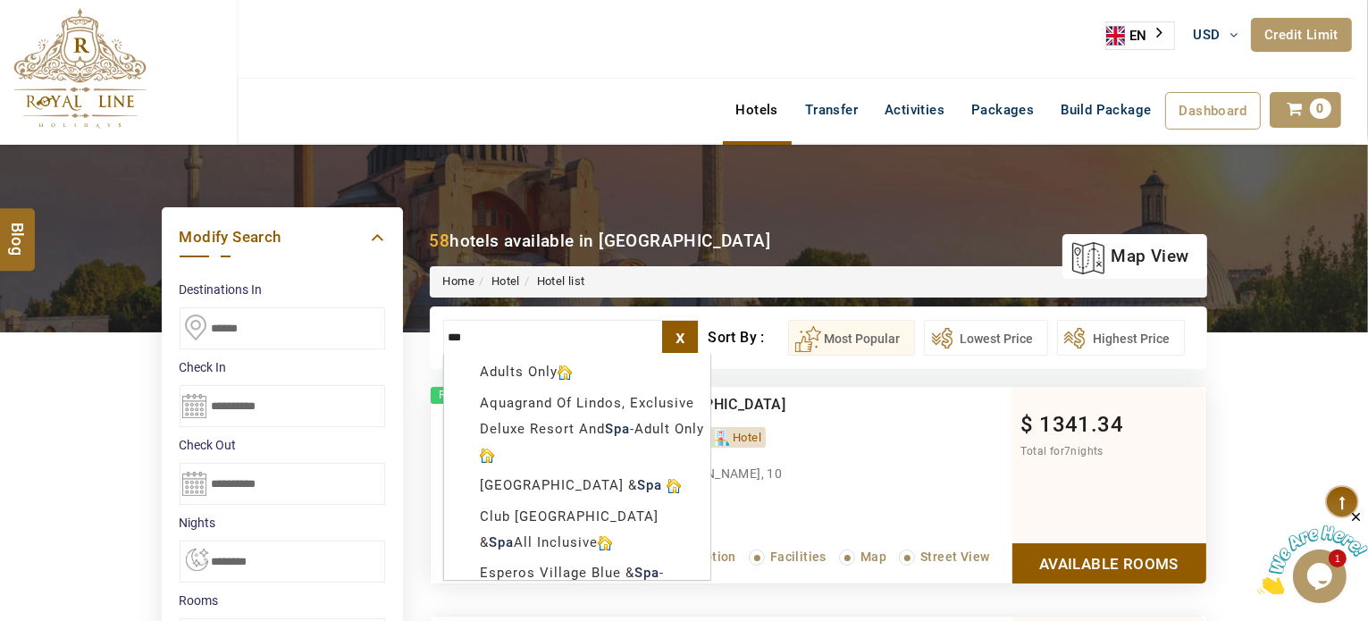
scroll to position [179, 0]
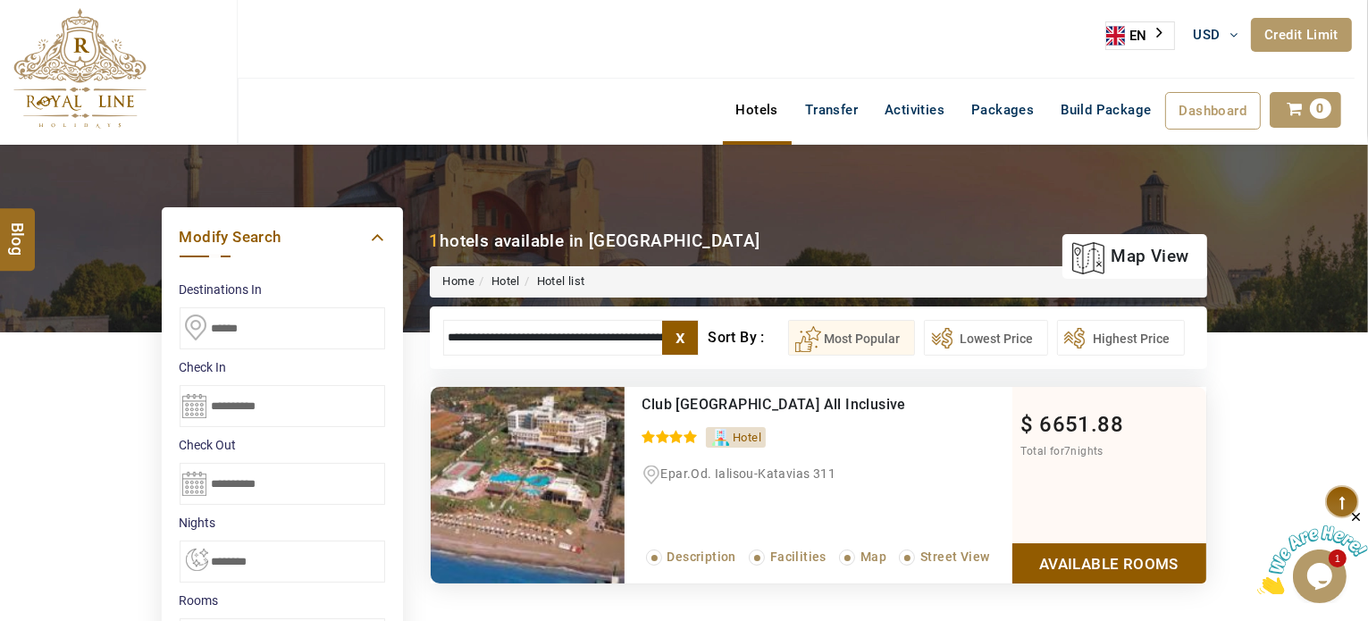
type input "**********"
click at [682, 337] on label "x" at bounding box center [680, 338] width 36 height 34
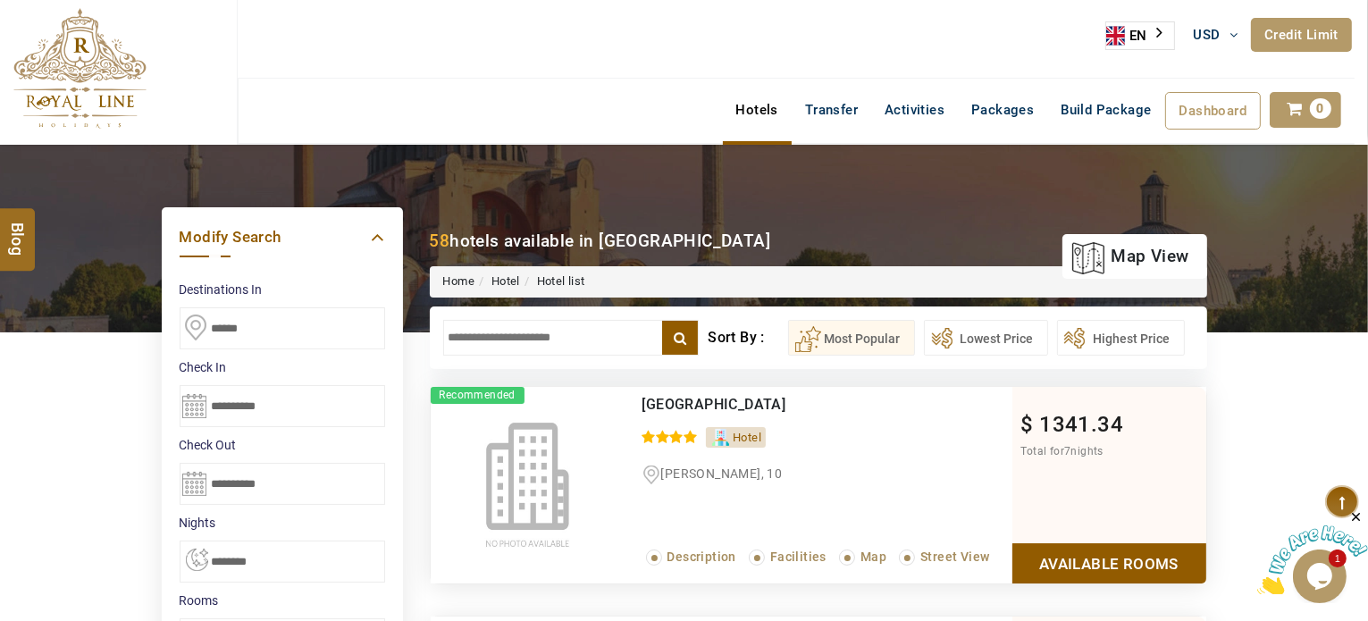
click at [636, 339] on input "text" at bounding box center [571, 338] width 256 height 36
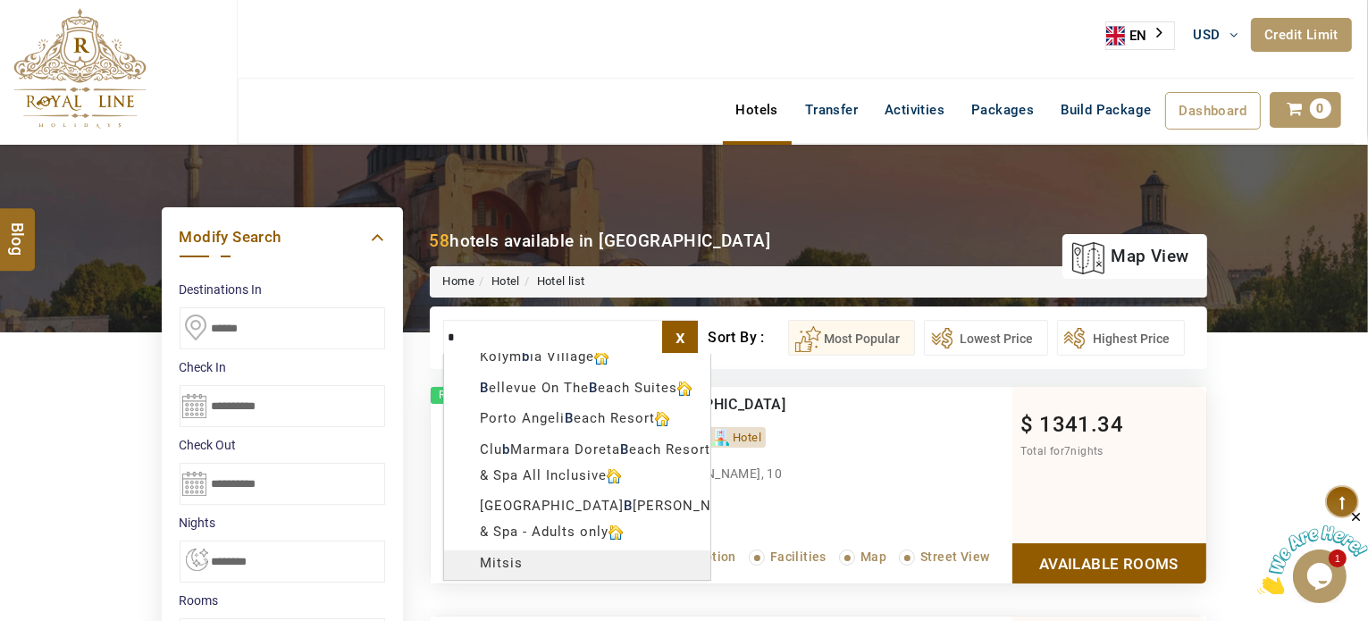
scroll to position [322, 0]
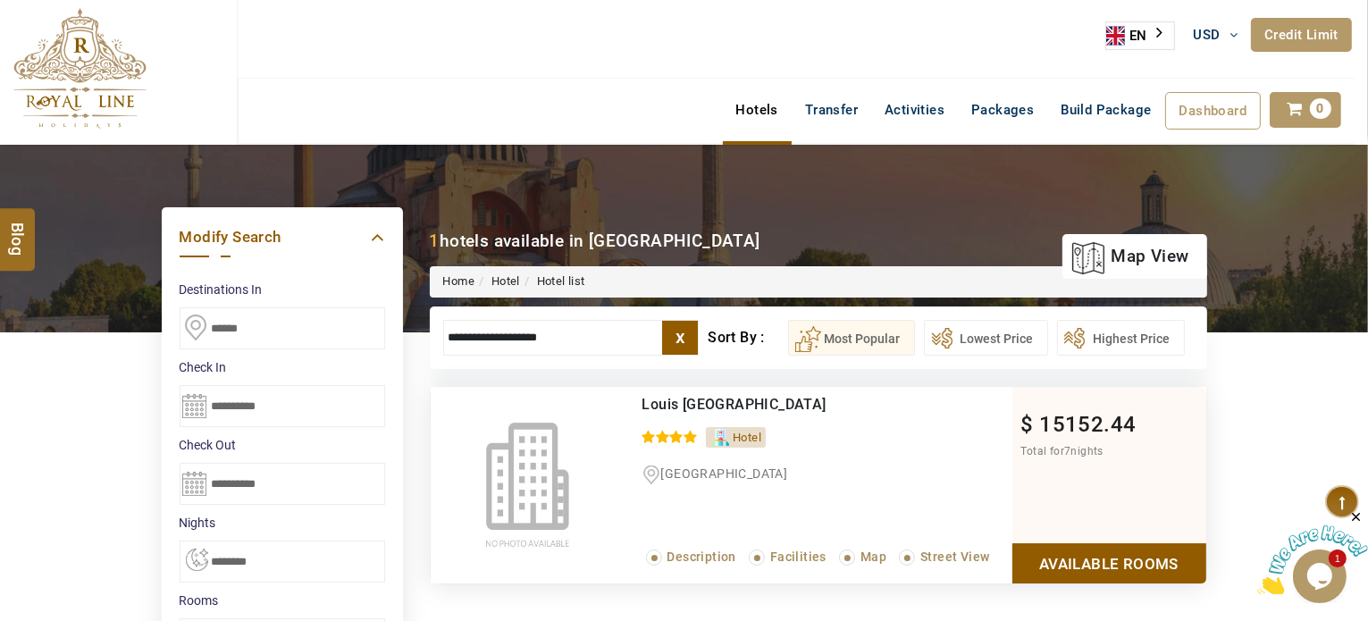
type input "**********"
click at [690, 343] on label "x" at bounding box center [680, 338] width 36 height 34
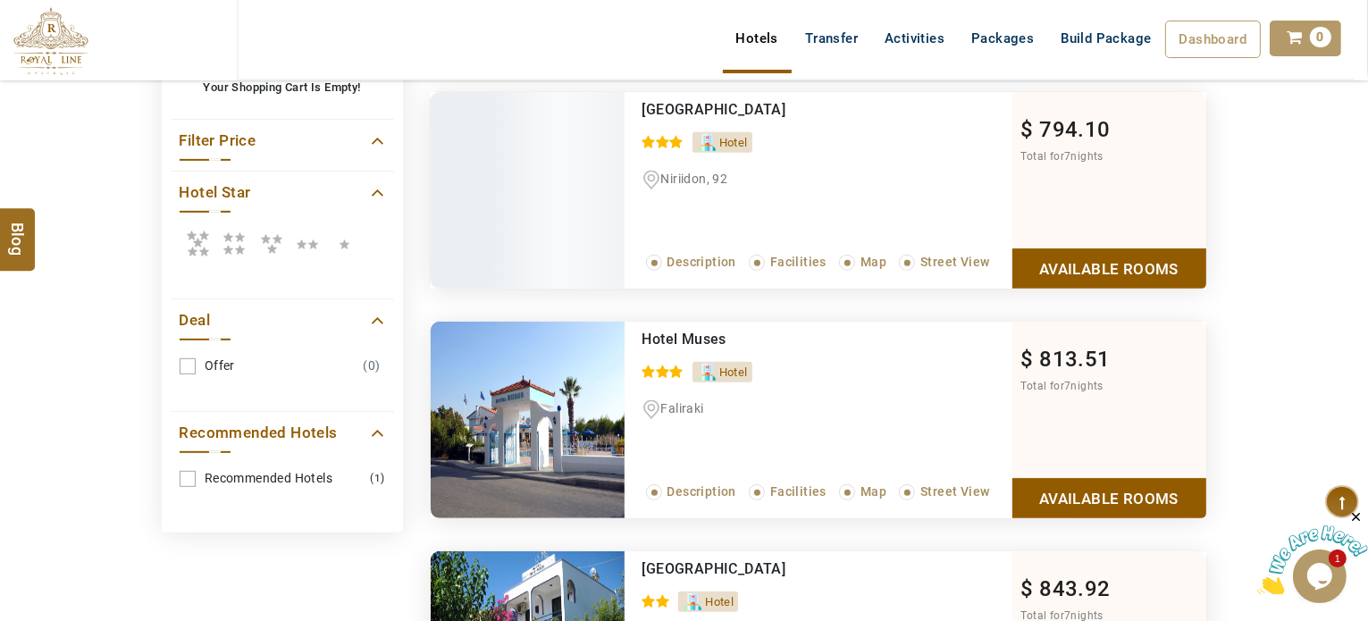
scroll to position [804, 0]
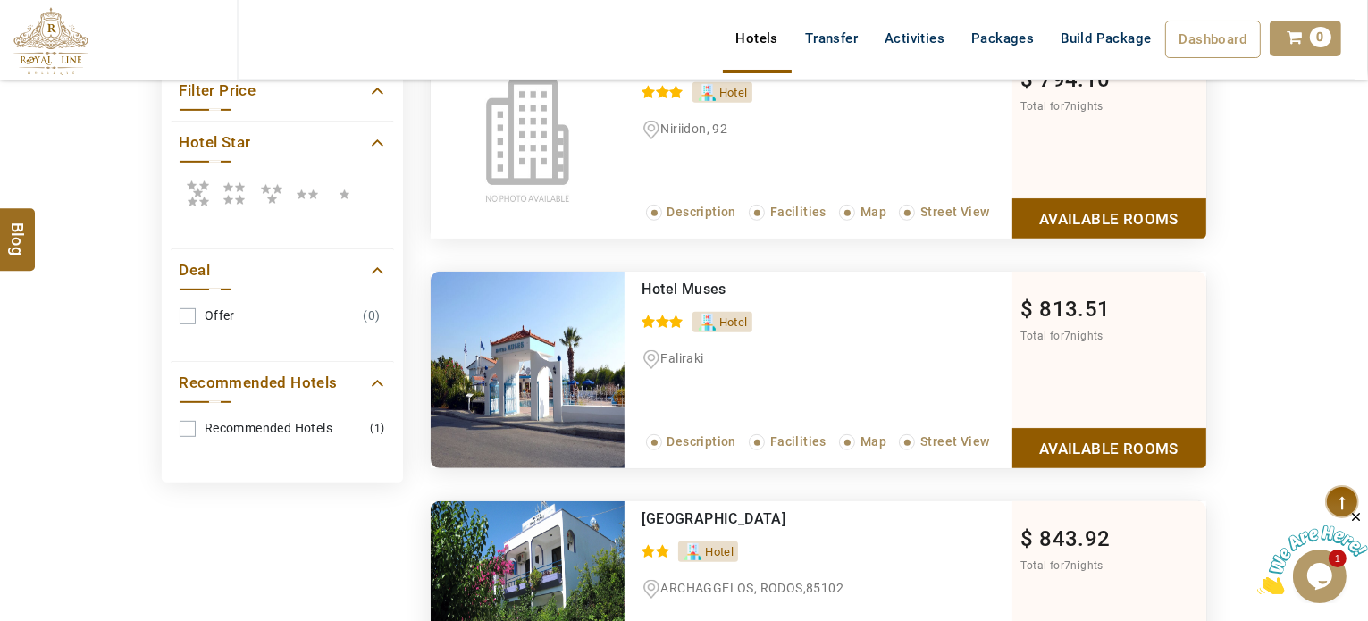
click at [202, 187] on icon at bounding box center [198, 193] width 36 height 36
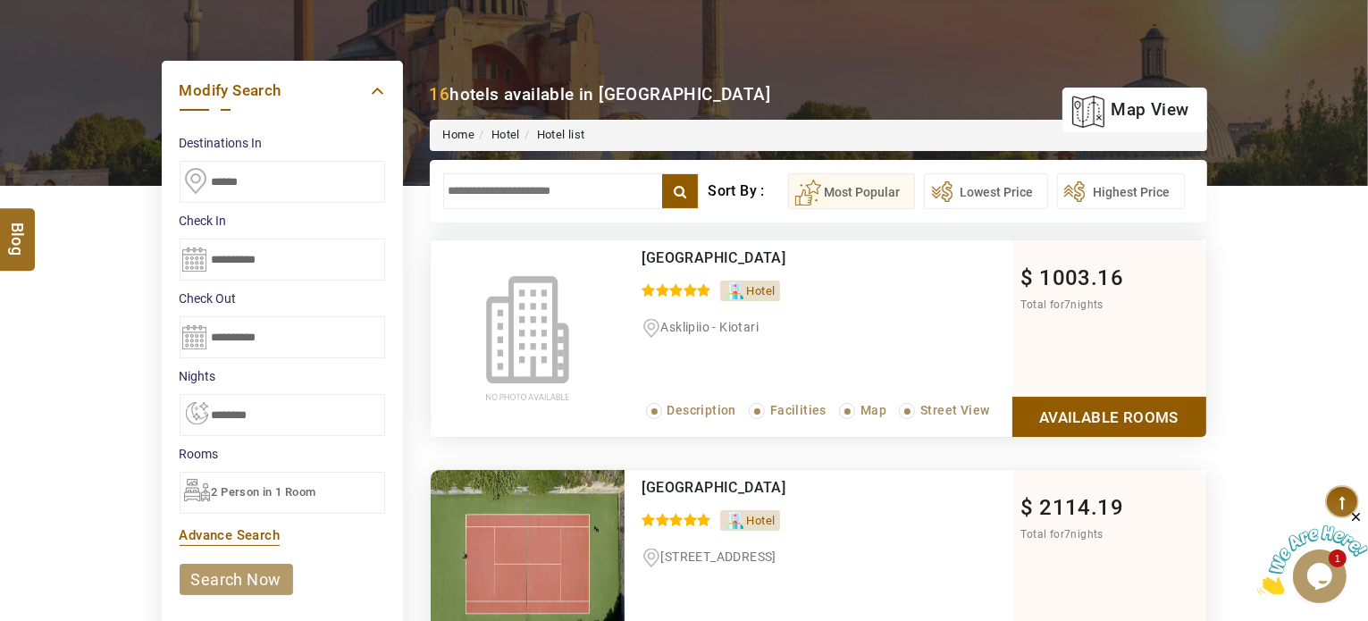
scroll to position [179, 0]
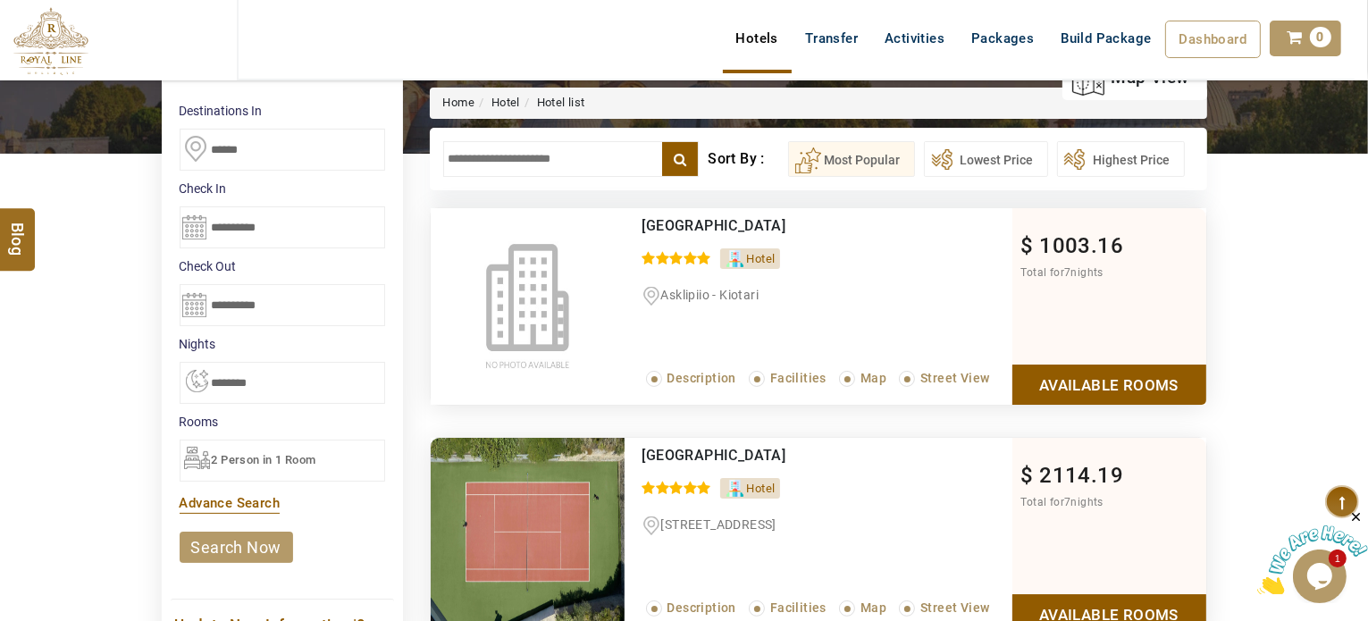
click at [717, 451] on span "Amus Hotel & Spa" at bounding box center [714, 455] width 144 height 17
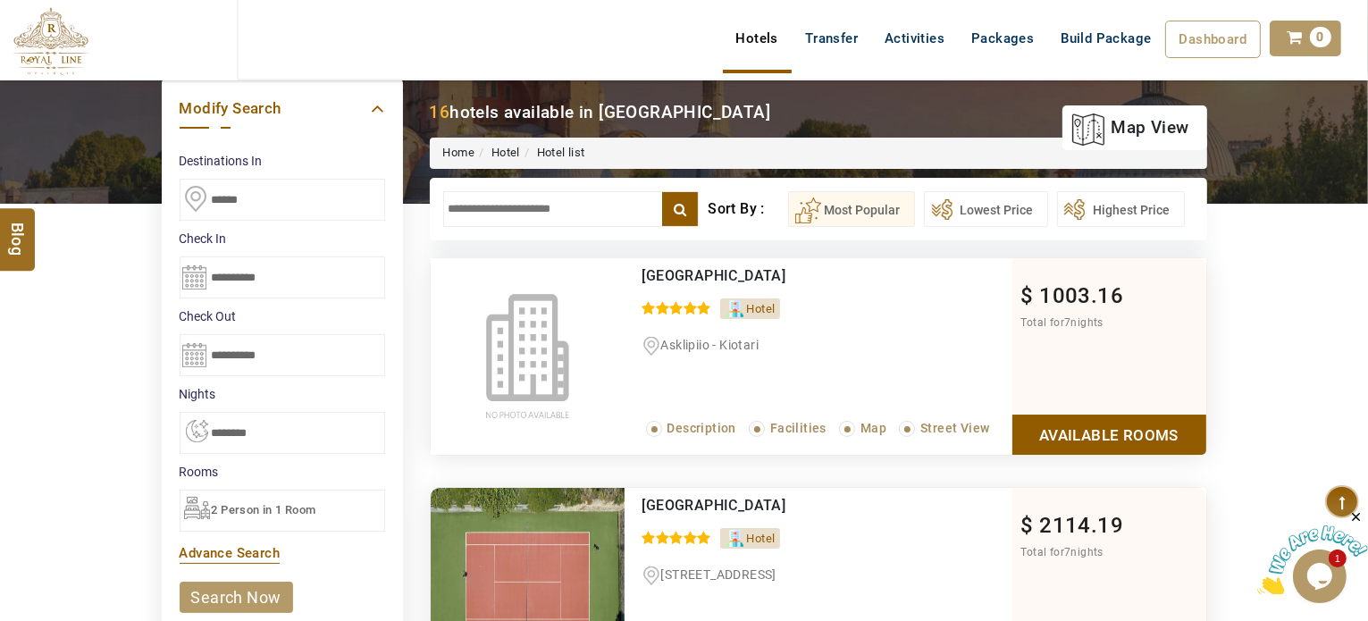
scroll to position [89, 0]
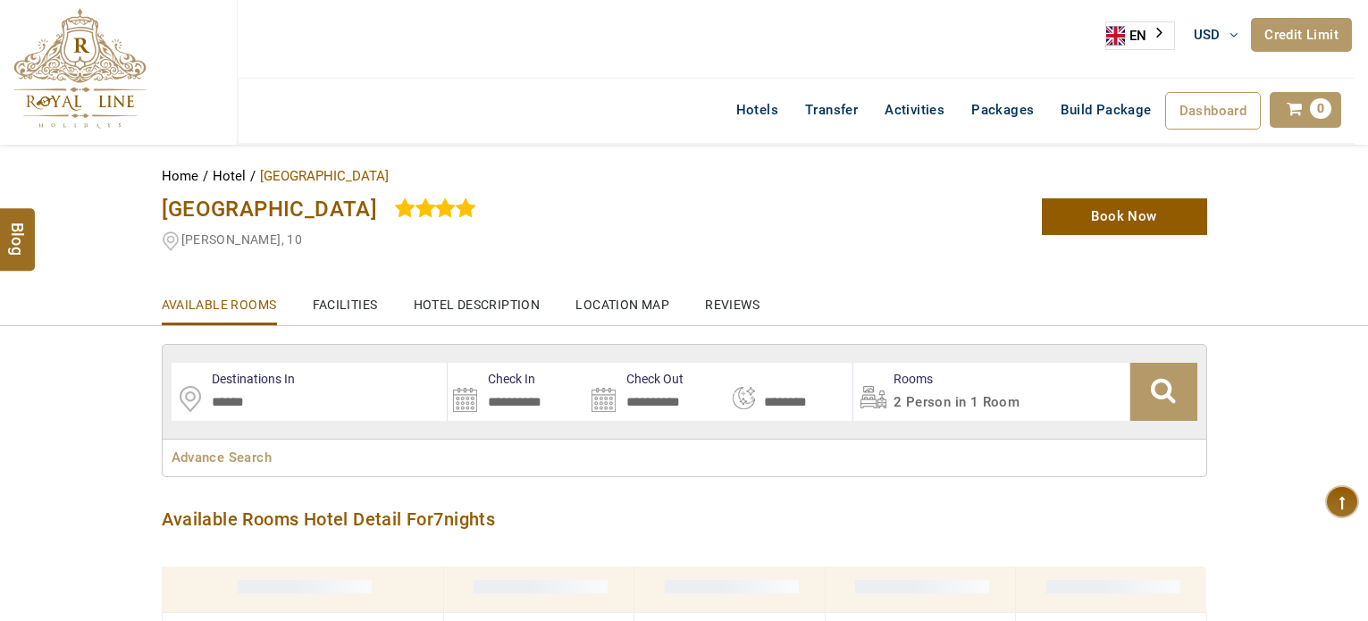
select select "*"
click at [323, 219] on div "[GEOGRAPHIC_DATA][PERSON_NAME], 10" at bounding box center [505, 221] width 715 height 64
click at [331, 211] on span "[GEOGRAPHIC_DATA]" at bounding box center [270, 209] width 216 height 25
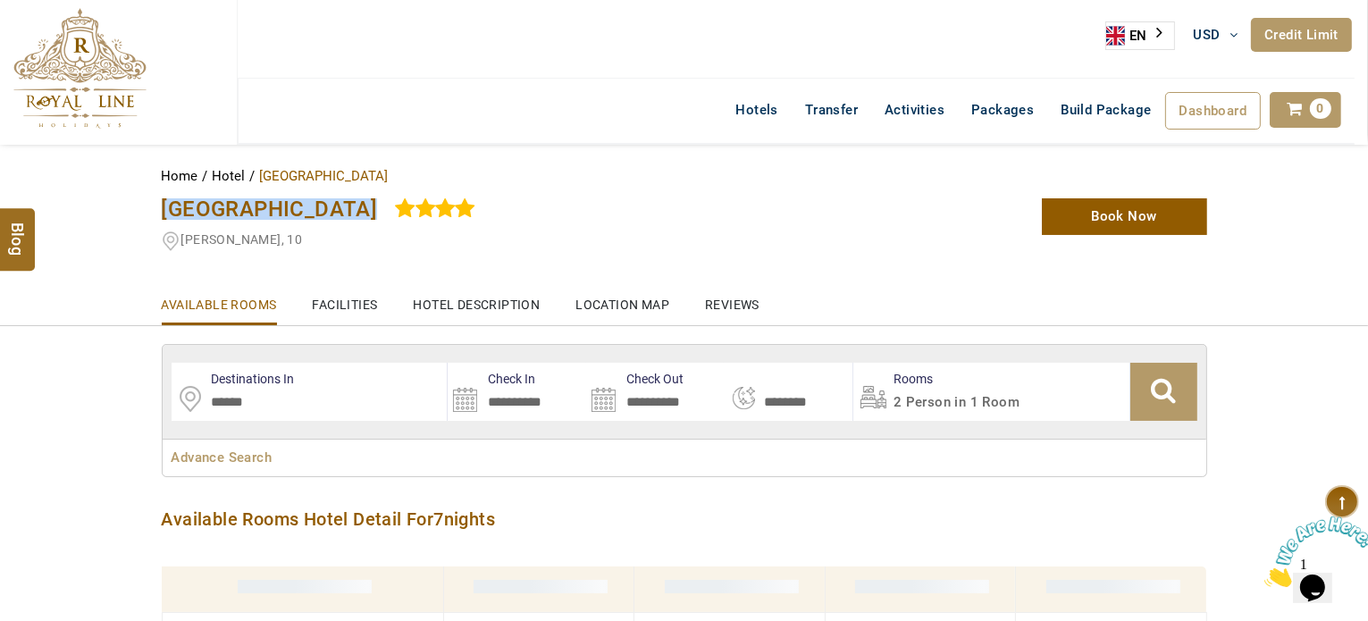
copy div "[GEOGRAPHIC_DATA]"
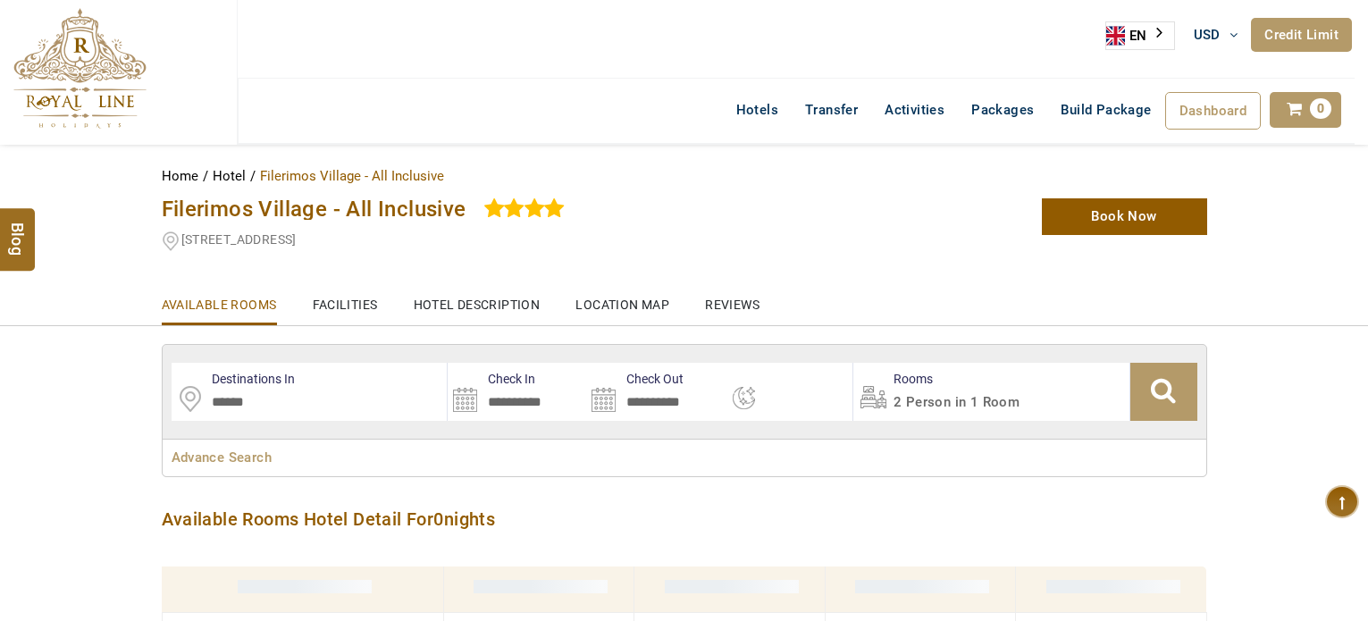
select select
type input "**********"
select select "*"
click at [362, 210] on span "Filerimos Village - All Inclusive" at bounding box center [314, 209] width 305 height 25
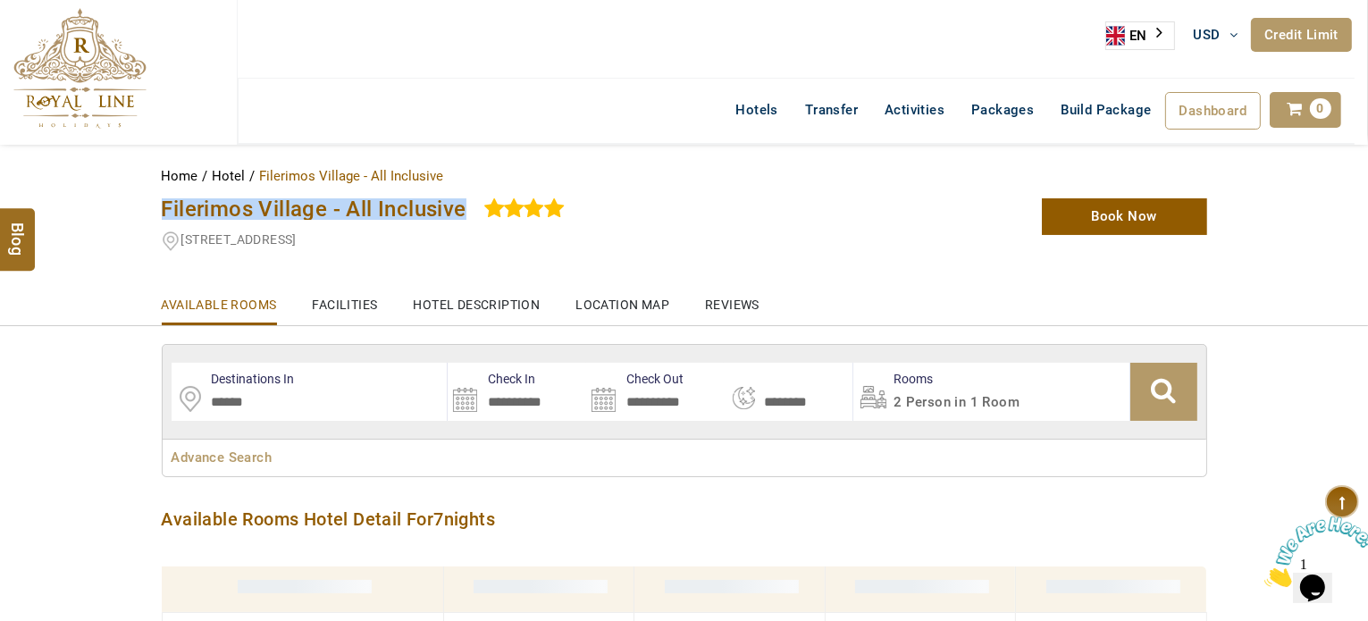
click at [362, 210] on span "Filerimos Village - All Inclusive" at bounding box center [314, 209] width 305 height 25
click at [364, 208] on span "Filerimos Village - All Inclusive" at bounding box center [314, 209] width 305 height 25
drag, startPoint x: 360, startPoint y: 209, endPoint x: 353, endPoint y: 224, distance: 16.8
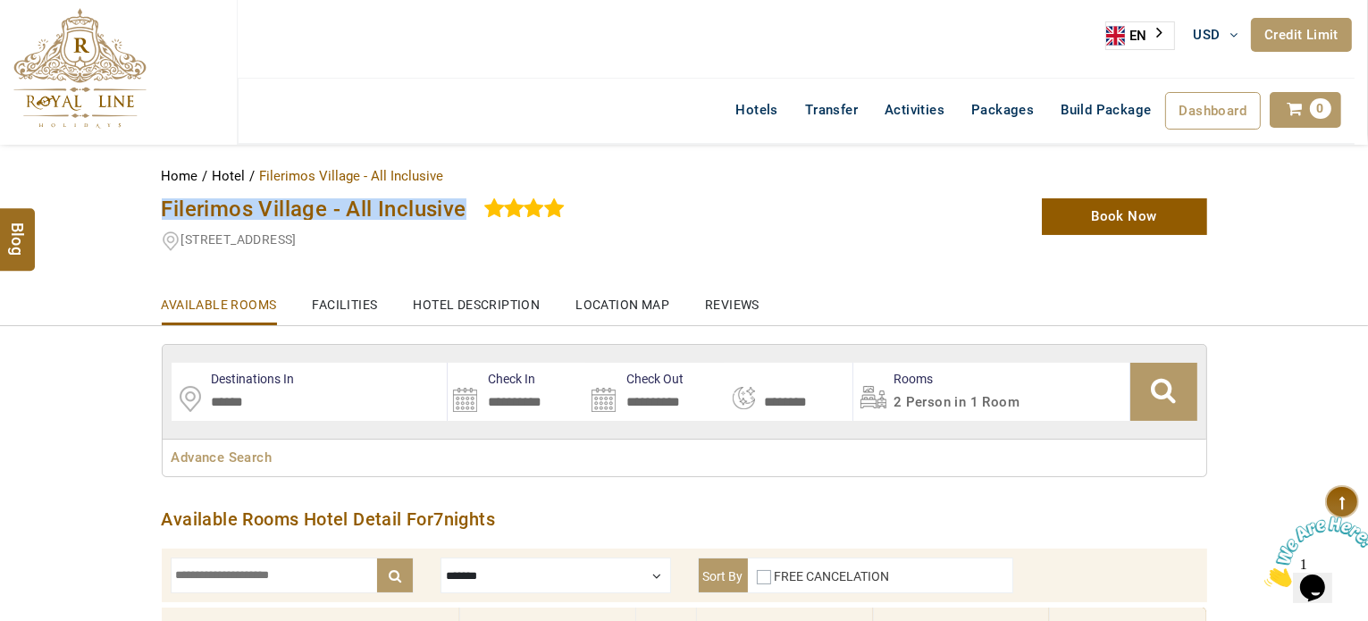
copy div "Filerimos Village - All Inclusive"
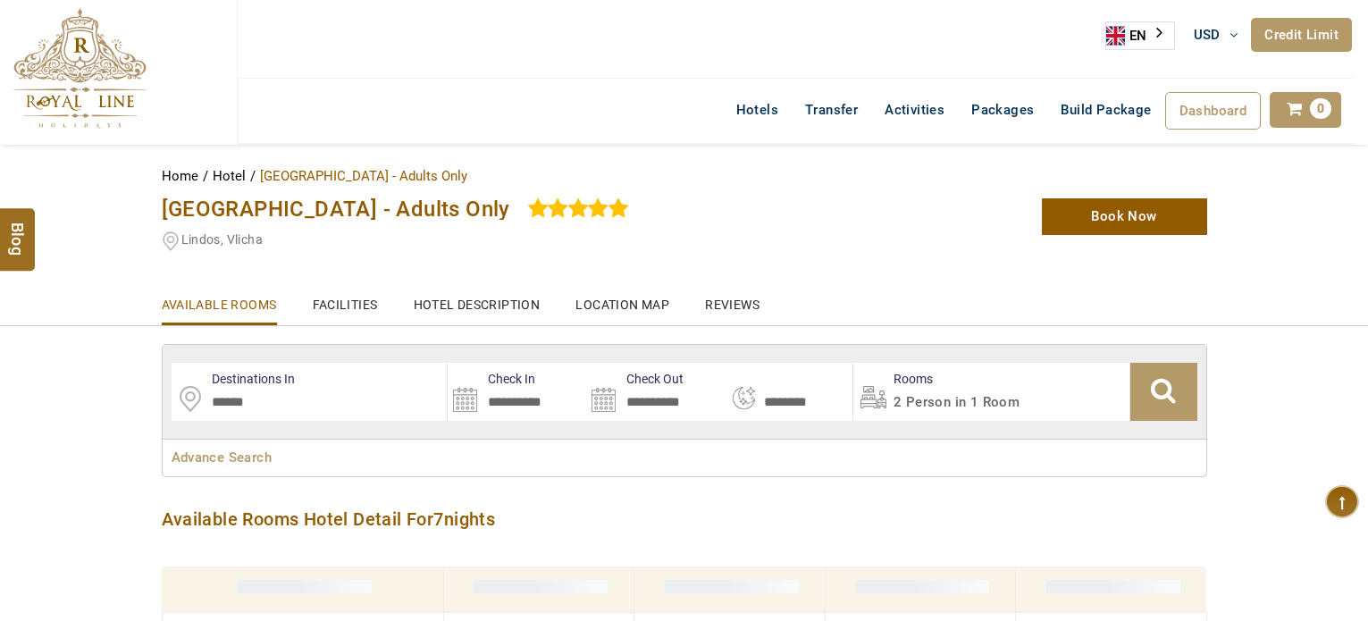
select select "*"
click at [440, 210] on span "[GEOGRAPHIC_DATA] - Adults Only" at bounding box center [336, 209] width 348 height 25
click at [440, 210] on span "Lindos Village Resort & Spa - Adults Only" at bounding box center [336, 209] width 348 height 25
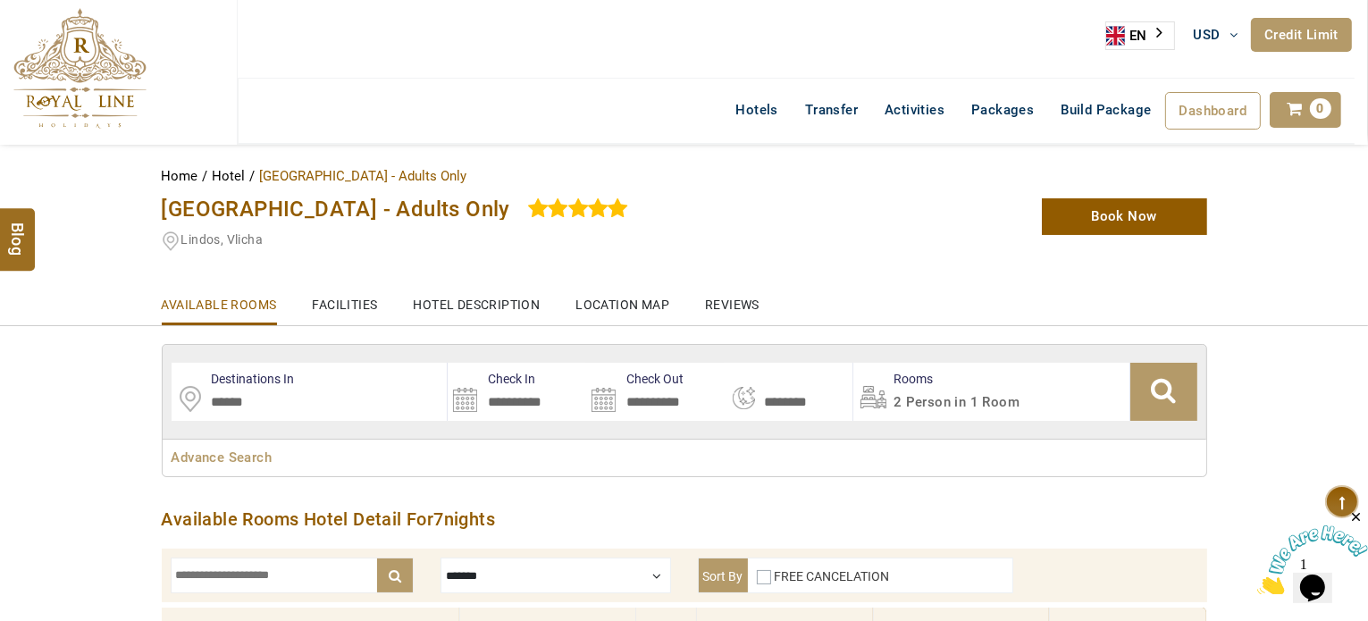
drag, startPoint x: 436, startPoint y: 220, endPoint x: 490, endPoint y: 232, distance: 55.0
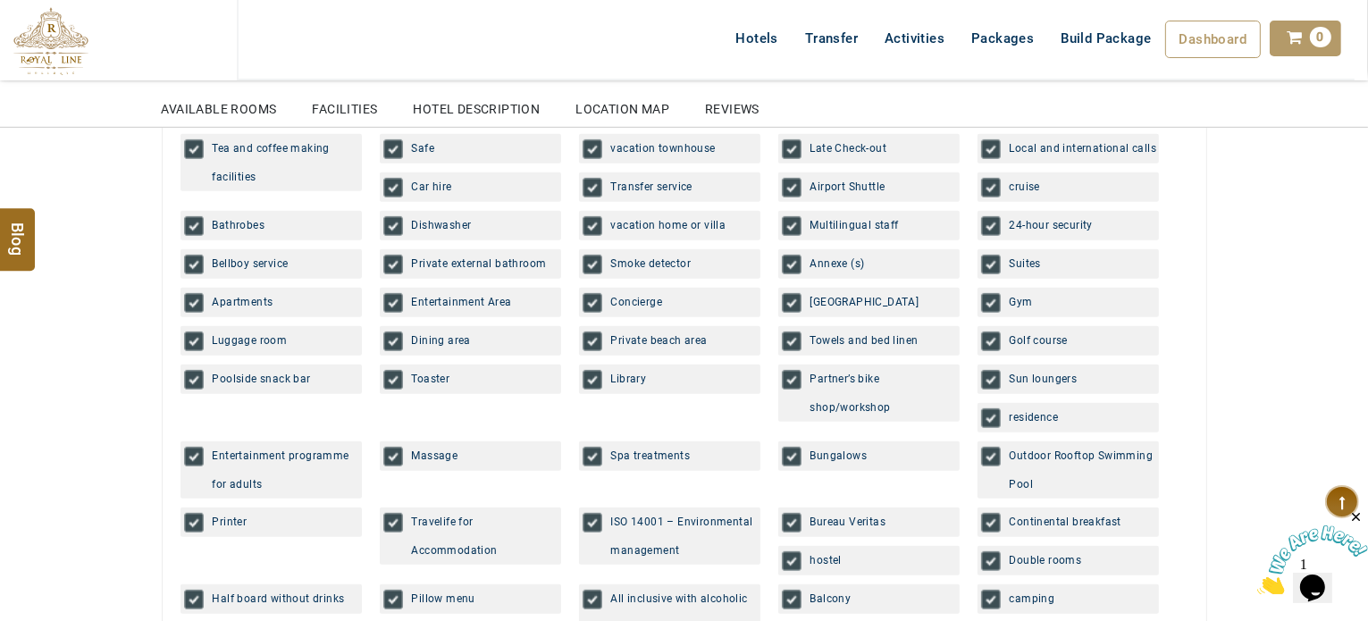
scroll to position [188, 0]
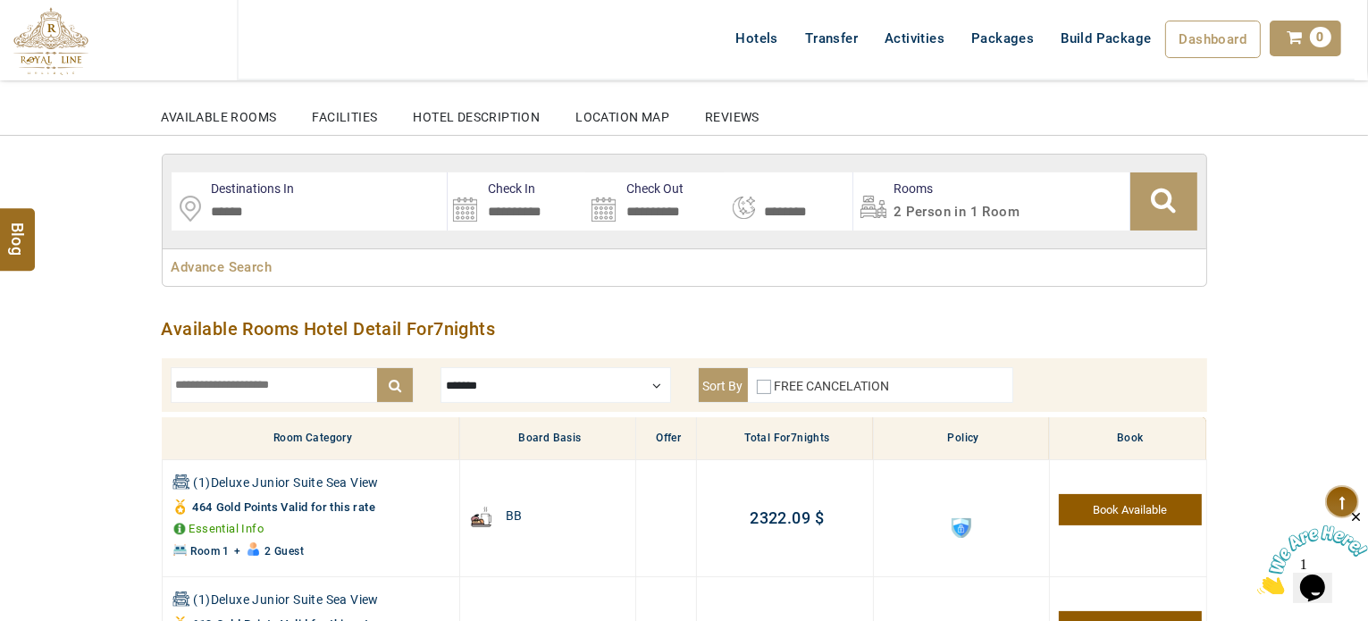
click at [443, 331] on span "7" at bounding box center [438, 328] width 10 height 21
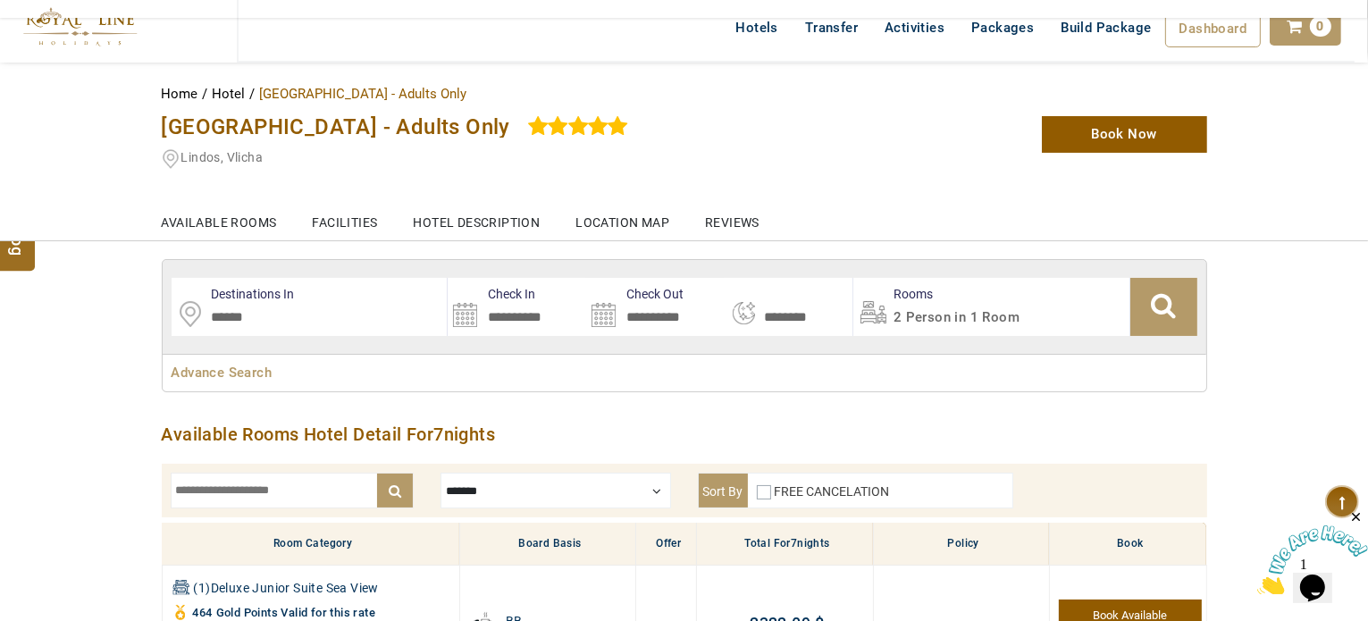
scroll to position [0, 0]
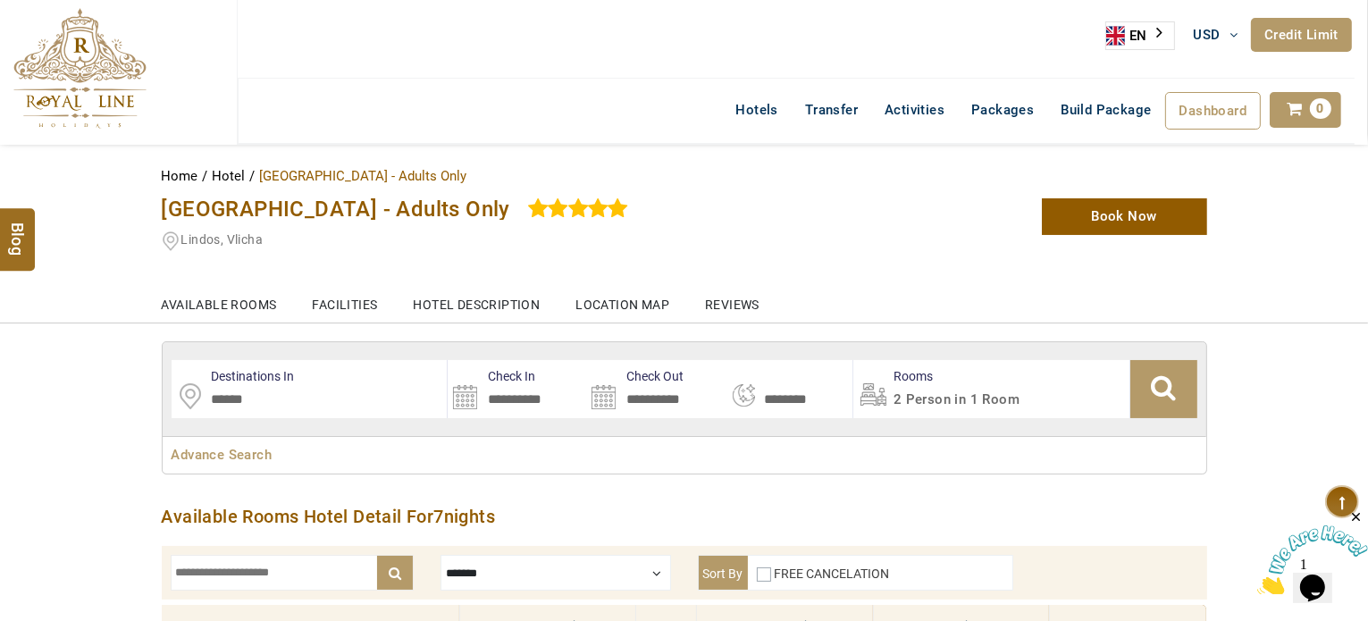
click at [636, 238] on div "Lindos, Vlicha" at bounding box center [506, 242] width 688 height 22
click at [492, 212] on span "Lindos Village Resort & Spa - Adults Only" at bounding box center [336, 209] width 348 height 25
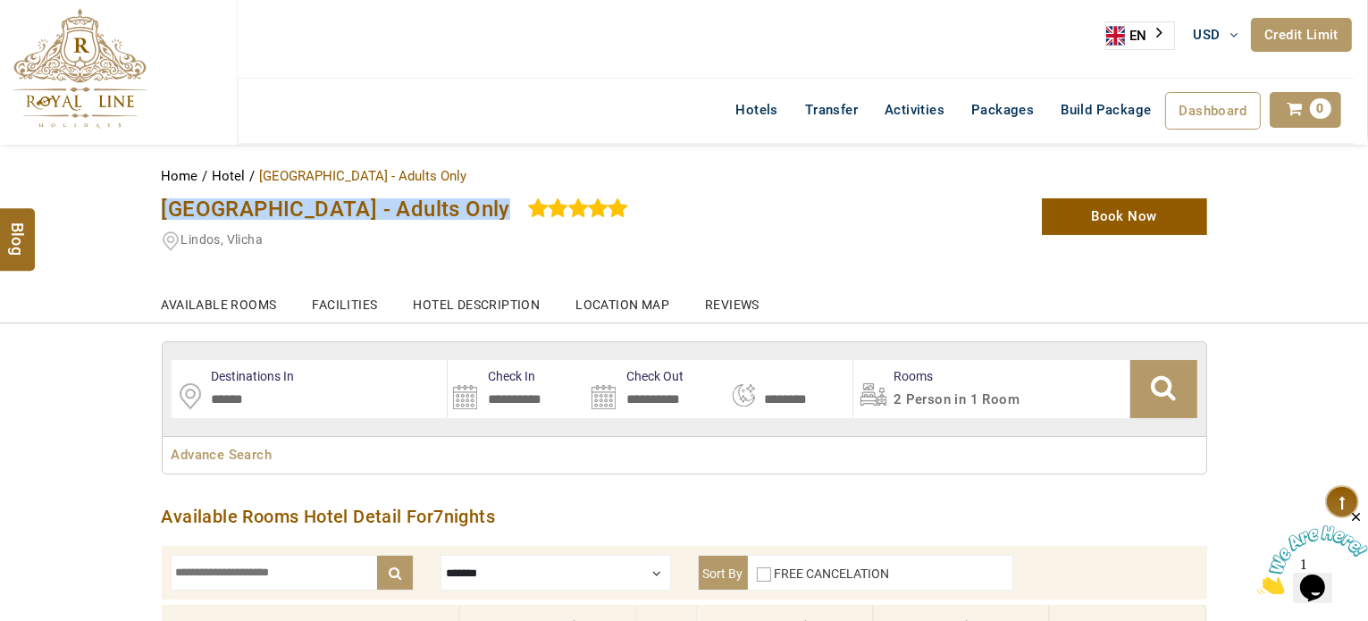
copy div "Lindos Village Resort & Spa - Adults Only"
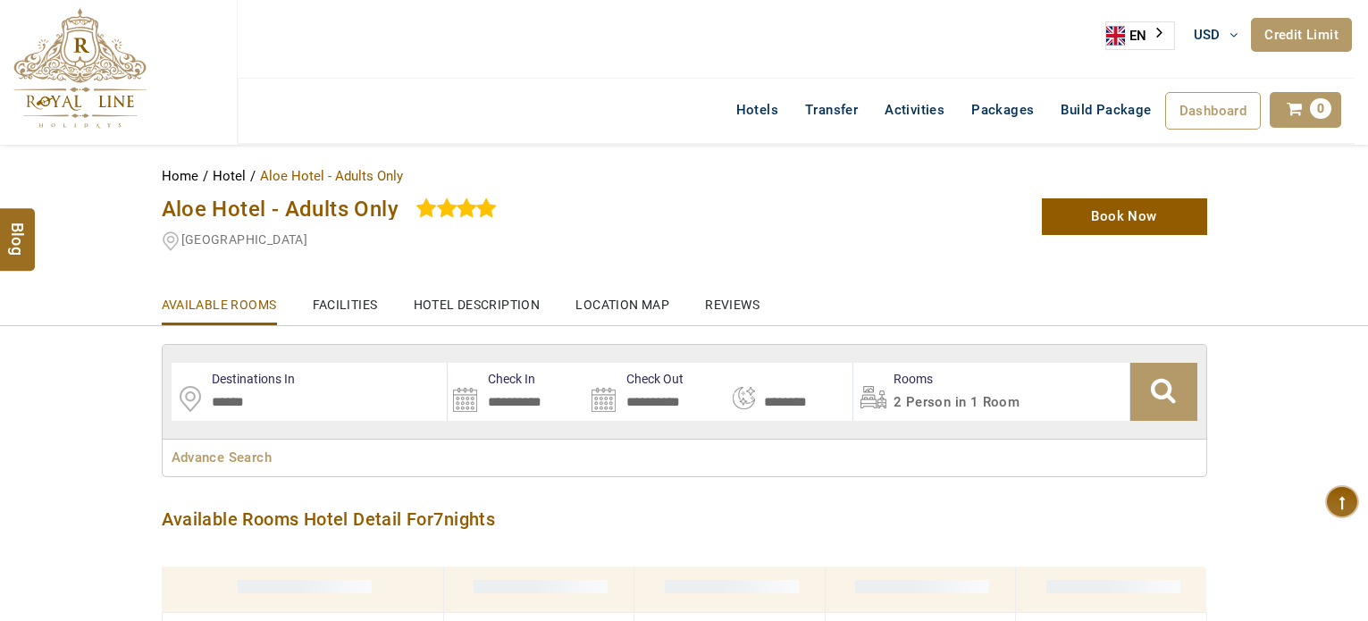
select select "*"
click at [285, 210] on span "Aloe Hotel - Adults Only" at bounding box center [281, 209] width 238 height 25
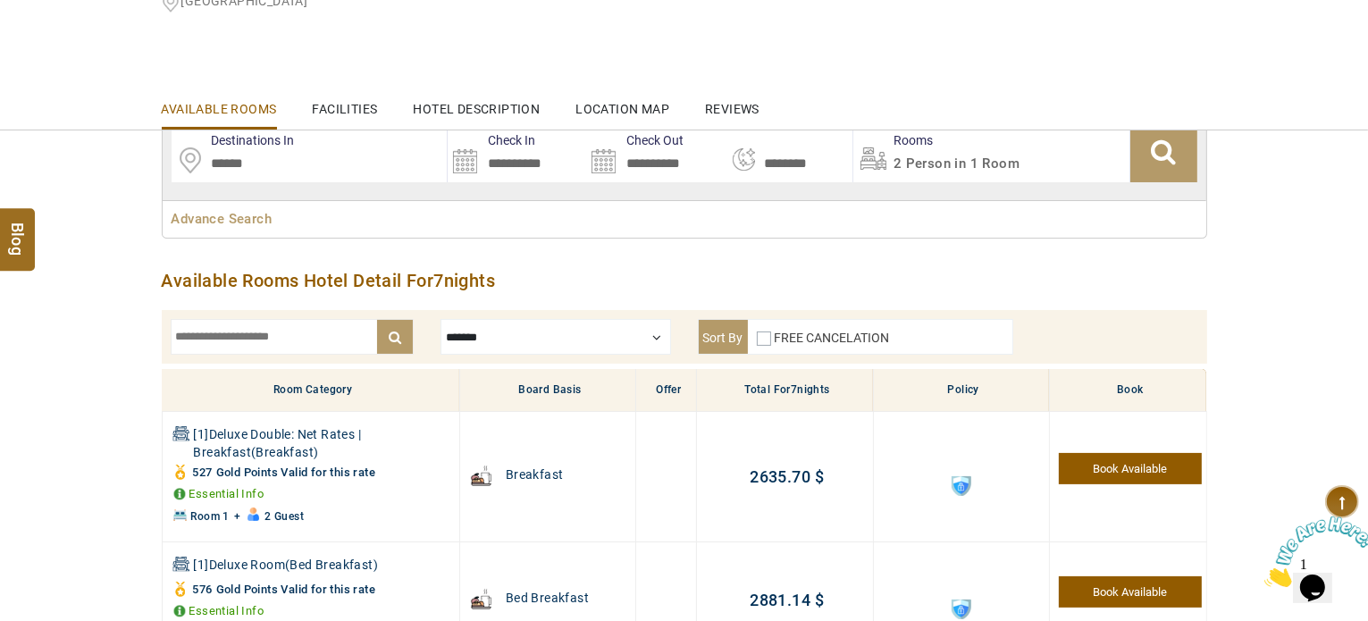
scroll to position [359, 0]
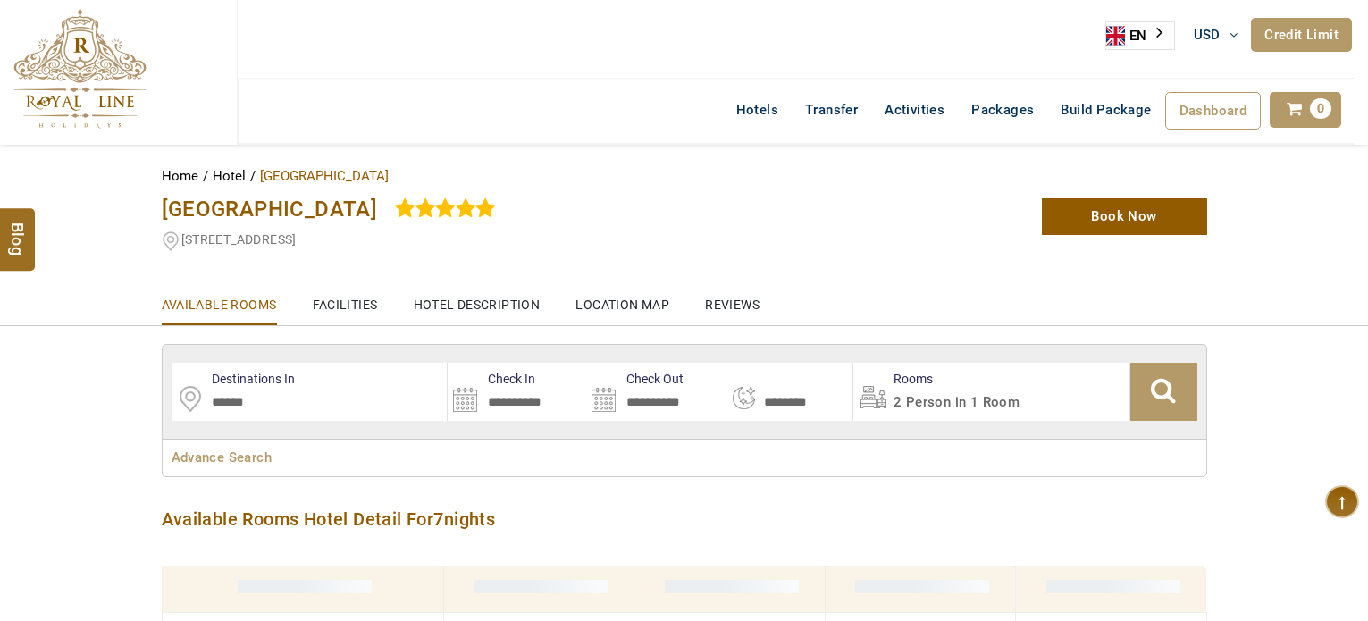
select select "*"
click at [305, 205] on span "[GEOGRAPHIC_DATA]" at bounding box center [270, 209] width 216 height 25
copy div "[GEOGRAPHIC_DATA]"
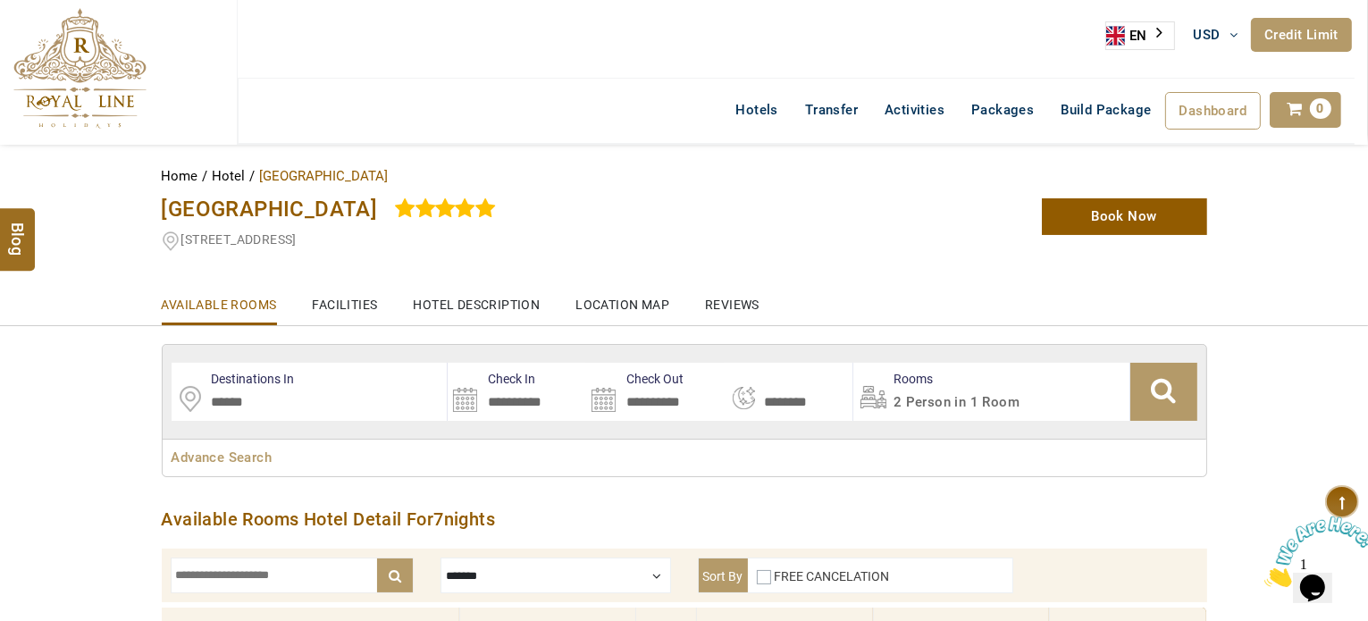
click at [269, 243] on span "[STREET_ADDRESS]" at bounding box center [238, 239] width 115 height 14
drag, startPoint x: 269, startPoint y: 243, endPoint x: 295, endPoint y: 206, distance: 44.9
click at [295, 206] on div "[GEOGRAPHIC_DATA] [STREET_ADDRESS]" at bounding box center [505, 221] width 715 height 64
copy div "[GEOGRAPHIC_DATA] [STREET_ADDRESS] $ 2114.19"
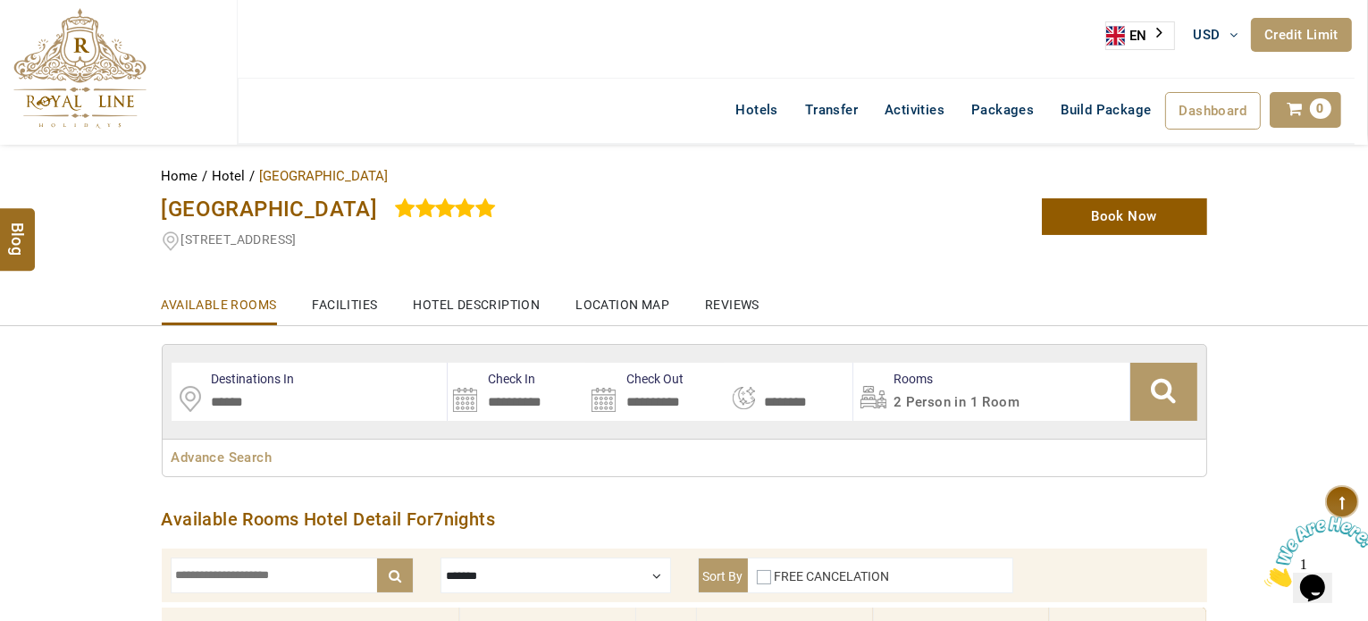
click at [609, 272] on div at bounding box center [505, 272] width 715 height 1
